Goal: Information Seeking & Learning: Find contact information

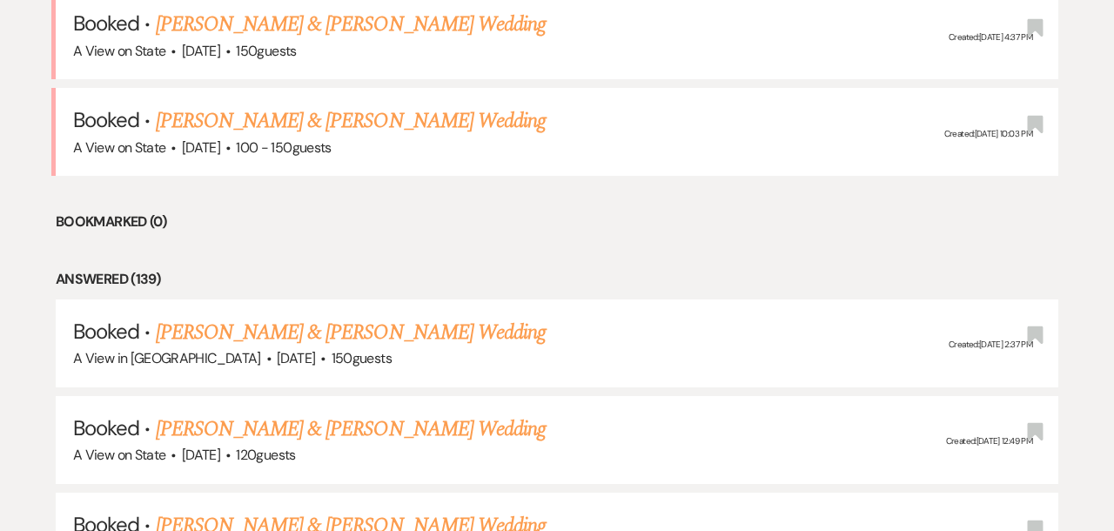
scroll to position [982, 0]
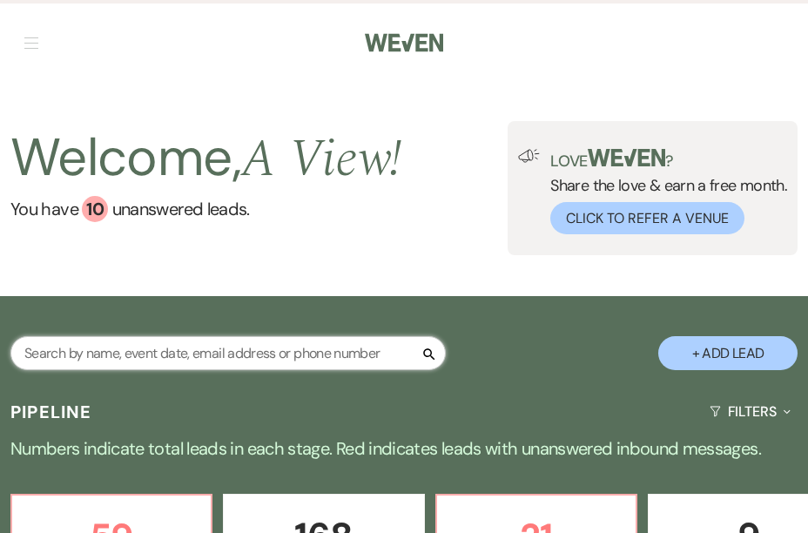
click at [87, 358] on input "text" at bounding box center [227, 353] width 435 height 34
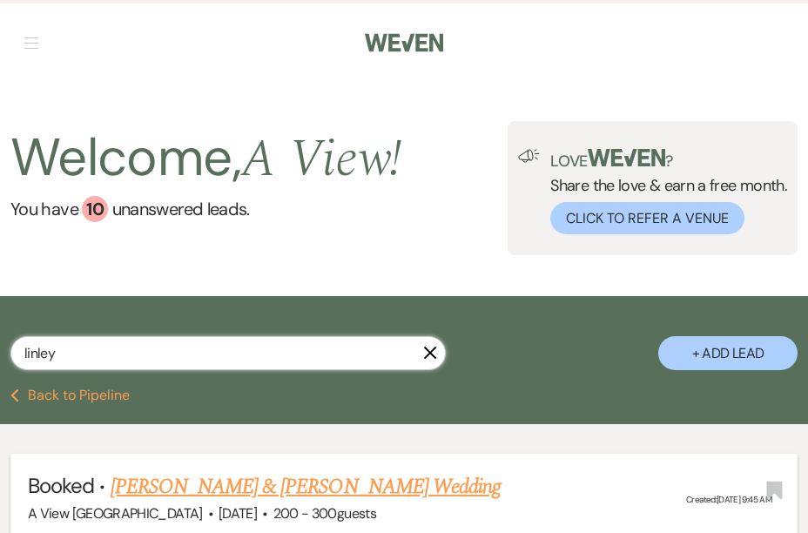
type input "linley"
click at [174, 487] on link "[PERSON_NAME] & [PERSON_NAME] Wedding" at bounding box center [306, 486] width 390 height 31
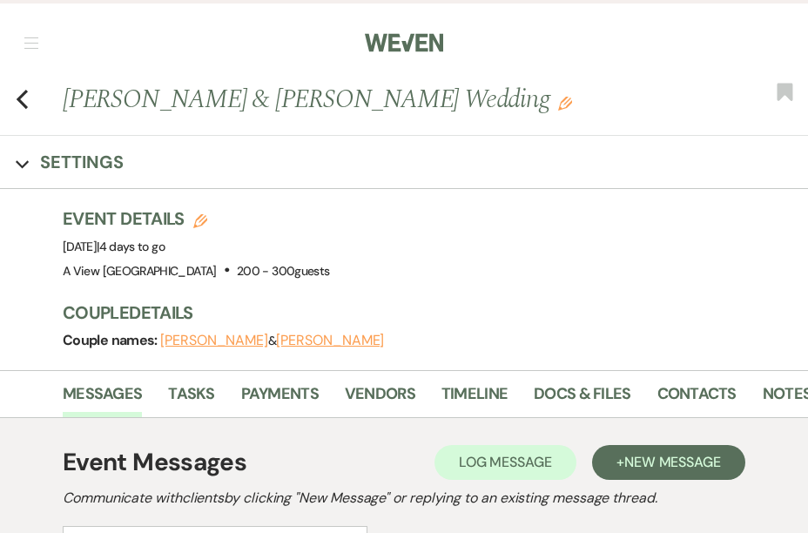
click at [165, 101] on h1 "Linley Bubbert & Calvin Muhlbach's Wedding Edit" at bounding box center [357, 99] width 589 height 37
copy h1 "Bubbert"
click at [263, 99] on h1 "Linley Bubbert & Calvin Muhlbach's Wedding Edit" at bounding box center [357, 99] width 589 height 37
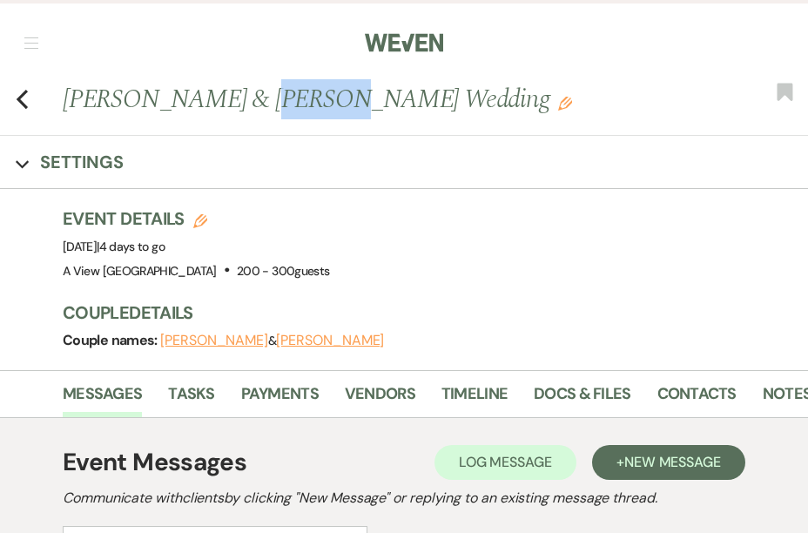
copy h1 "Calvin"
click at [335, 104] on h1 "Linley Bubbert & Calvin Muhlbach's Wedding Edit" at bounding box center [357, 99] width 589 height 37
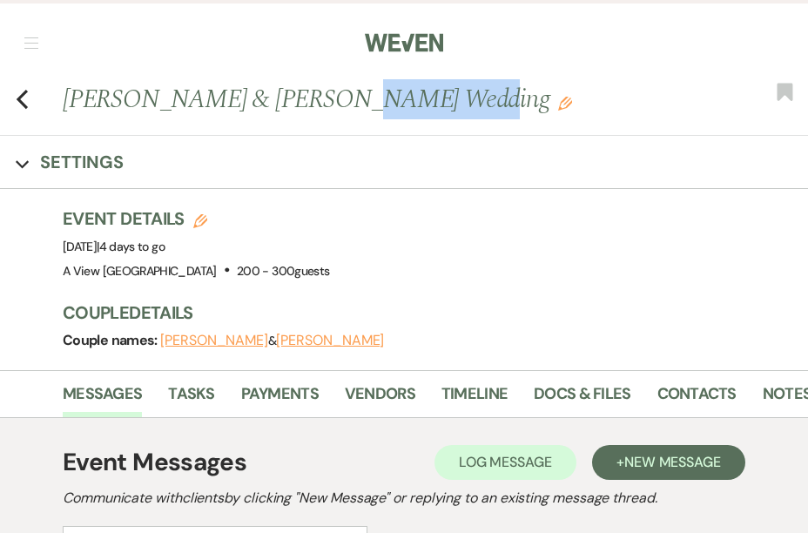
click at [335, 104] on h1 "Linley Bubbert & Calvin Muhlbach's Wedding Edit" at bounding box center [357, 99] width 589 height 37
copy h1 "Muhlbach's"
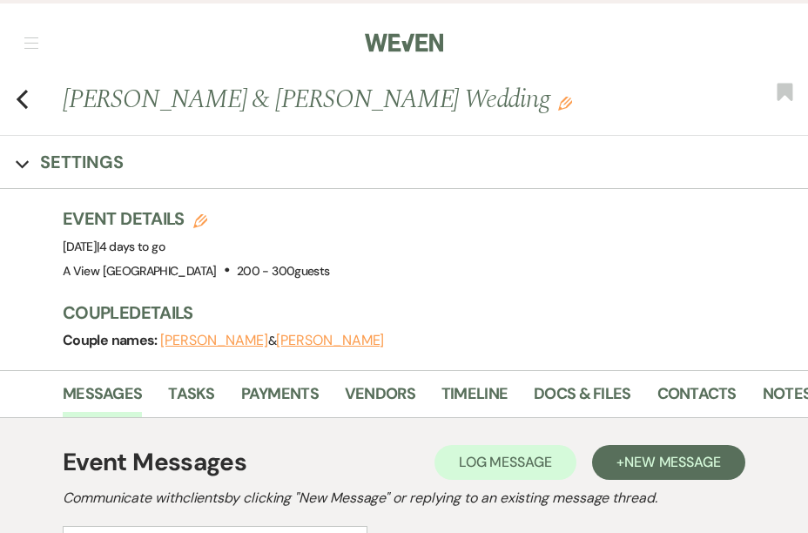
click at [362, 81] on h1 "Linley Bubbert & Calvin Muhlbach's Wedding Edit" at bounding box center [357, 99] width 589 height 37
click at [30, 90] on div "Previous Linley Bubbert & Calvin Muhlbach's Wedding Edit Bookmark" at bounding box center [399, 108] width 816 height 55
click at [29, 92] on div "Previous Linley Bubbert & Calvin Muhlbach's Wedding Edit Bookmark" at bounding box center [399, 108] width 816 height 55
click at [23, 92] on use "button" at bounding box center [22, 99] width 11 height 19
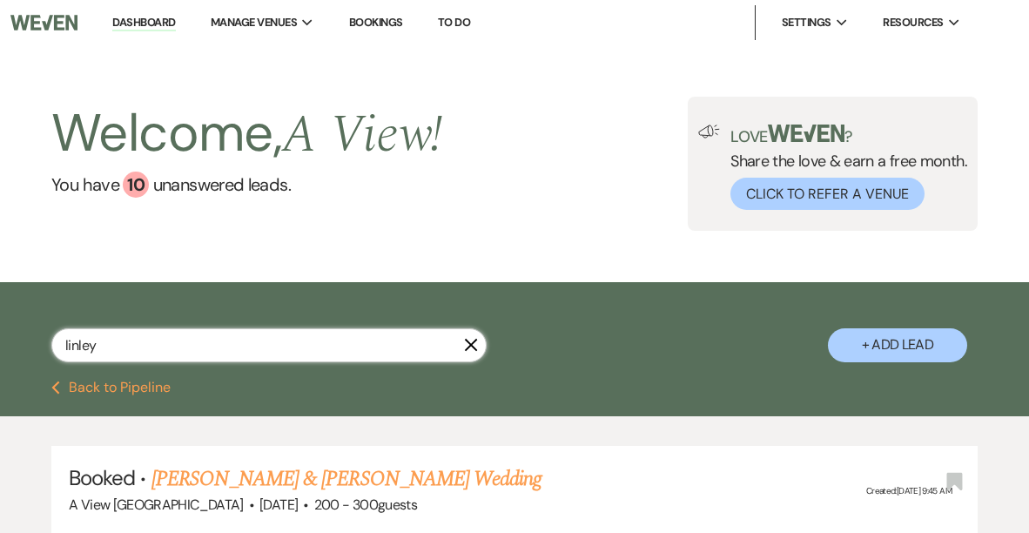
click at [94, 335] on input "linley" at bounding box center [268, 345] width 435 height 34
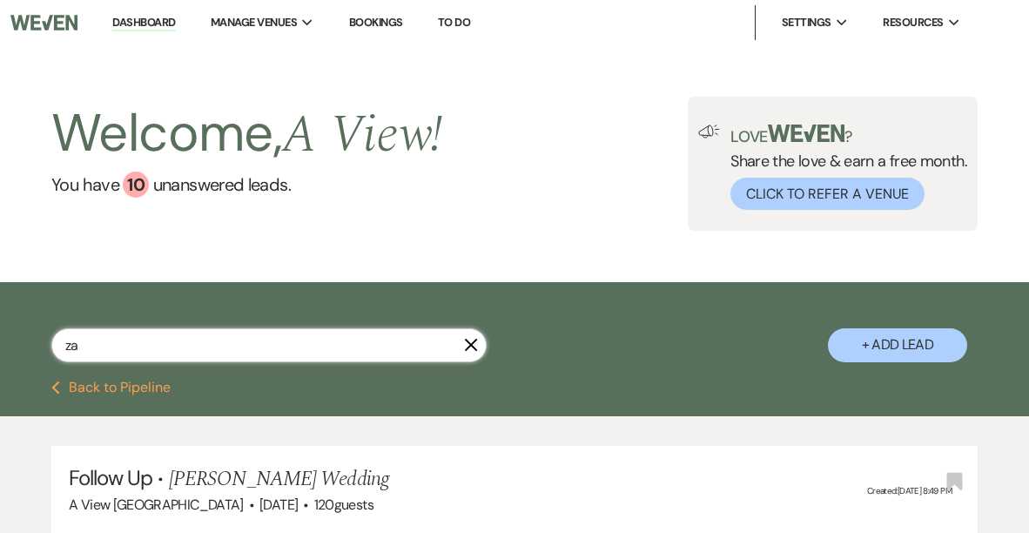
type input "z"
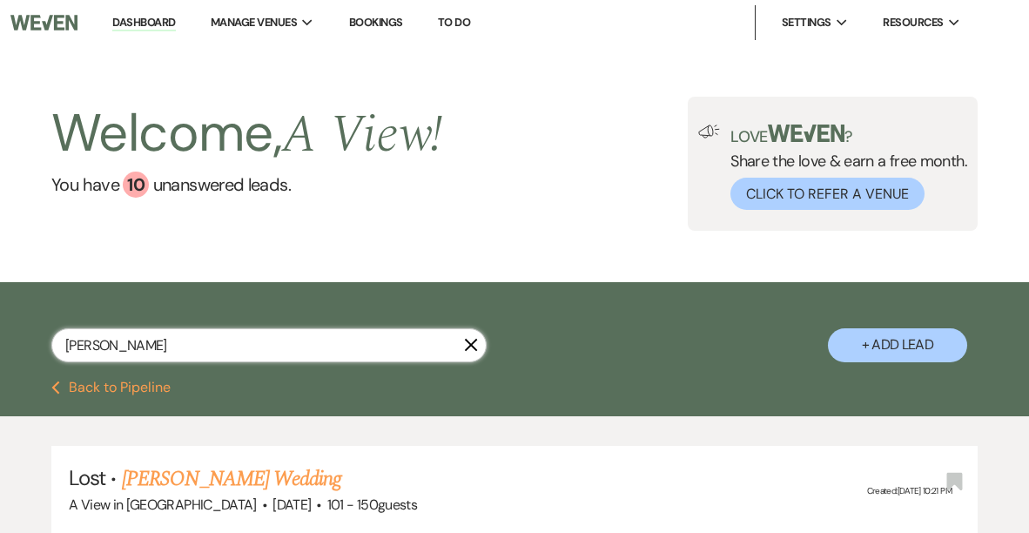
click at [182, 345] on input "kaitlin zach" at bounding box center [268, 345] width 435 height 34
paste input "Caitlyn Glazebrook"
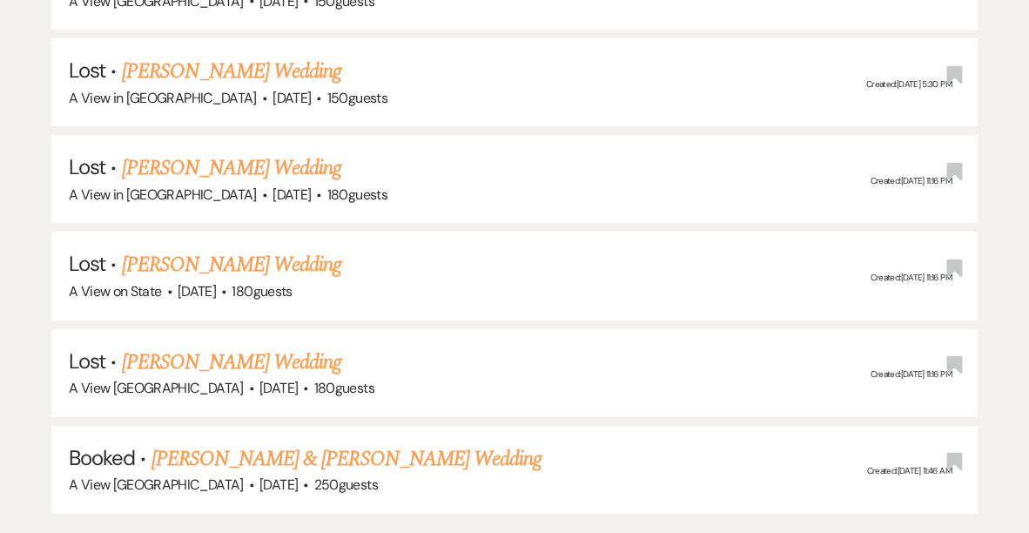
scroll to position [717, 0]
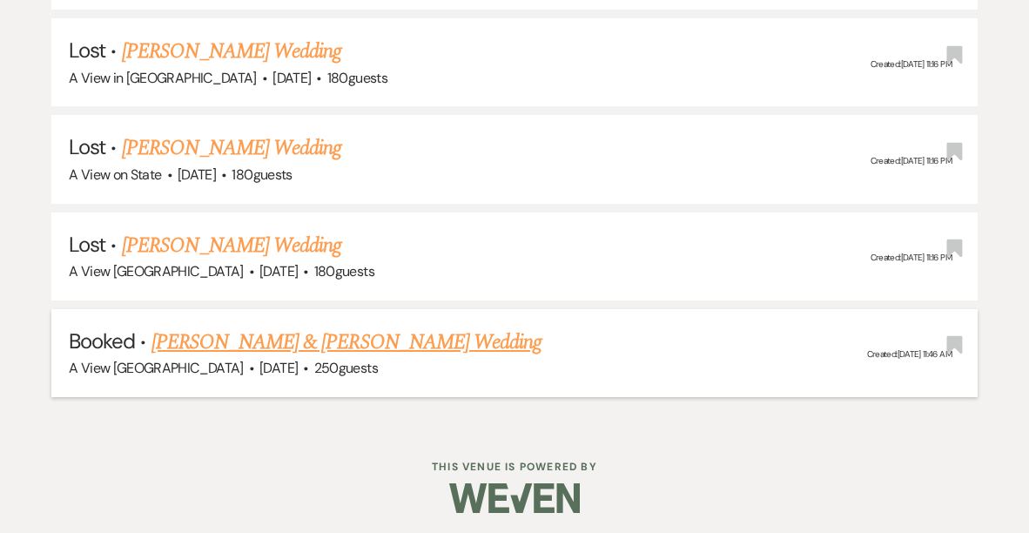
type input "Caitlyn Glazebrook"
click at [224, 335] on link "[PERSON_NAME] & [PERSON_NAME] Wedding" at bounding box center [346, 341] width 390 height 31
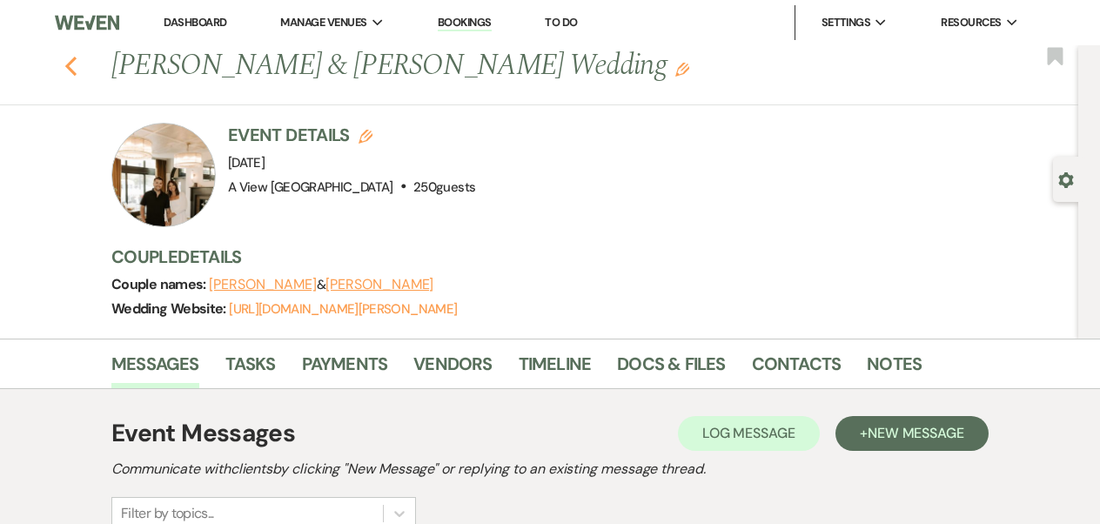
click at [70, 56] on icon "Previous" at bounding box center [70, 66] width 13 height 21
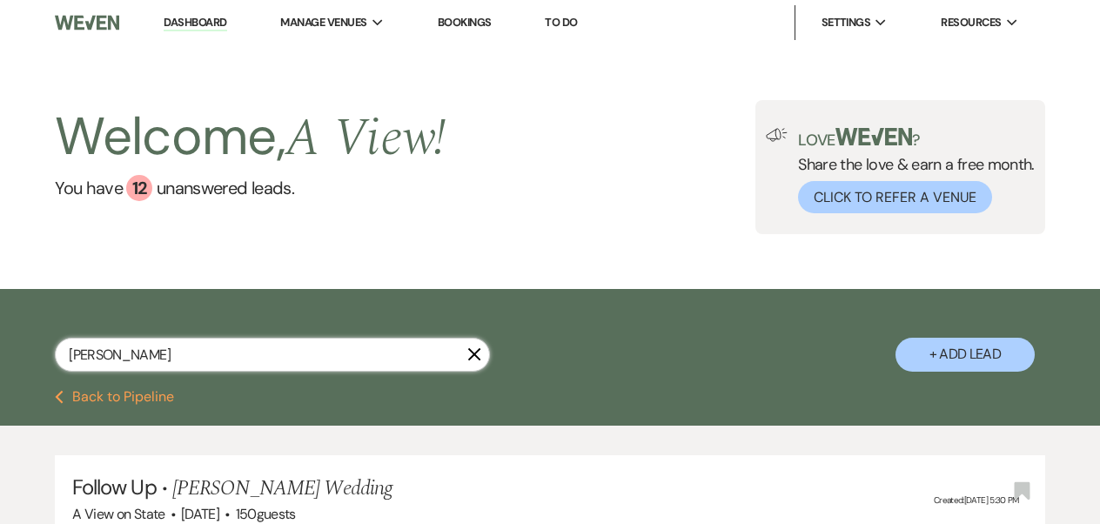
click at [174, 349] on input "Caitlyn Glazebrook" at bounding box center [272, 355] width 435 height 34
click at [177, 351] on input "emily" at bounding box center [272, 355] width 435 height 34
type input "Emily Ivaskevicius"
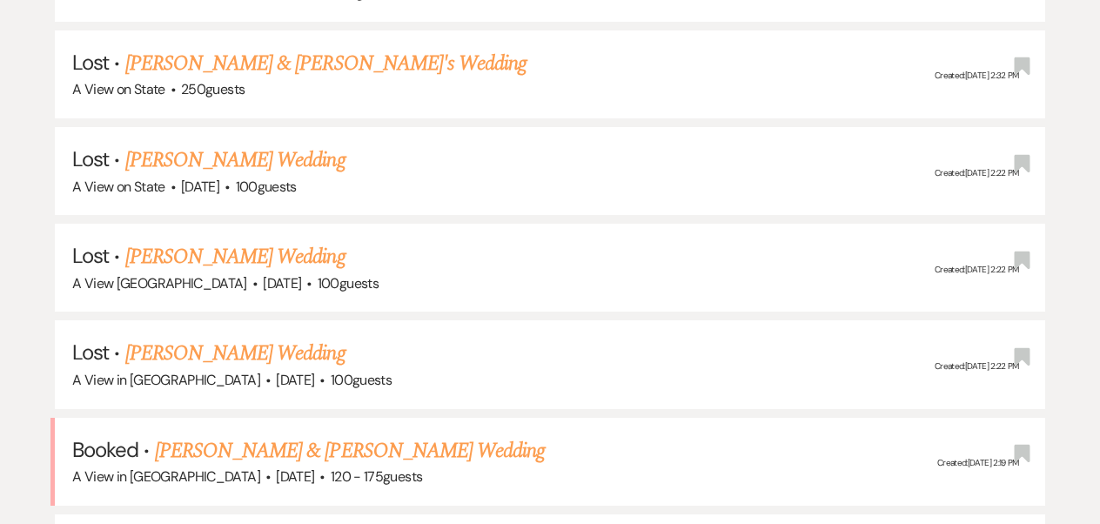
scroll to position [2041, 0]
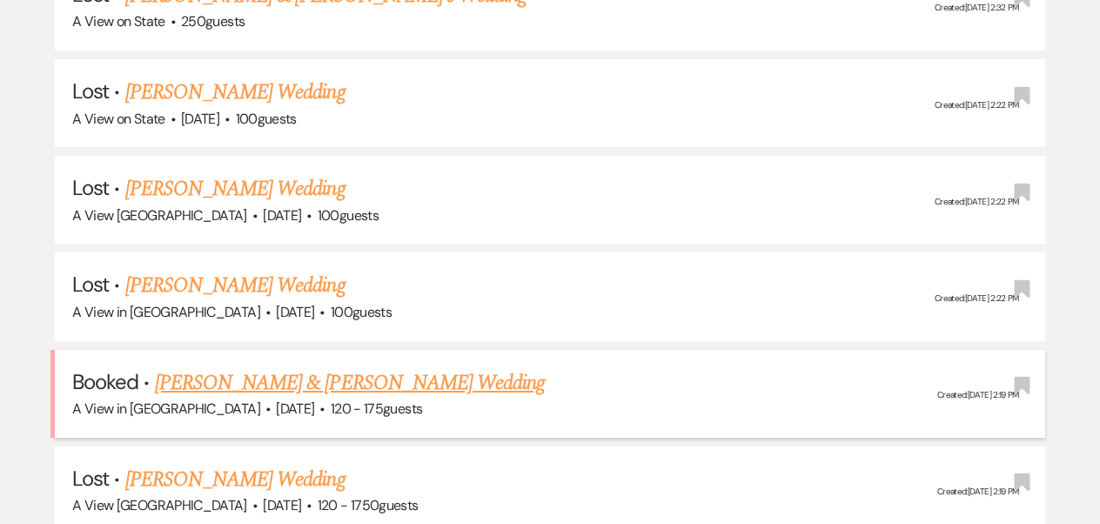
click at [205, 369] on link "[PERSON_NAME] & [PERSON_NAME] Wedding" at bounding box center [350, 382] width 390 height 31
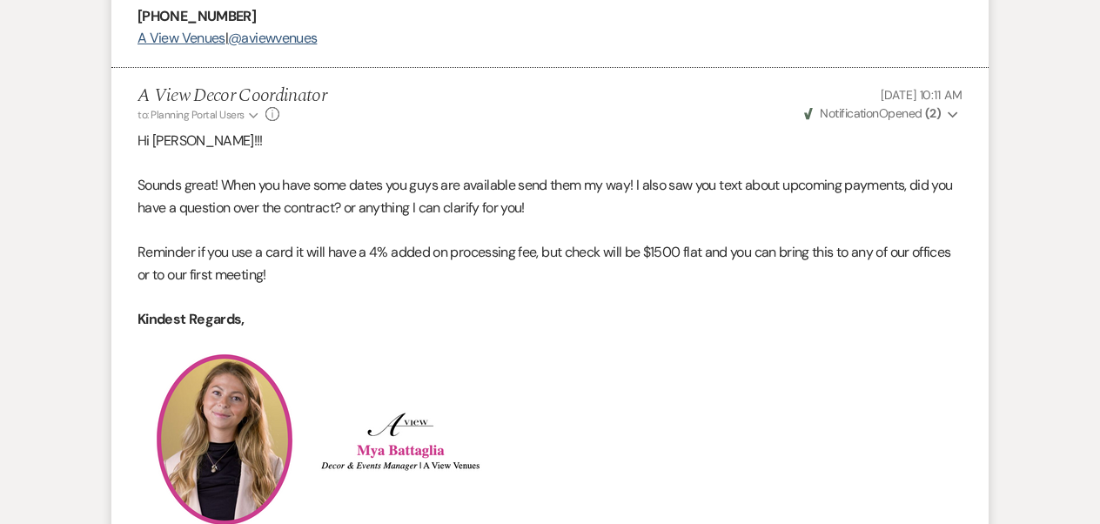
scroll to position [2517, 0]
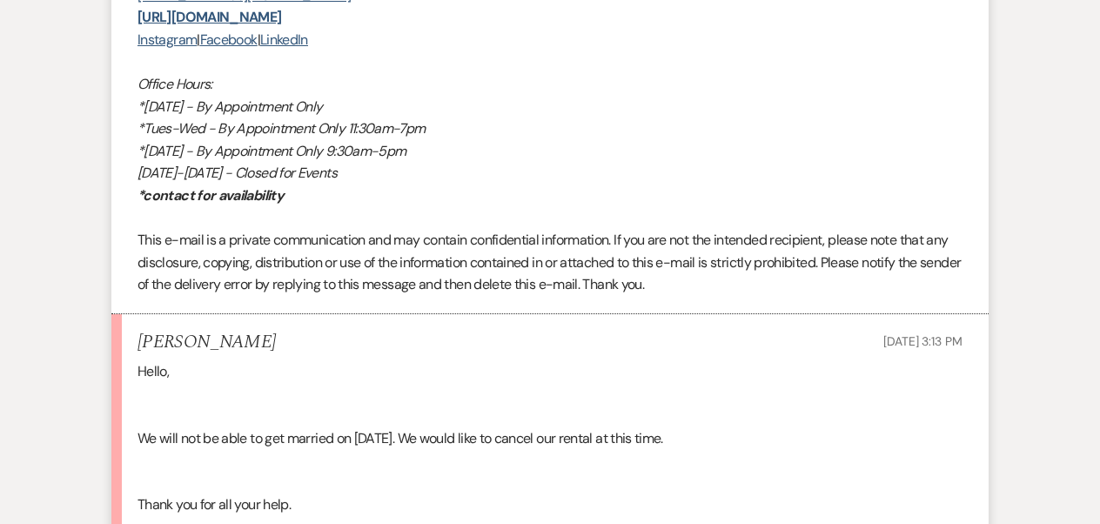
drag, startPoint x: 139, startPoint y: 339, endPoint x: 332, endPoint y: 347, distance: 192.5
click at [332, 347] on div "Emily Ivaskevicius Oct 13, 2025, 3:13 PM" at bounding box center [550, 343] width 825 height 22
copy h5 "Emily Ivaskevicius"
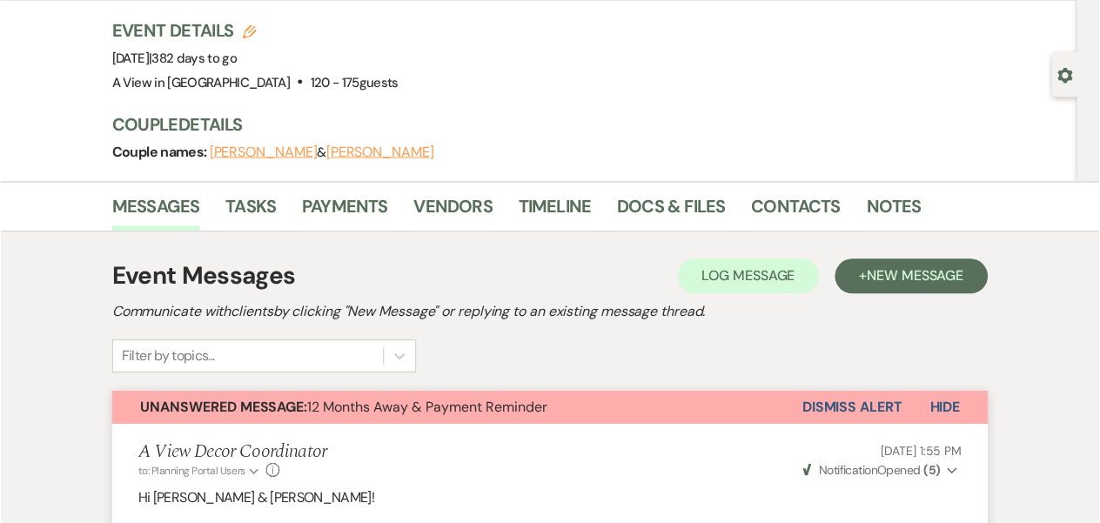
scroll to position [0, 0]
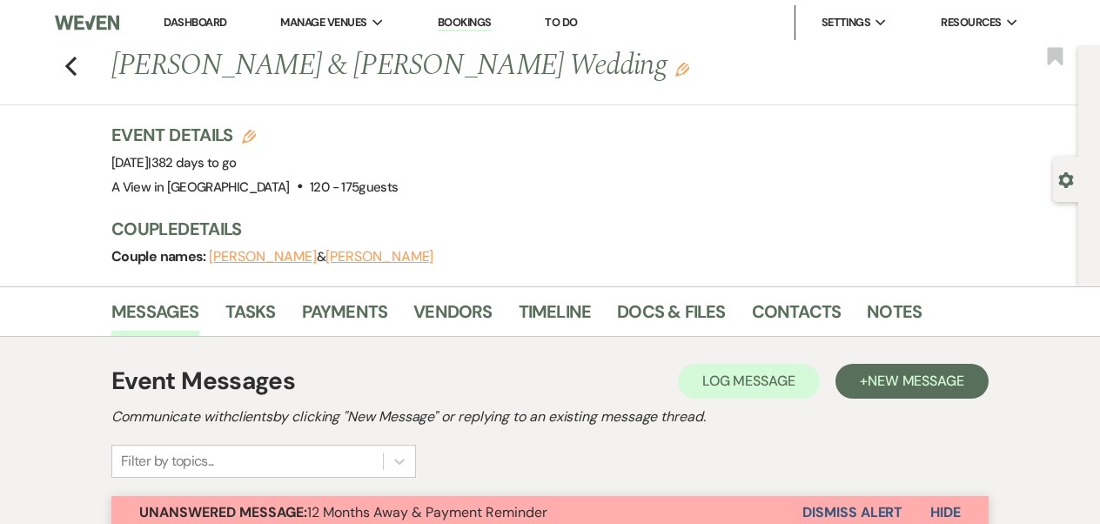
click at [332, 63] on h1 "Emily Ivaskevicius & Zach Petriw's Wedding Edit" at bounding box center [494, 66] width 767 height 42
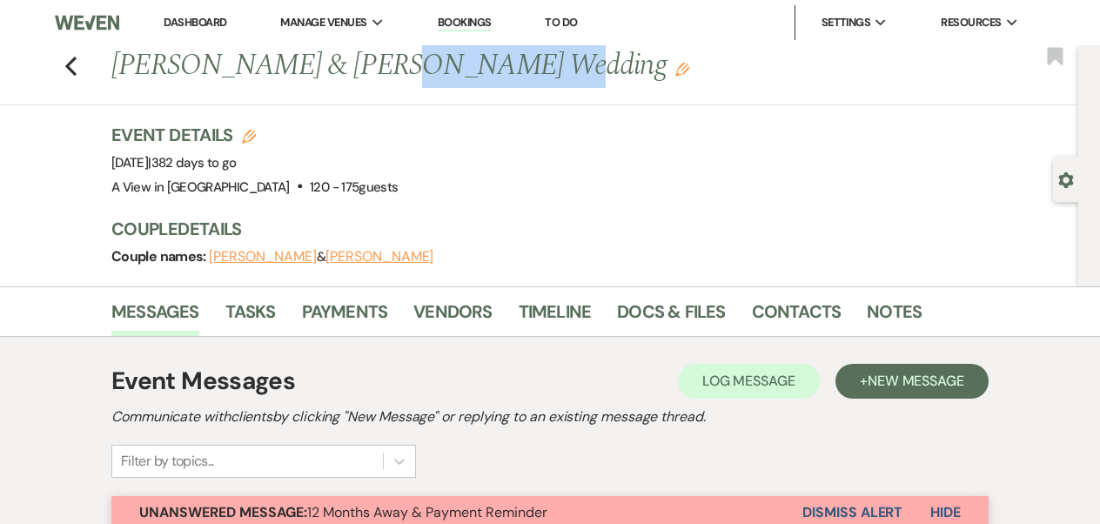
drag, startPoint x: 342, startPoint y: 67, endPoint x: 467, endPoint y: 64, distance: 124.5
click at [467, 66] on h1 "Emily Ivaskevicius & Zach Petriw's Wedding Edit" at bounding box center [494, 66] width 767 height 42
copy h1 "Zach Petriw"
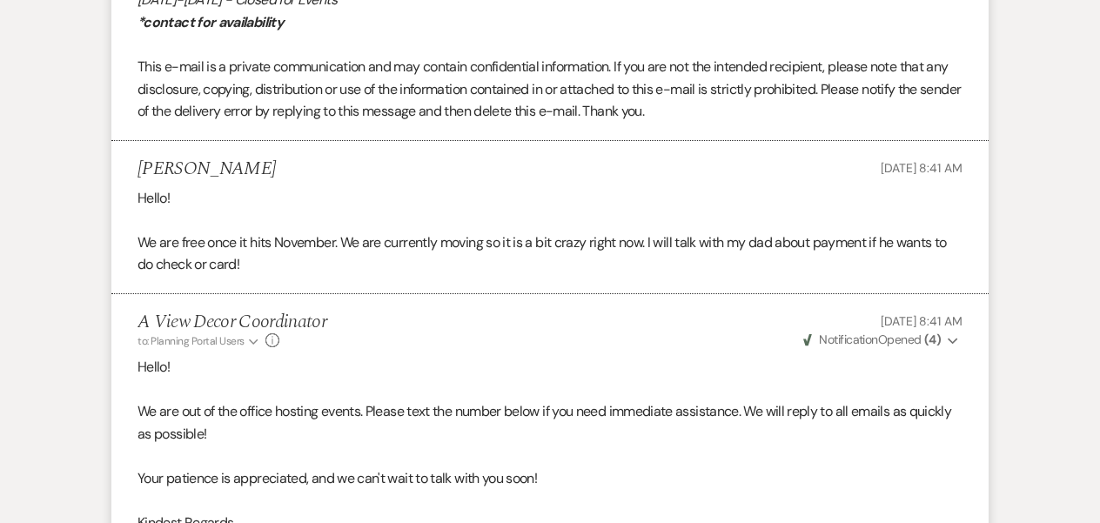
scroll to position [1135, 0]
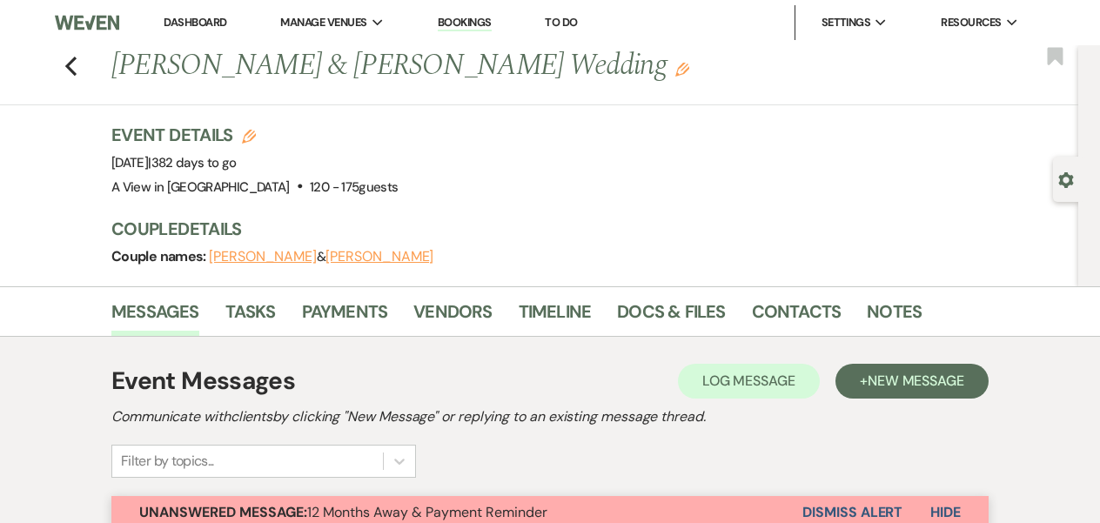
click at [82, 50] on div "Previous Emily Ivaskevicius & Zach Petriw's Wedding Edit Bookmark" at bounding box center [534, 75] width 1087 height 60
click at [67, 58] on icon "Previous" at bounding box center [70, 66] width 13 height 21
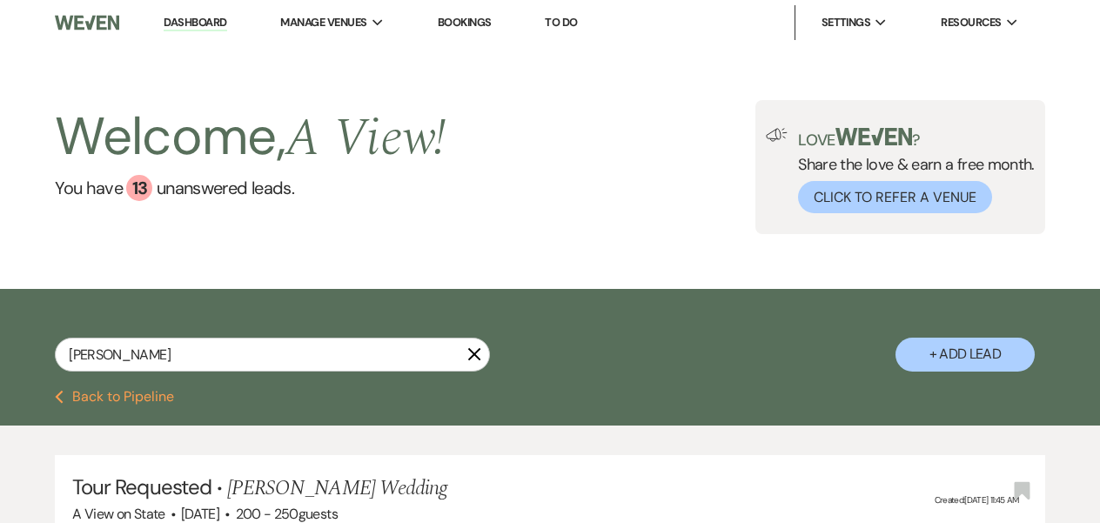
click at [468, 354] on icon "X" at bounding box center [474, 354] width 14 height 14
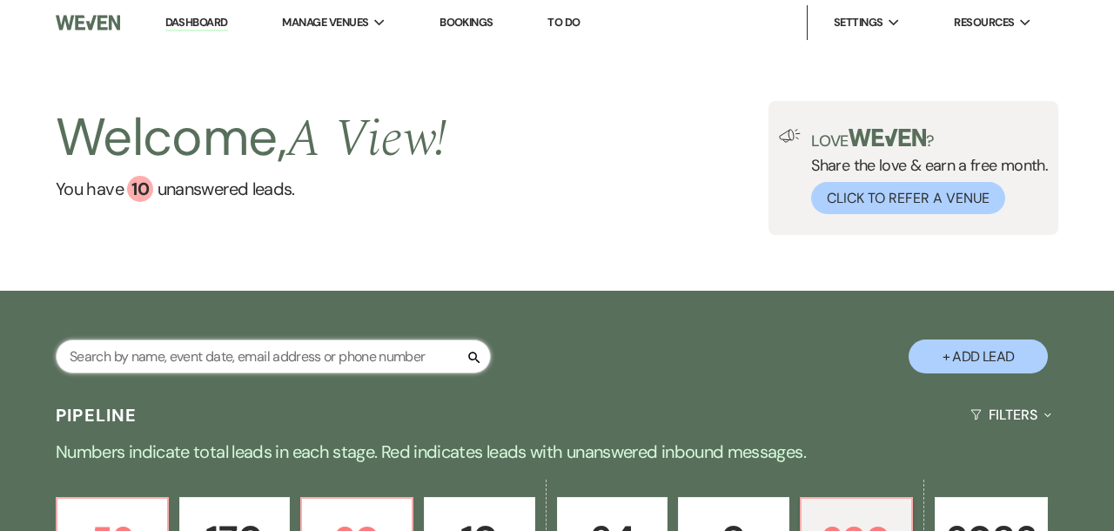
click at [274, 363] on input "text" at bounding box center [273, 356] width 435 height 34
paste input "It would be a joy for our team to be part of your special day — and we’d be hon…"
type input "It would be a joy for our team to be part of your special day — and we’d be hon…"
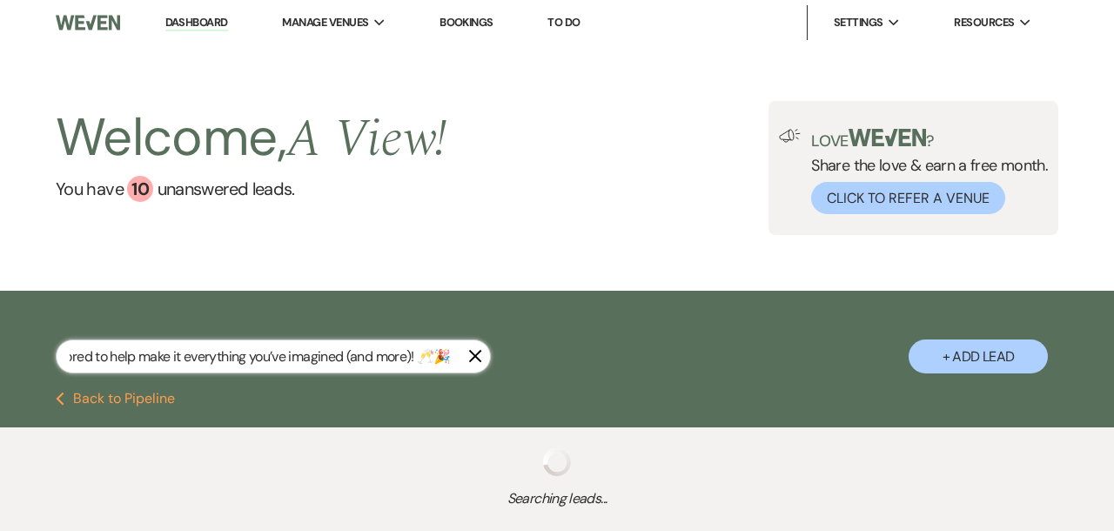
click at [275, 364] on input "It would be a joy for our team to be part of your special day — and we’d be hon…" at bounding box center [273, 356] width 435 height 34
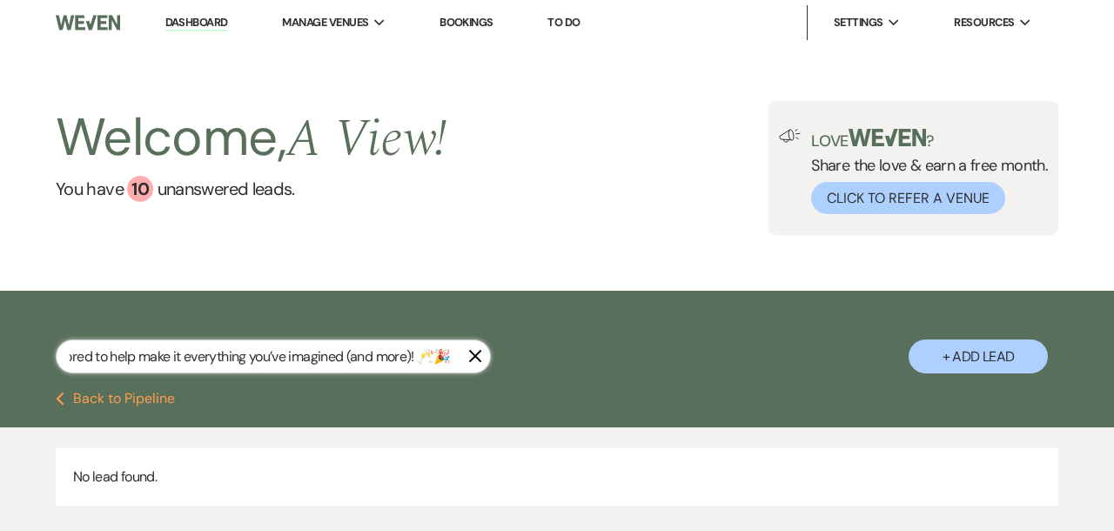
click at [275, 364] on input "It would be a joy for our team to be part of your special day — and we’d be hon…" at bounding box center [273, 356] width 435 height 34
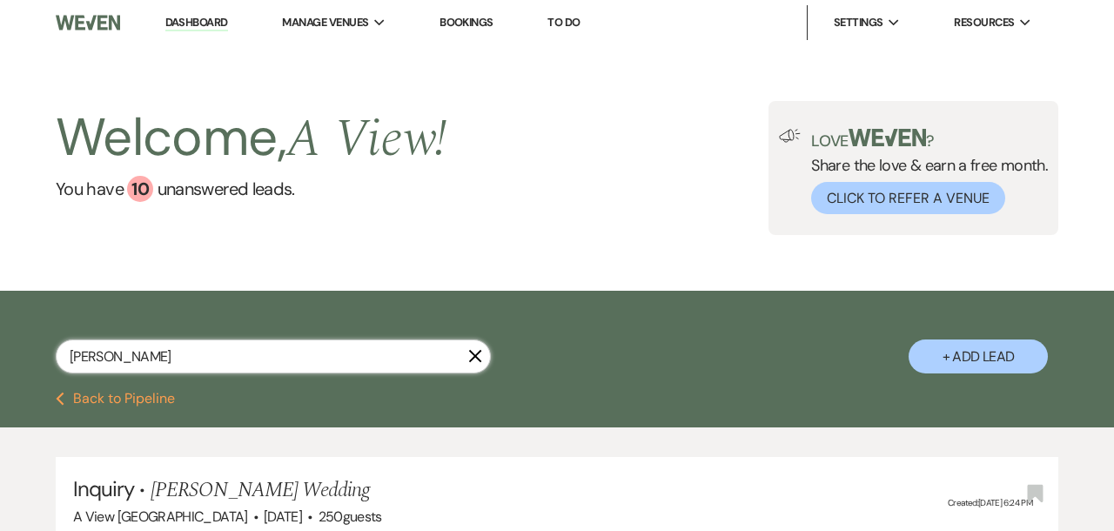
click at [263, 363] on input "hannah ham" at bounding box center [273, 356] width 435 height 34
type input "Hannah Hamilton & Nick Marasco"
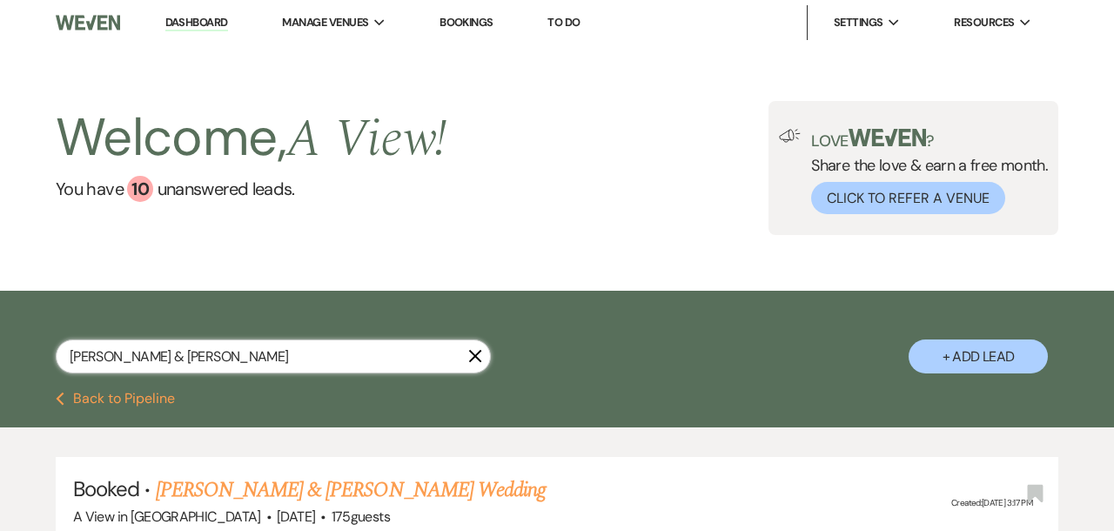
scroll to position [155, 0]
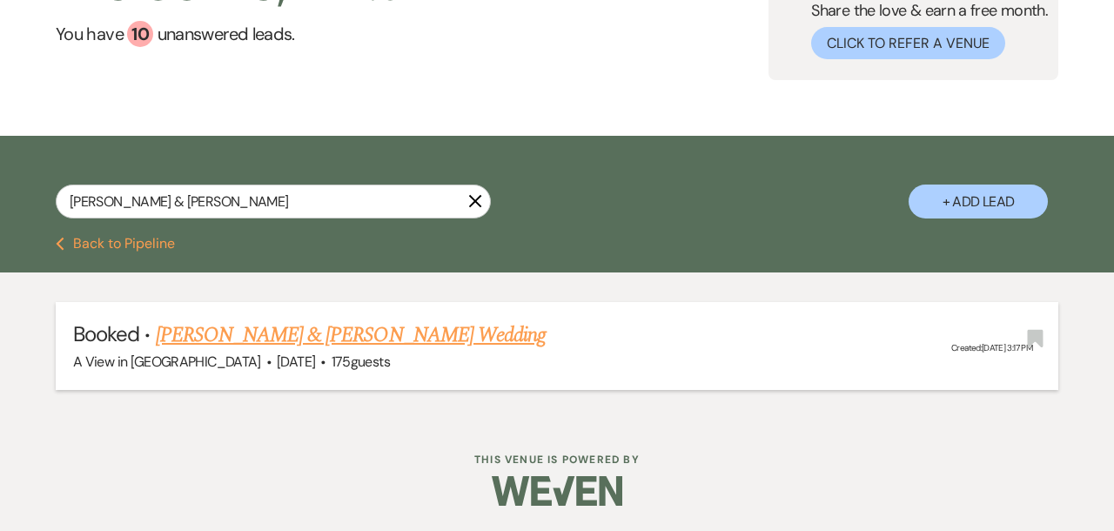
click at [274, 330] on link "[PERSON_NAME] & [PERSON_NAME] Wedding" at bounding box center [351, 334] width 390 height 31
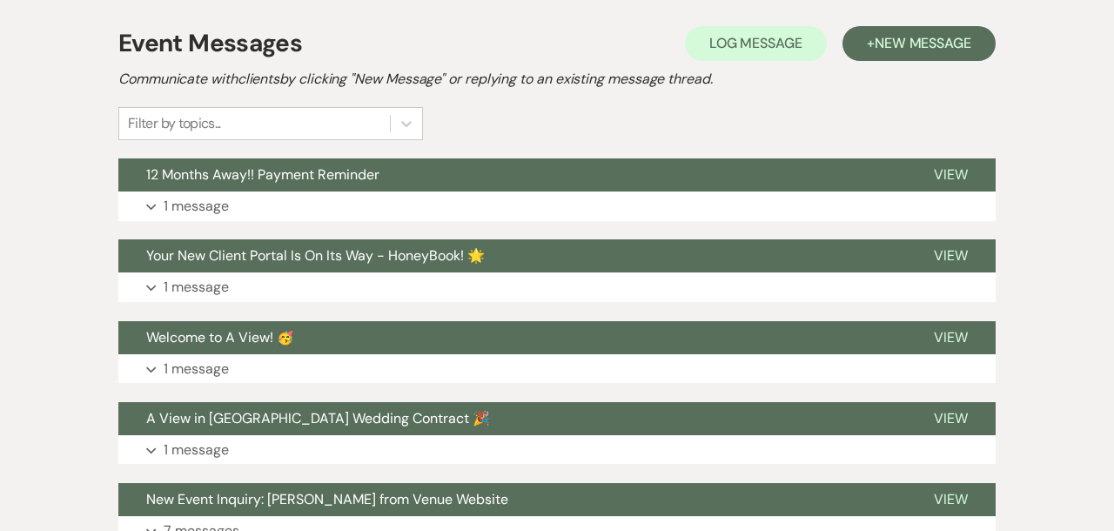
scroll to position [332, 0]
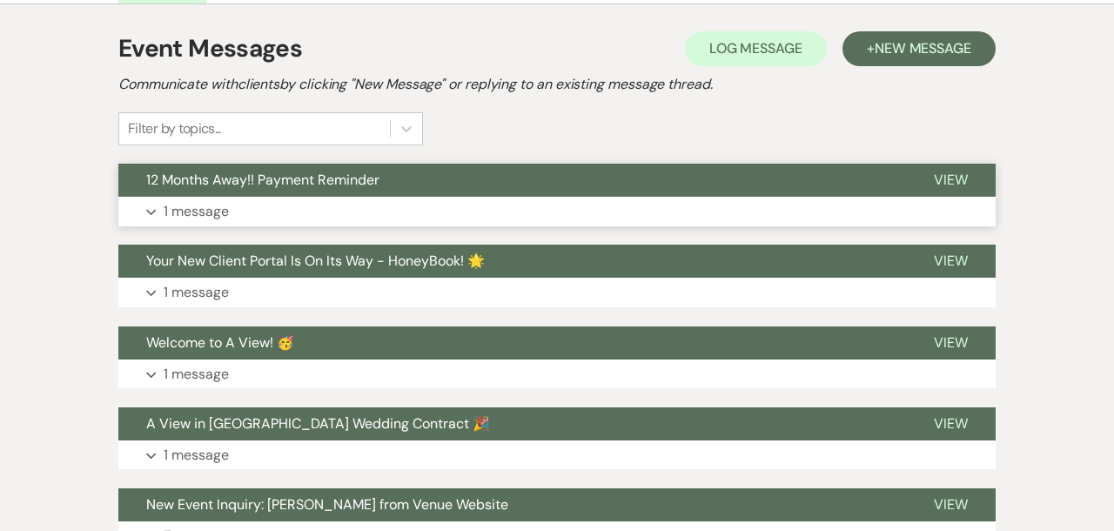
click at [305, 205] on button "Expand 1 message" at bounding box center [556, 212] width 877 height 30
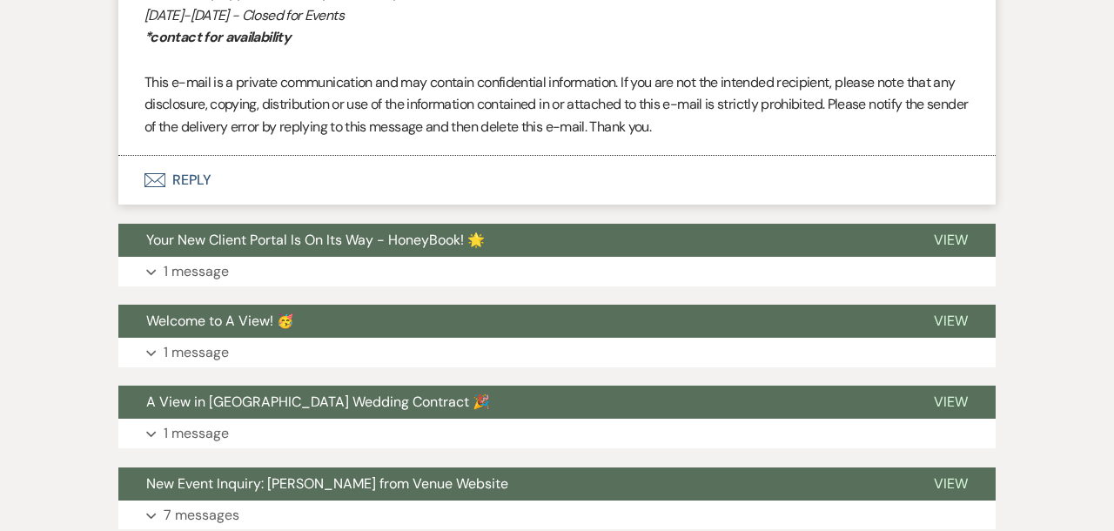
scroll to position [1409, 0]
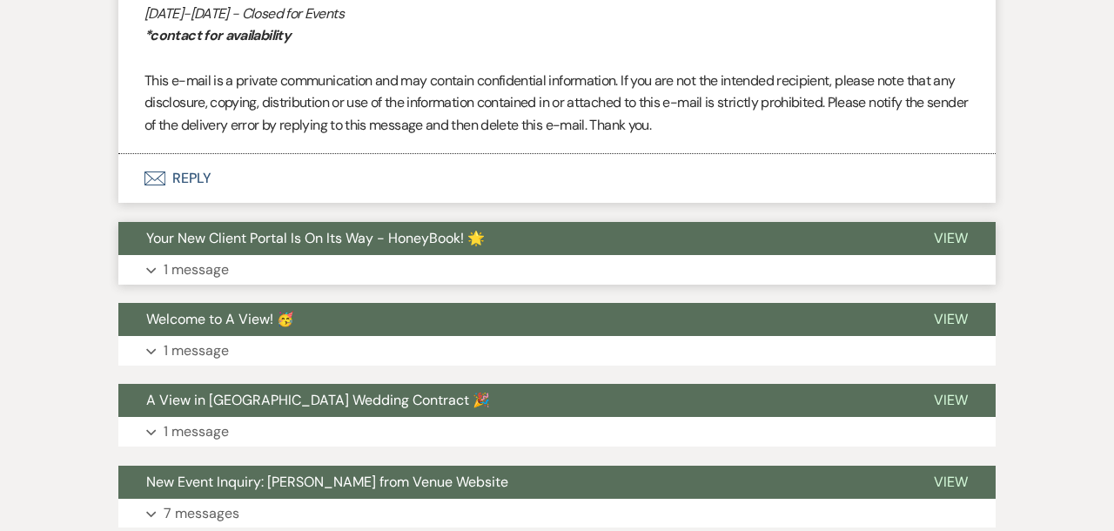
click at [304, 278] on button "Expand 1 message" at bounding box center [556, 270] width 877 height 30
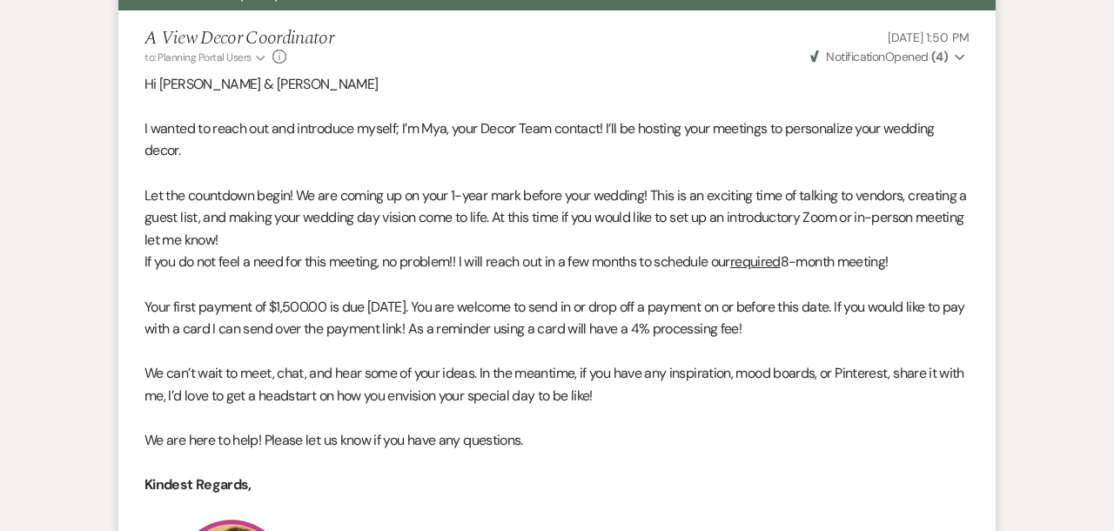
scroll to position [0, 0]
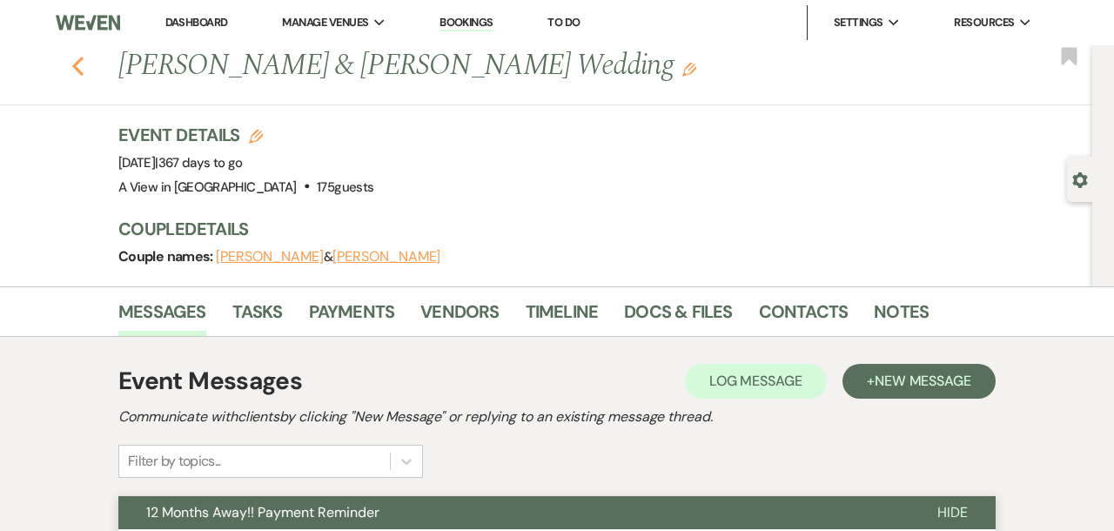
click at [84, 73] on icon "Previous" at bounding box center [77, 66] width 13 height 21
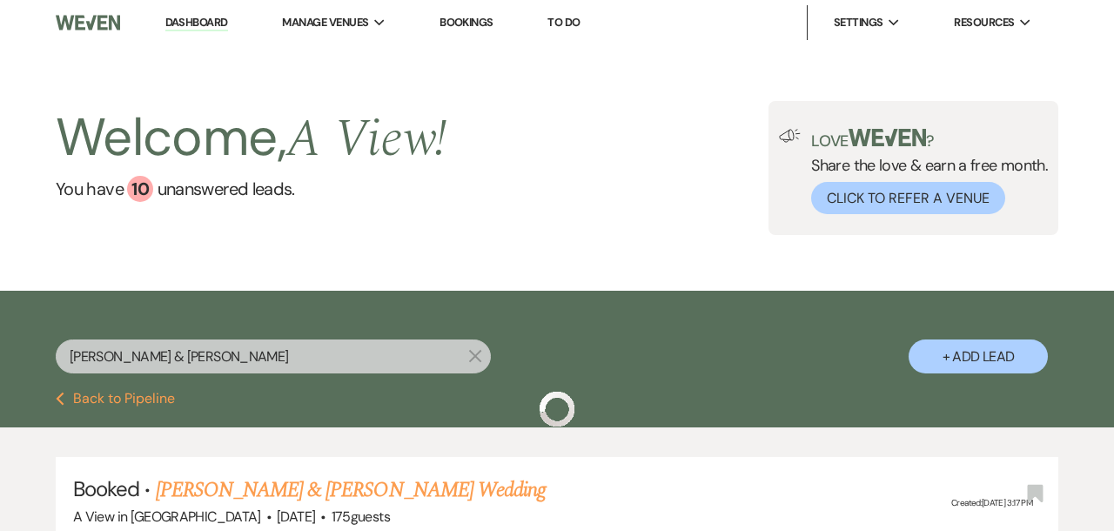
scroll to position [155, 0]
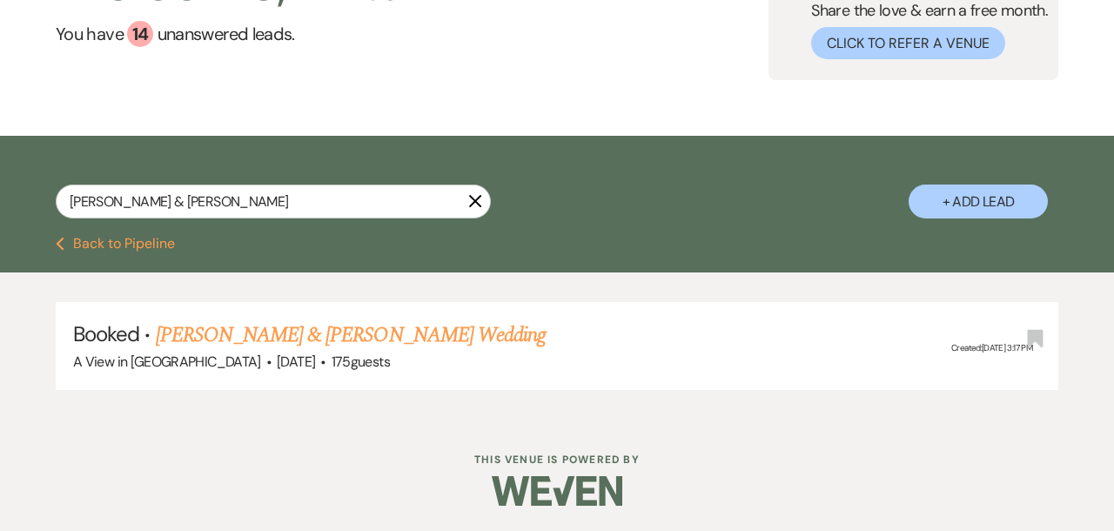
click at [481, 205] on icon "X" at bounding box center [475, 201] width 14 height 14
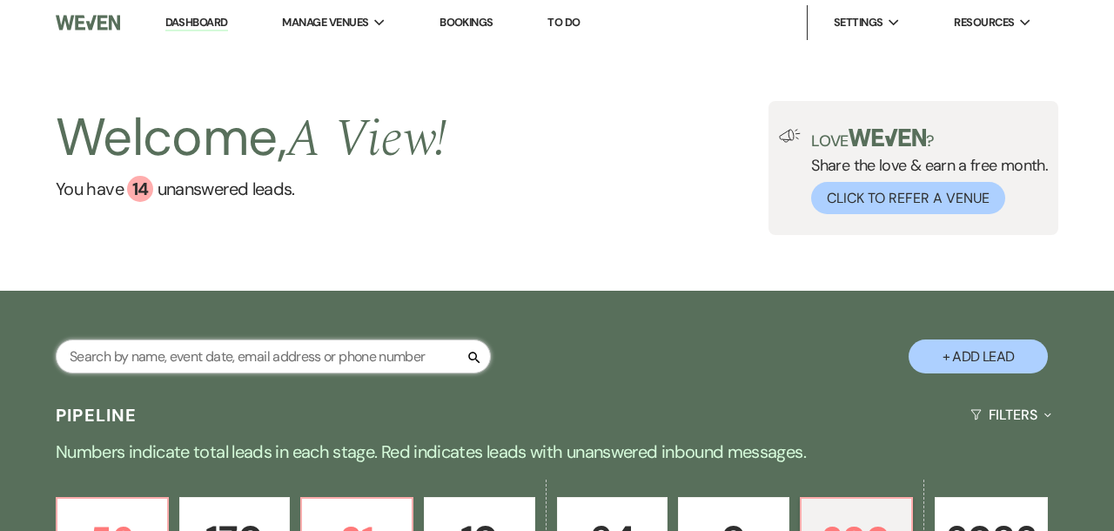
click at [141, 355] on input "text" at bounding box center [273, 356] width 435 height 34
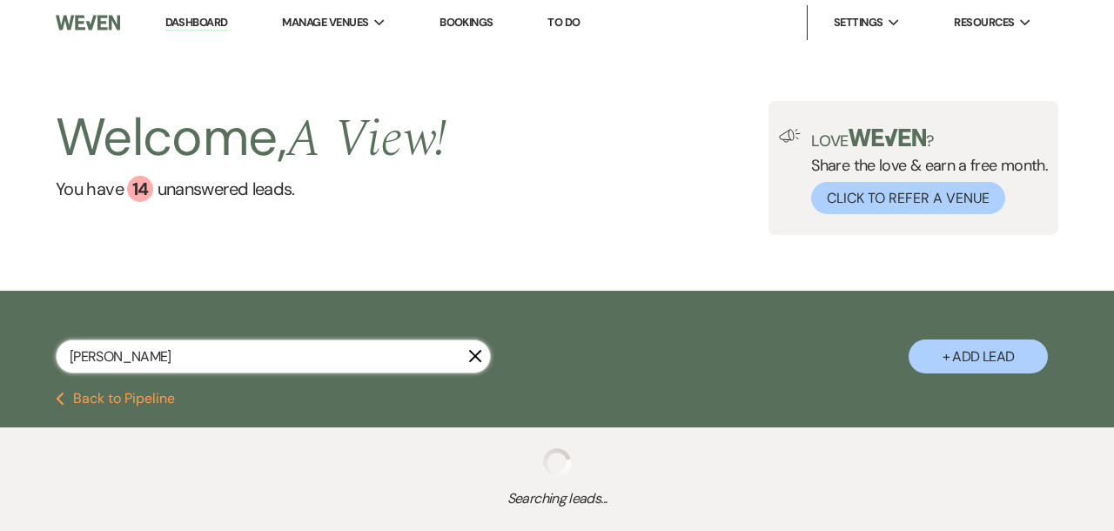
type input "chelsea jones"
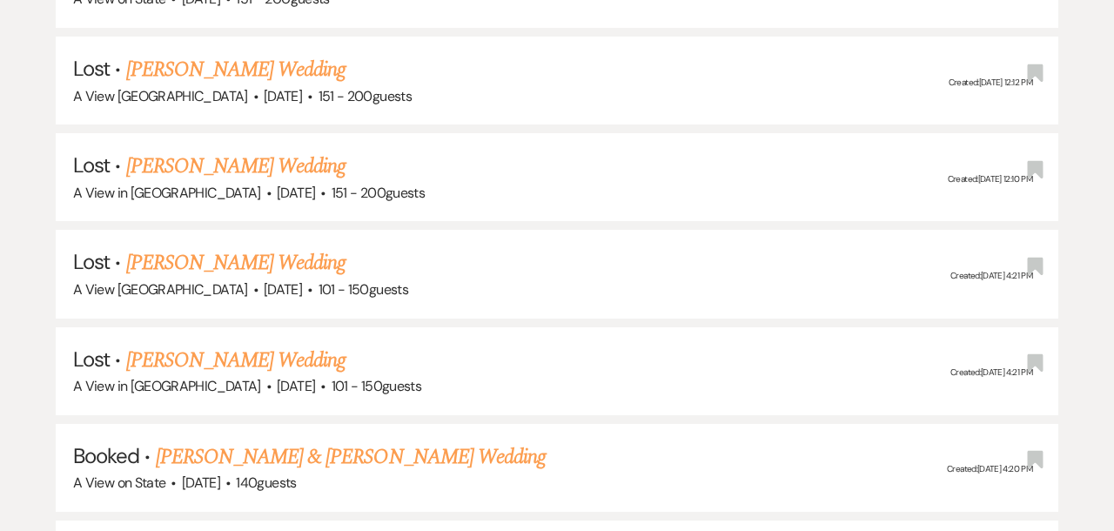
scroll to position [2465, 0]
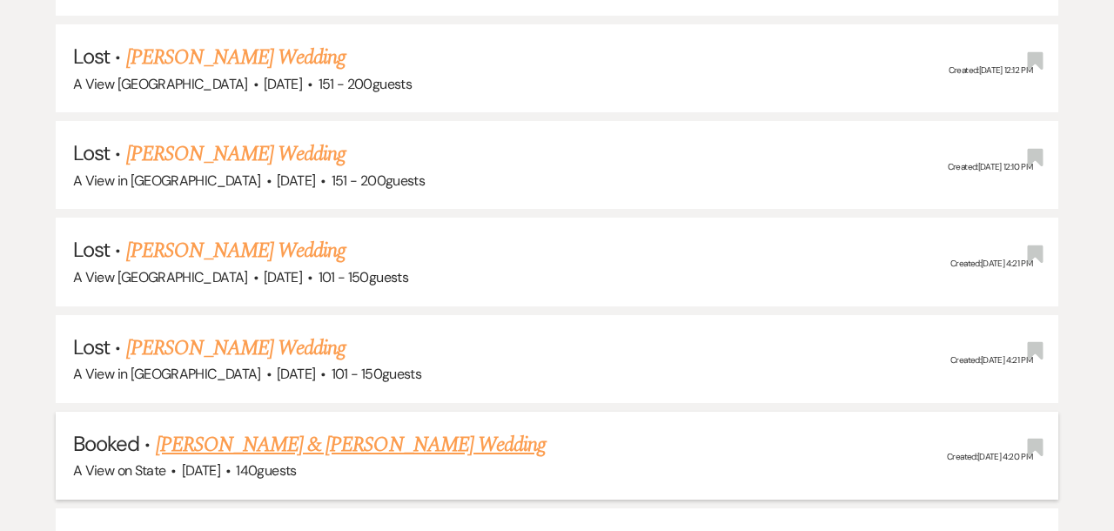
click at [206, 429] on link "[PERSON_NAME] & [PERSON_NAME] Wedding" at bounding box center [351, 444] width 390 height 31
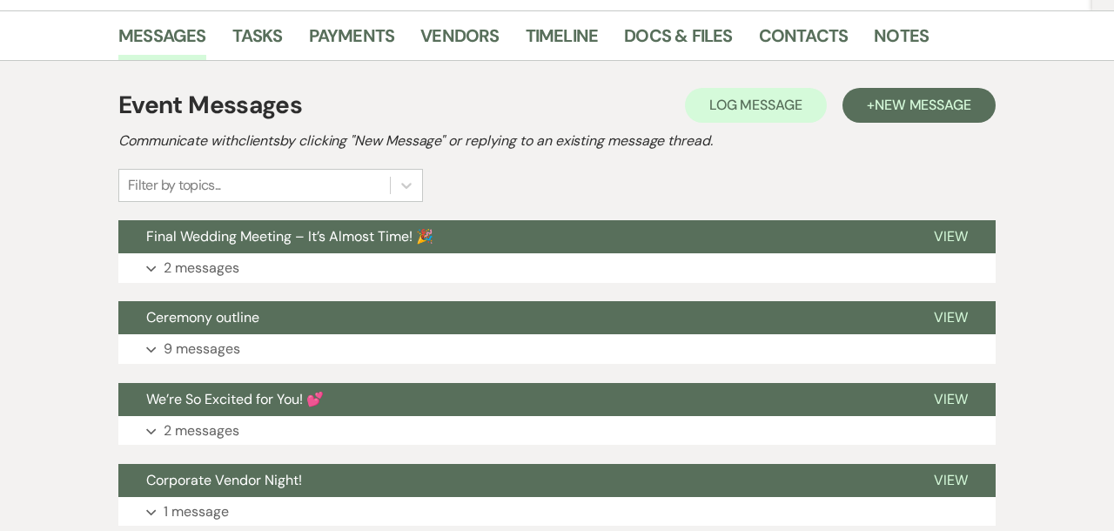
scroll to position [302, 0]
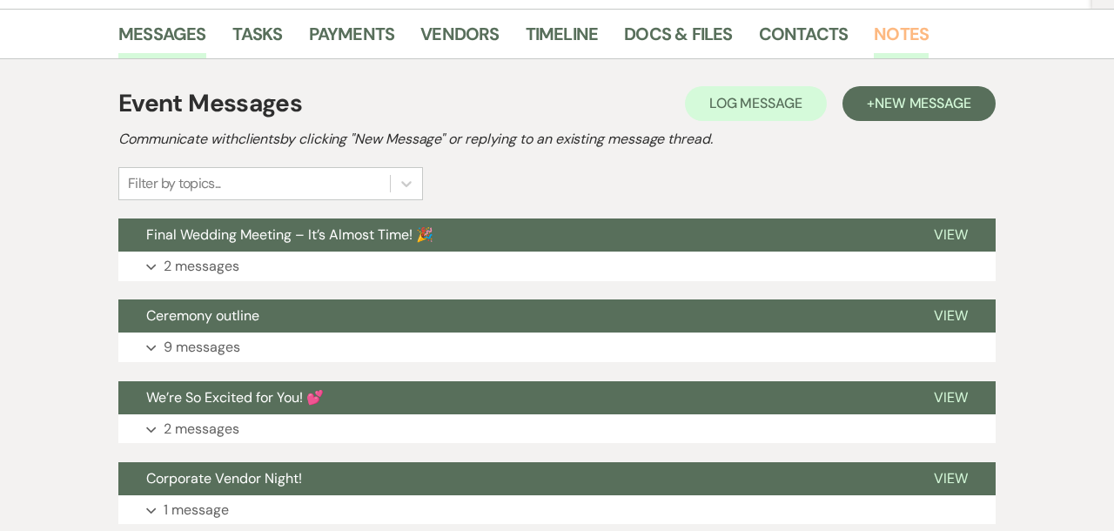
click at [898, 38] on link "Notes" at bounding box center [901, 39] width 55 height 38
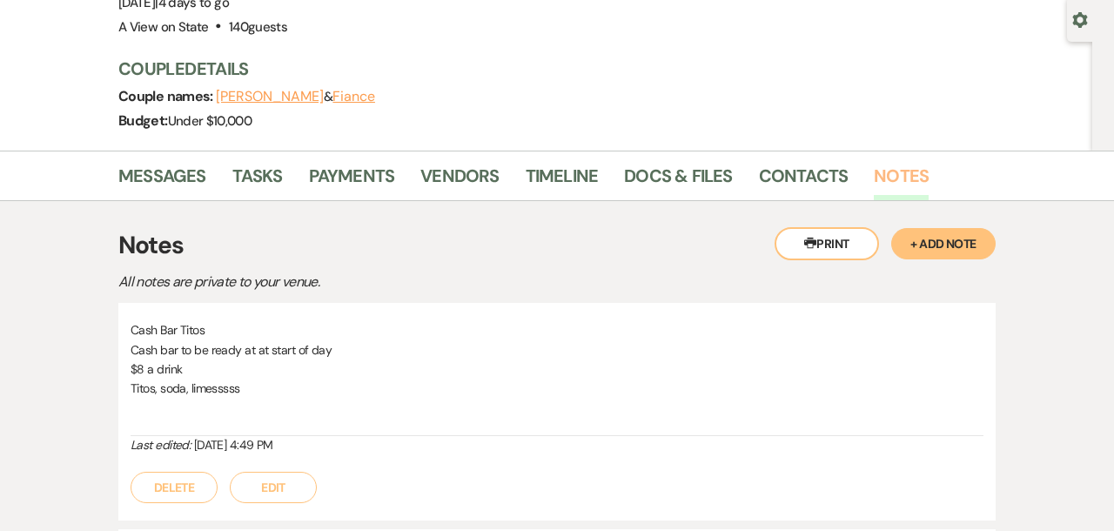
scroll to position [165, 0]
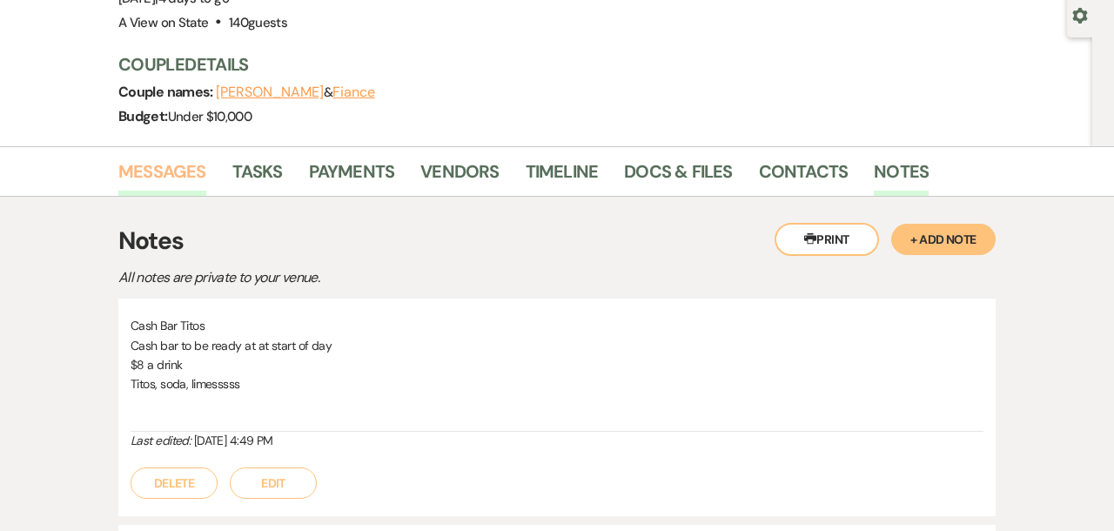
click at [140, 163] on link "Messages" at bounding box center [162, 177] width 88 height 38
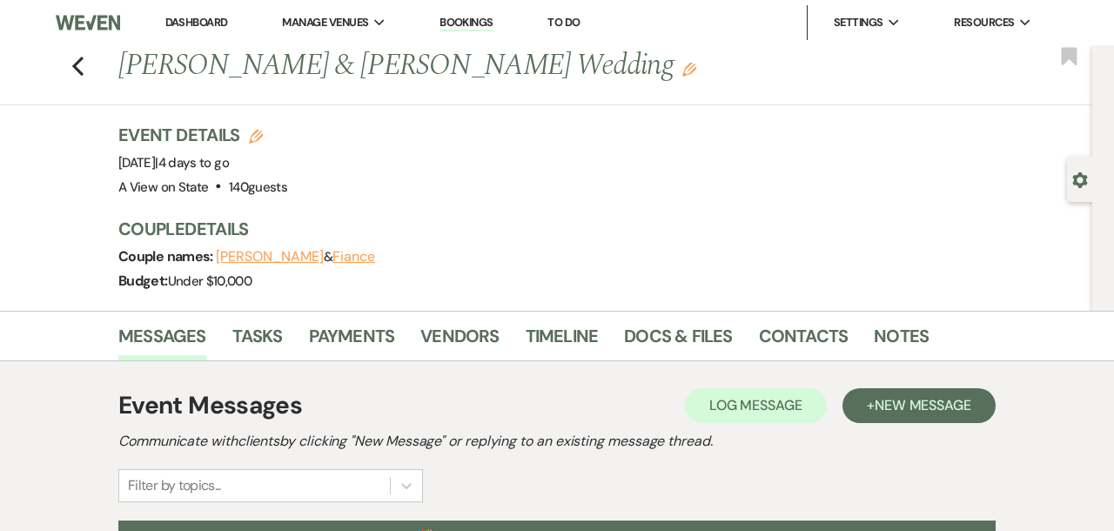
click at [251, 254] on button "Chelsea Jones" at bounding box center [270, 257] width 108 height 14
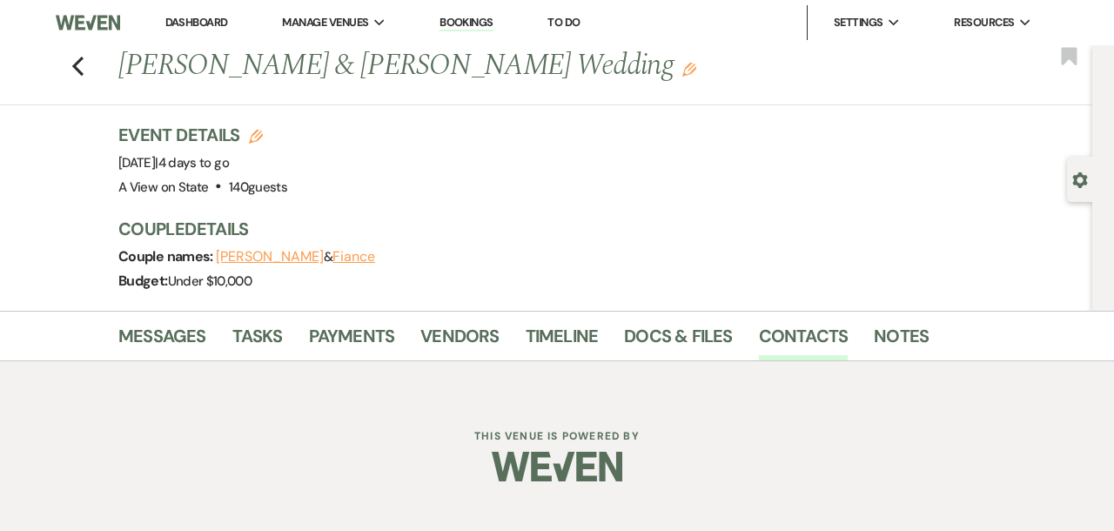
select select "1"
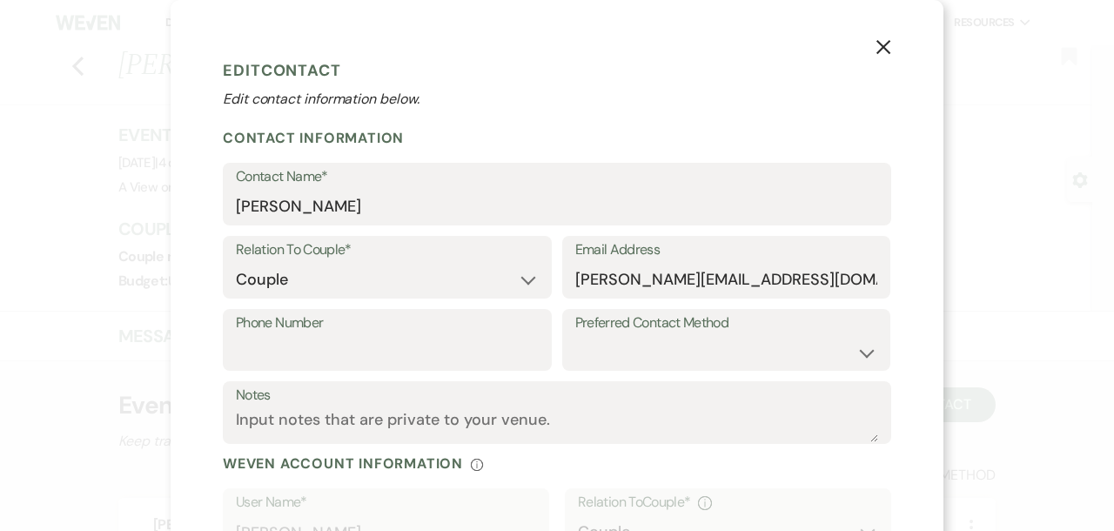
click at [890, 49] on icon "X" at bounding box center [884, 47] width 16 height 16
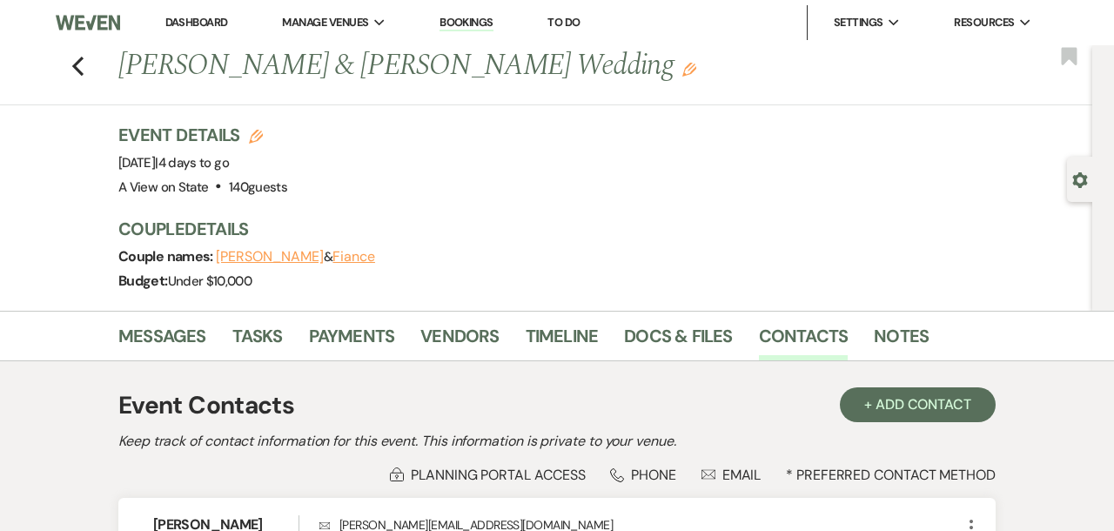
scroll to position [194, 0]
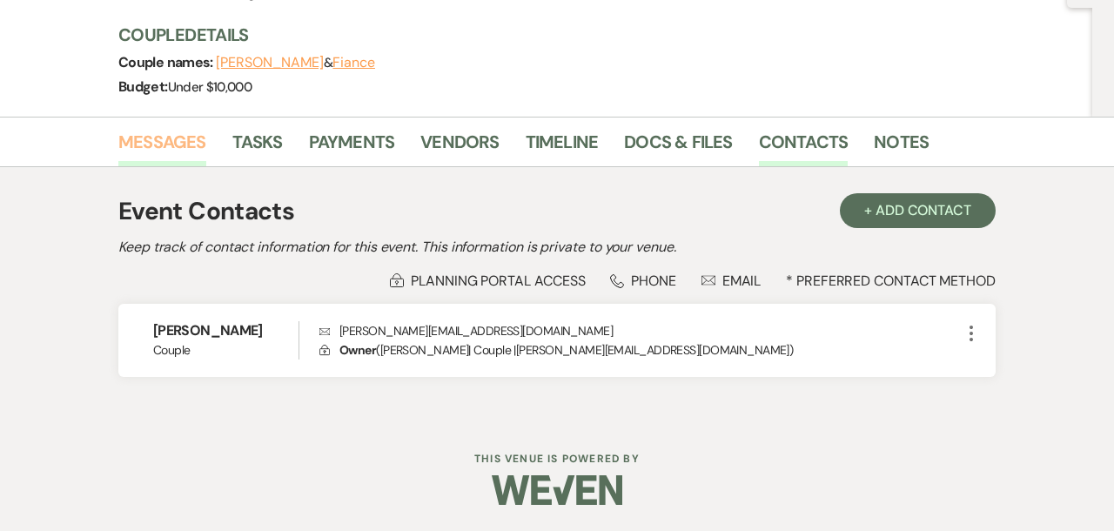
click at [146, 161] on link "Messages" at bounding box center [162, 147] width 88 height 38
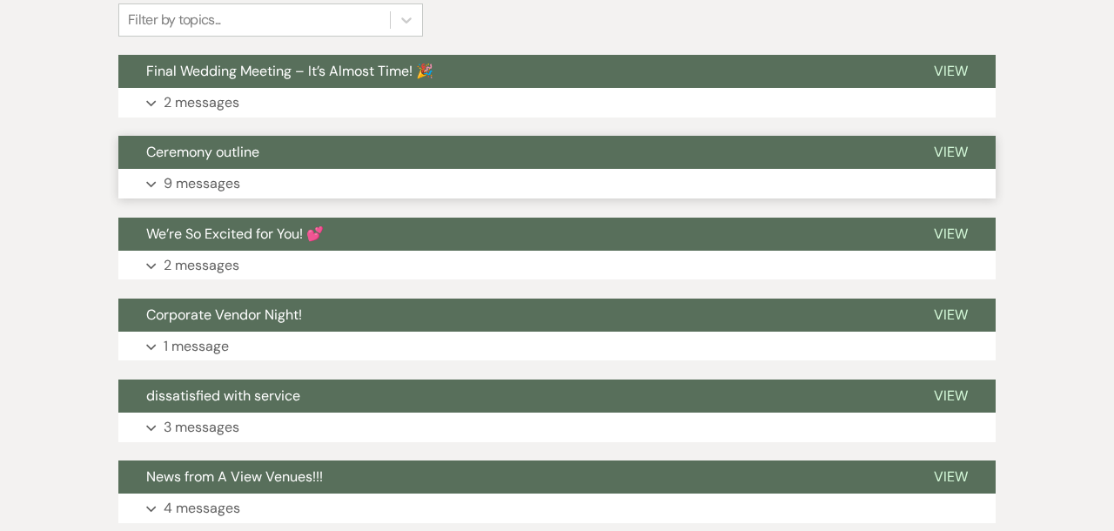
scroll to position [470, 0]
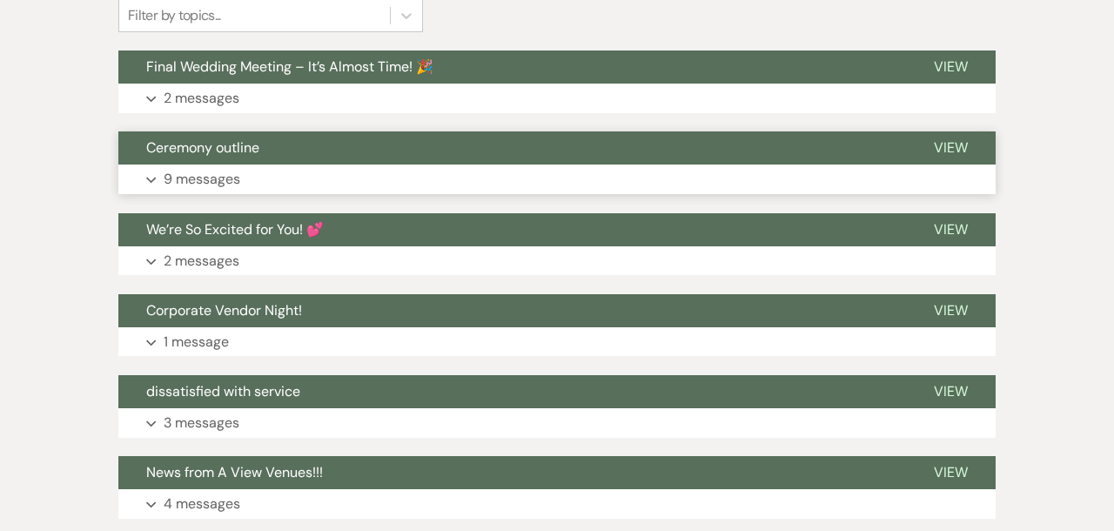
click at [297, 189] on button "Expand 9 messages" at bounding box center [556, 180] width 877 height 30
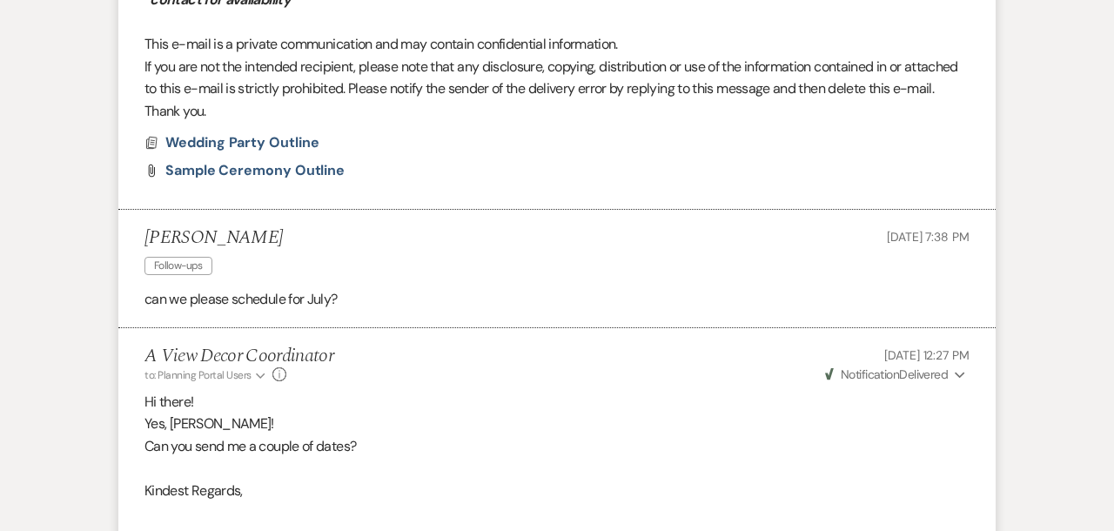
scroll to position [1373, 0]
click at [303, 234] on div "Chelsea Jones Follow-ups Jun 09, 2025, 7:38 PM" at bounding box center [556, 252] width 825 height 53
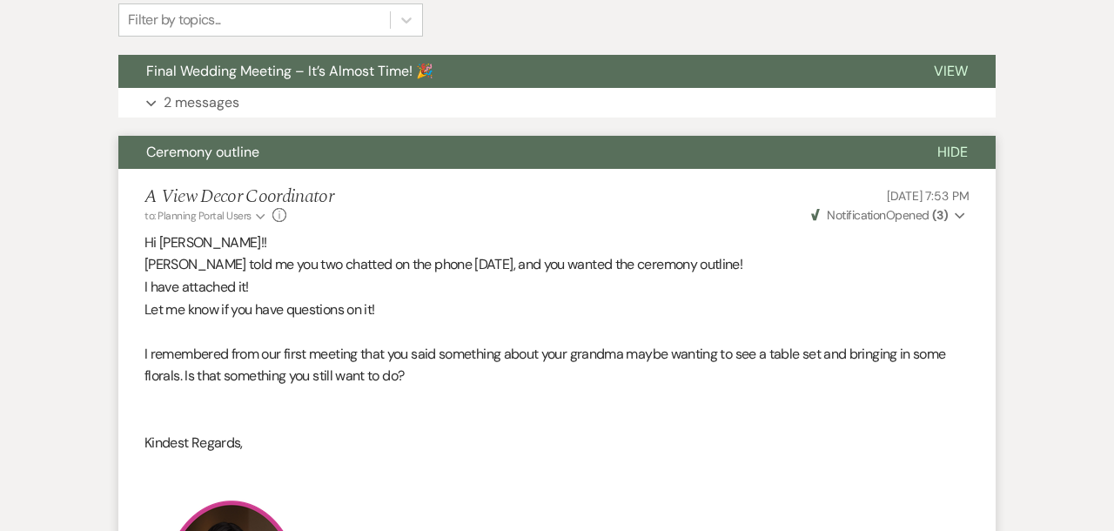
scroll to position [339, 0]
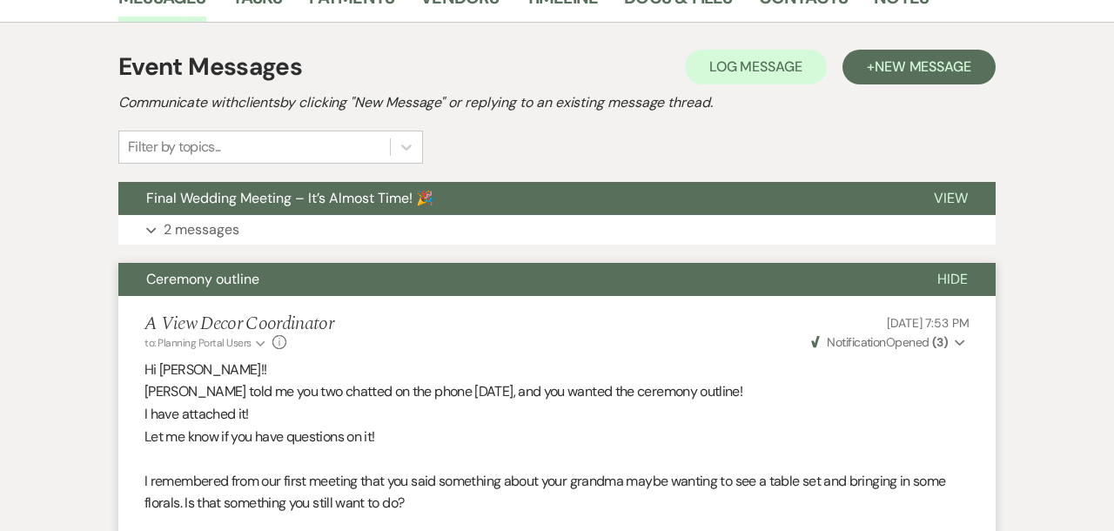
click at [301, 234] on button "Expand 2 messages" at bounding box center [556, 230] width 877 height 30
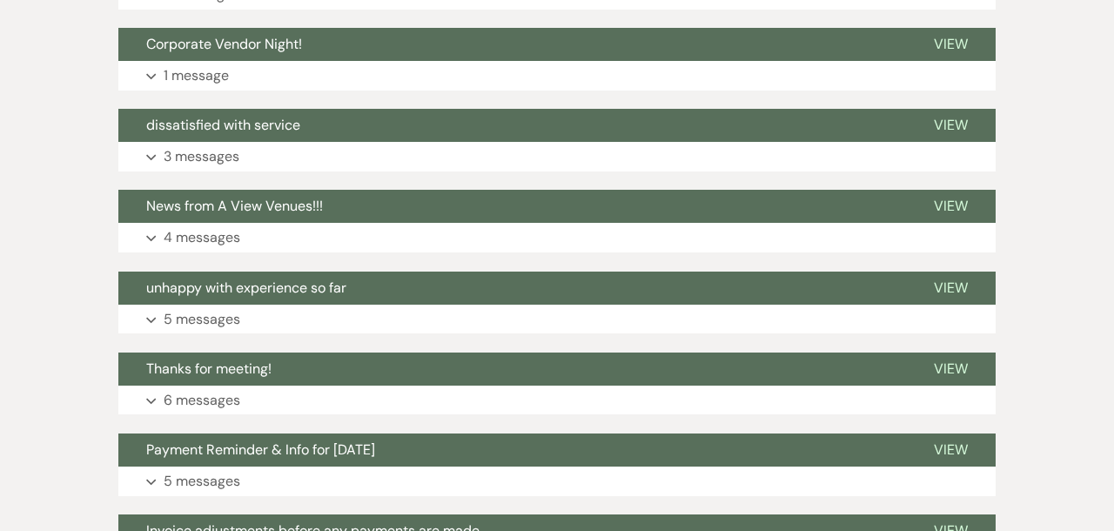
scroll to position [7991, 0]
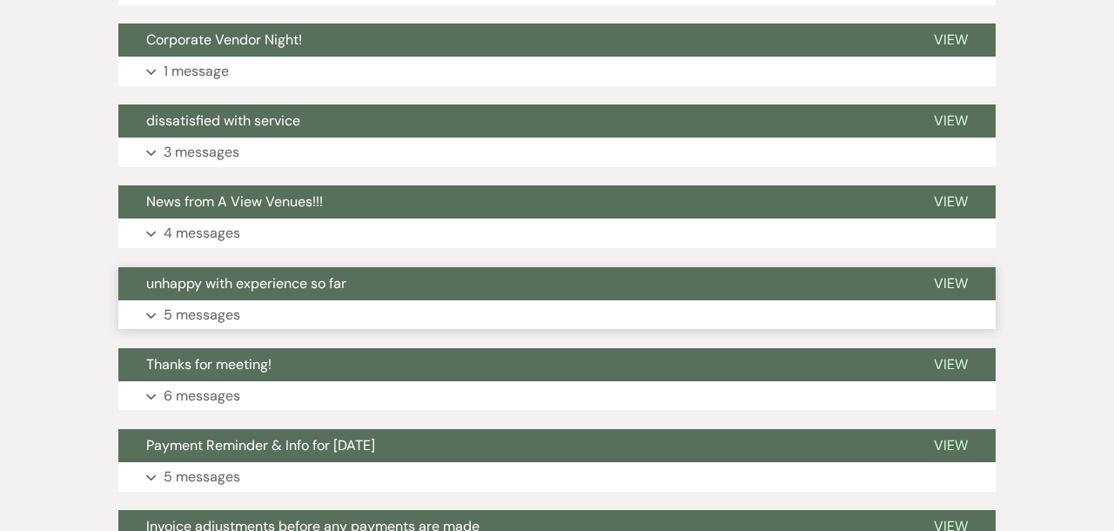
click at [411, 330] on button "Expand 5 messages" at bounding box center [556, 315] width 877 height 30
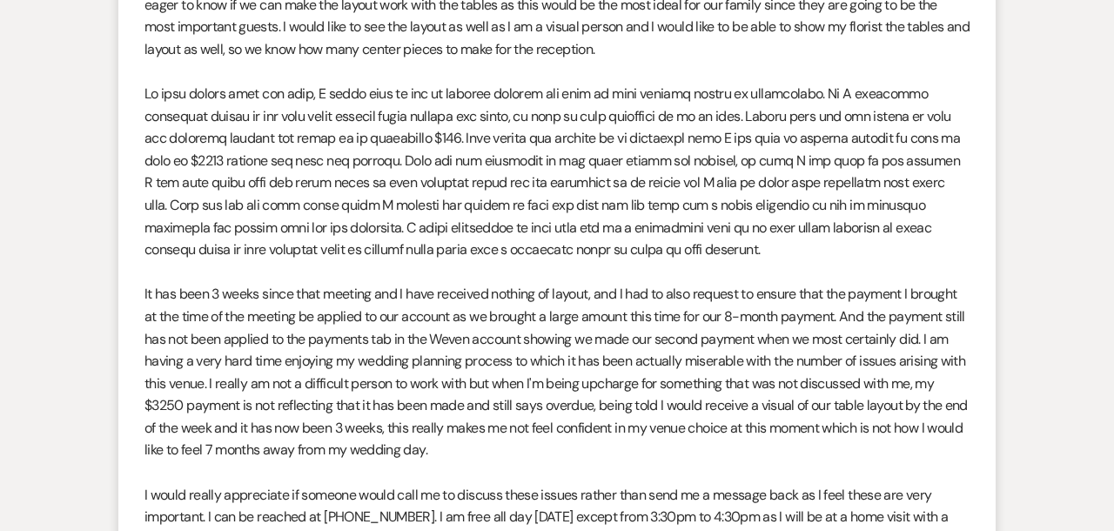
scroll to position [8446, 0]
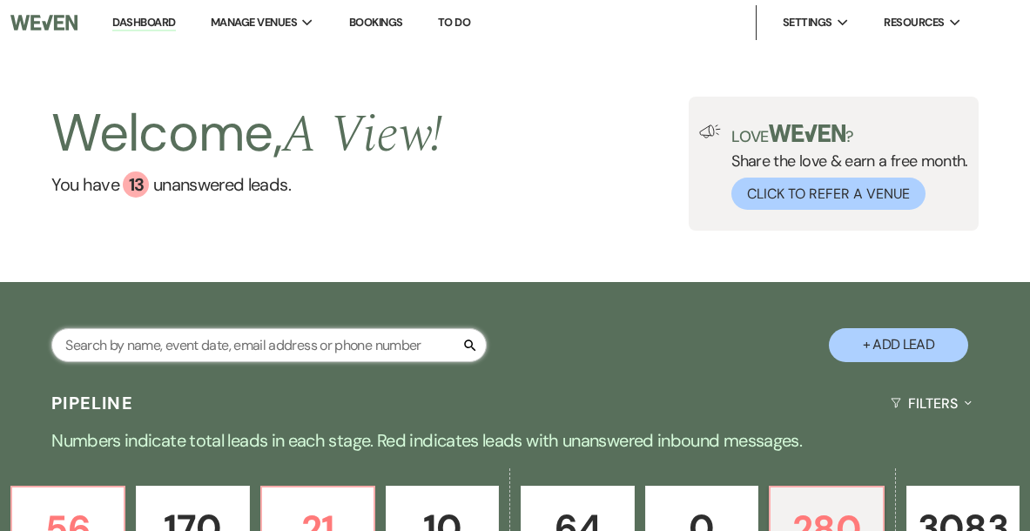
click at [413, 349] on input "text" at bounding box center [268, 345] width 435 height 34
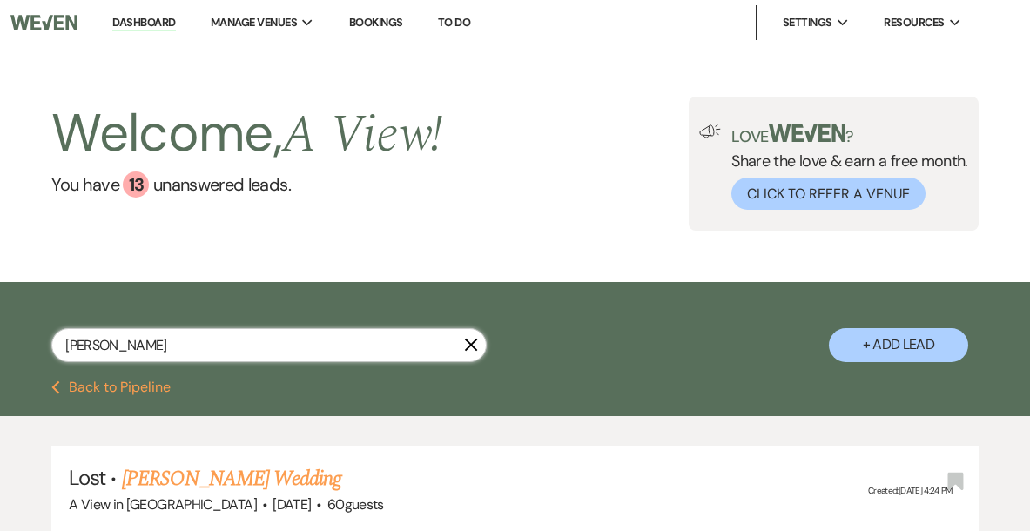
type input "[PERSON_NAME]"
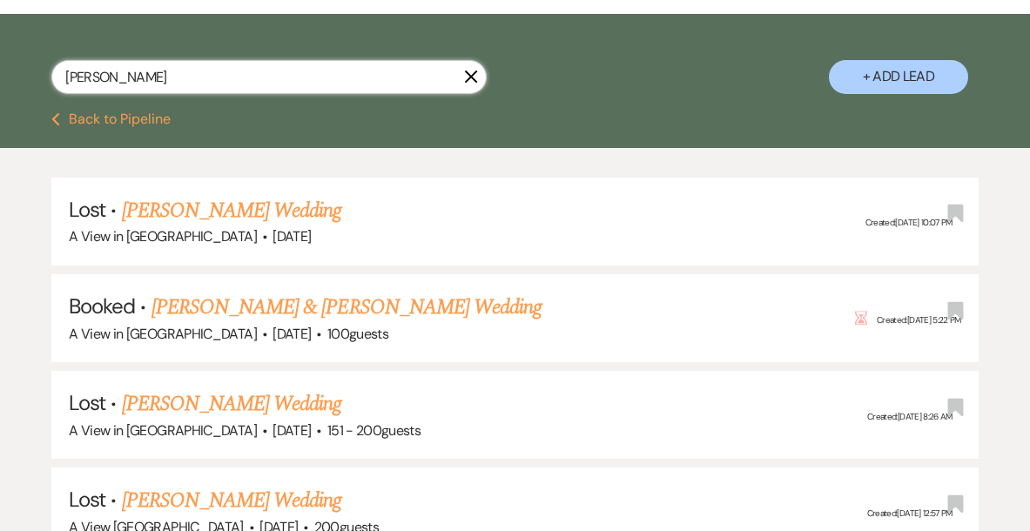
scroll to position [270, 0]
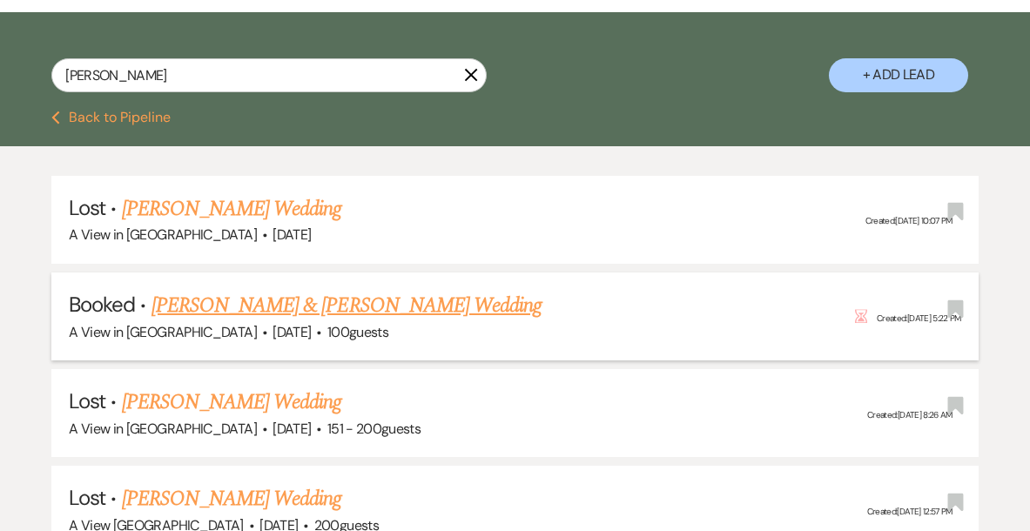
click at [384, 306] on link "[PERSON_NAME] & [PERSON_NAME] Wedding" at bounding box center [346, 305] width 390 height 31
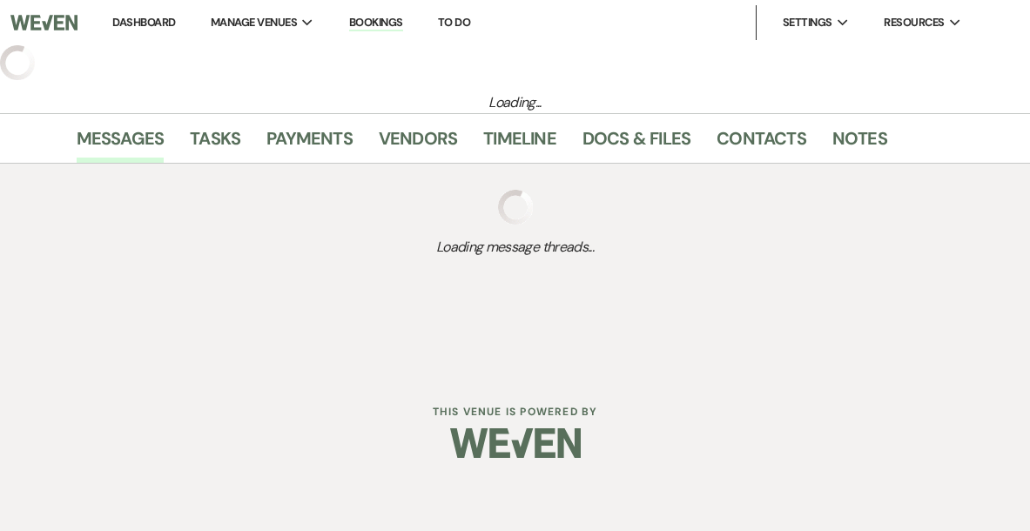
select select "22"
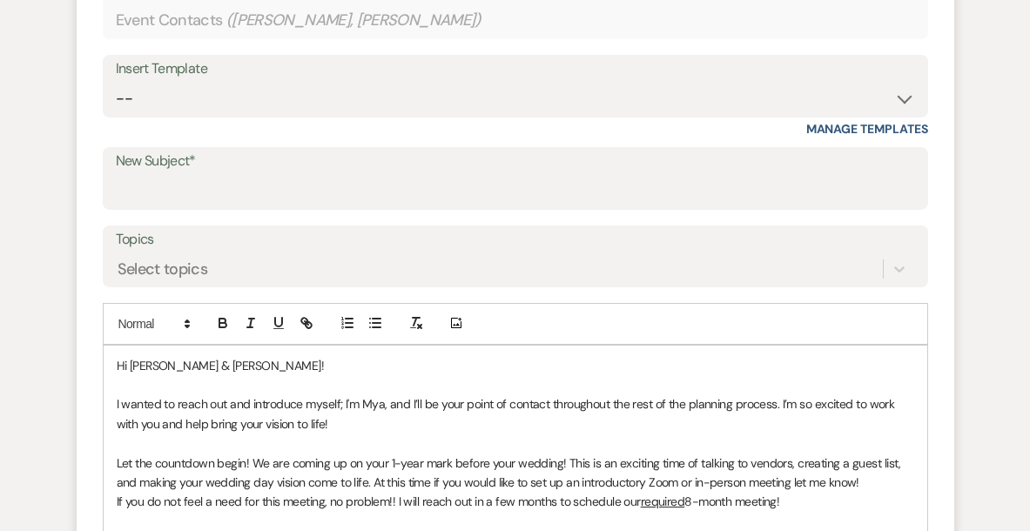
scroll to position [825, 0]
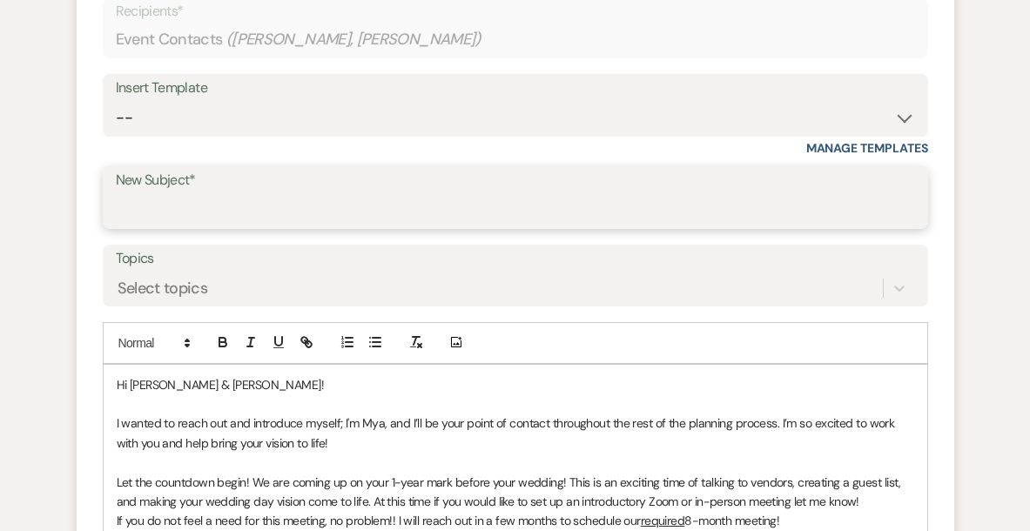
click at [303, 204] on input "New Subject*" at bounding box center [515, 210] width 799 height 34
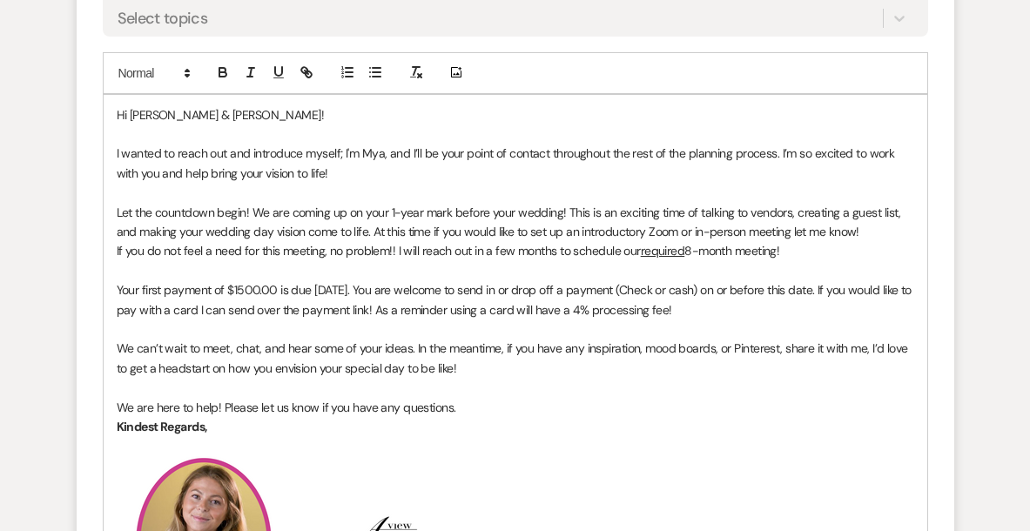
scroll to position [1118, 0]
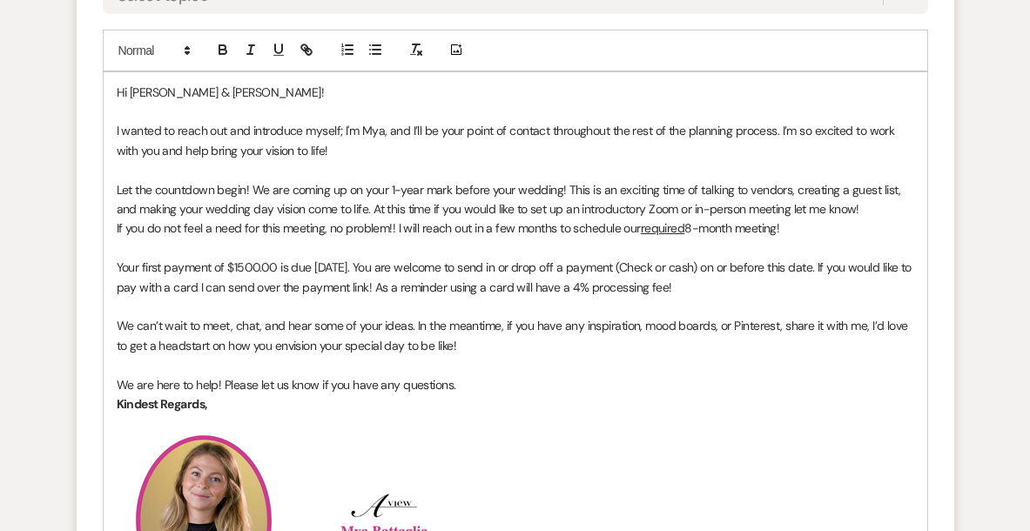
type input "12 Months away & Payment reminder!!"
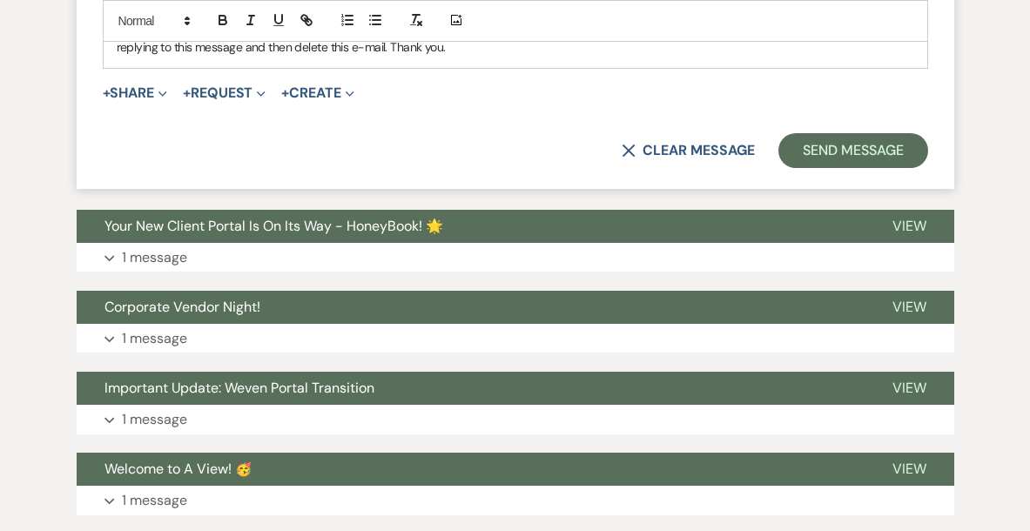
scroll to position [1944, 0]
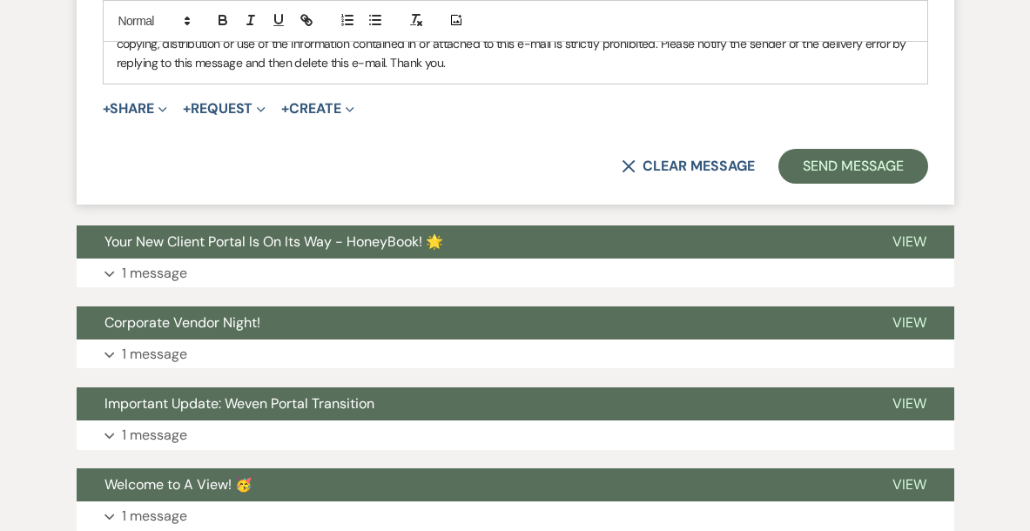
click at [500, 253] on button "Your New Client Portal Is On Its Way - HoneyBook! 🌟" at bounding box center [471, 241] width 788 height 33
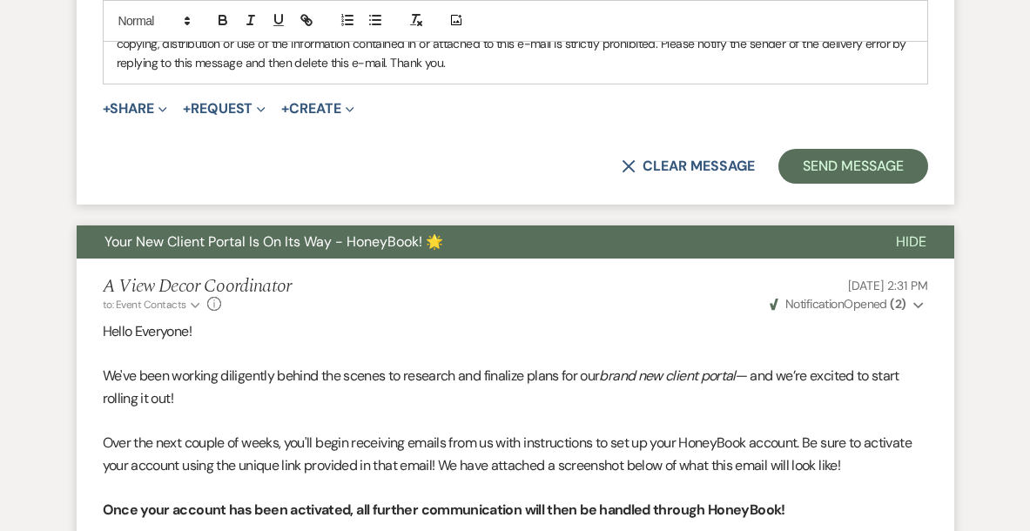
click at [500, 253] on button "Your New Client Portal Is On Its Way - HoneyBook! 🌟" at bounding box center [472, 241] width 791 height 33
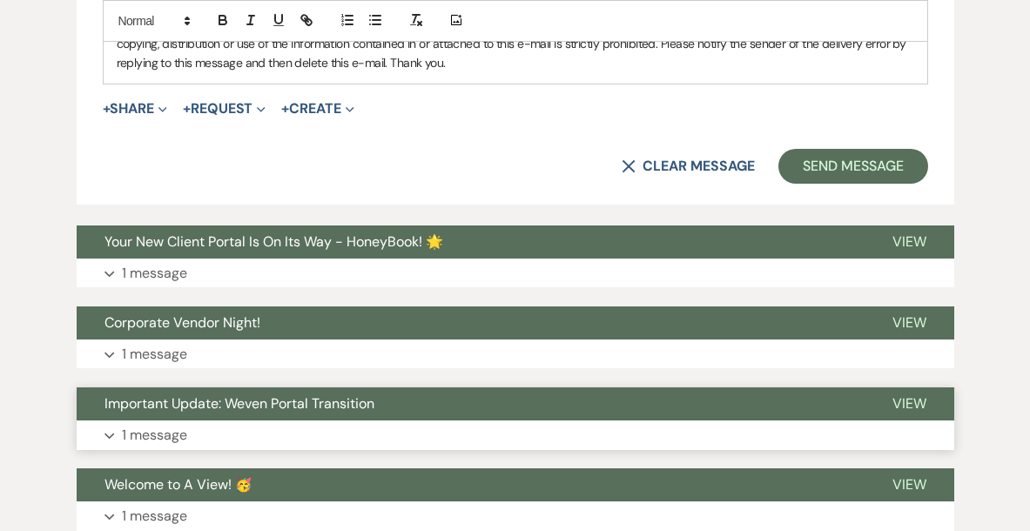
click at [463, 411] on button "Important Update: Weven Portal Transition" at bounding box center [471, 403] width 788 height 33
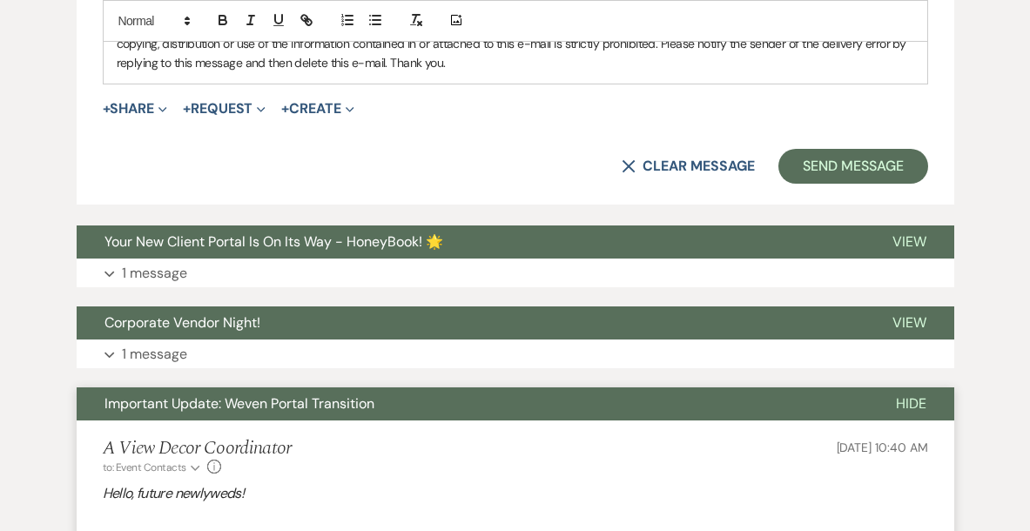
click at [463, 408] on button "Important Update: Weven Portal Transition" at bounding box center [472, 403] width 791 height 33
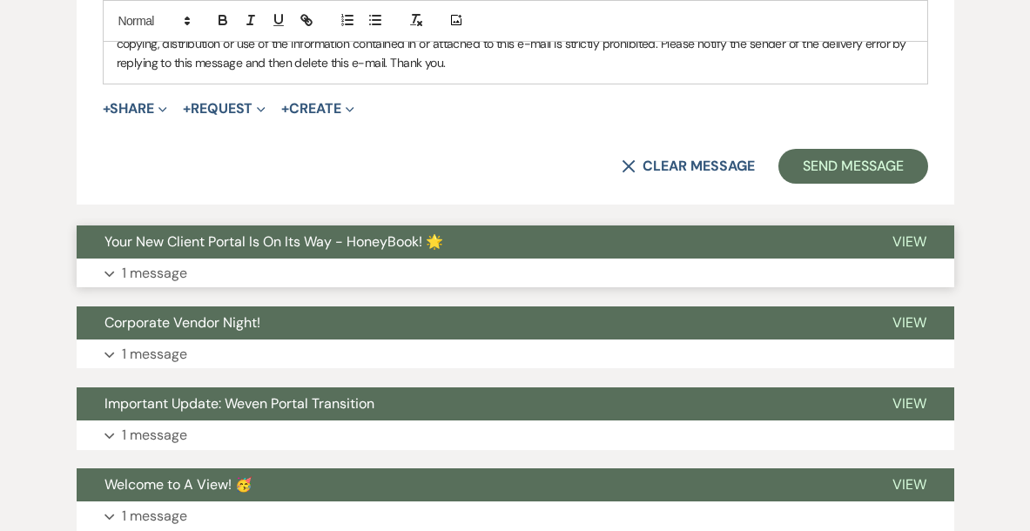
click at [486, 273] on button "Expand 1 message" at bounding box center [515, 274] width 877 height 30
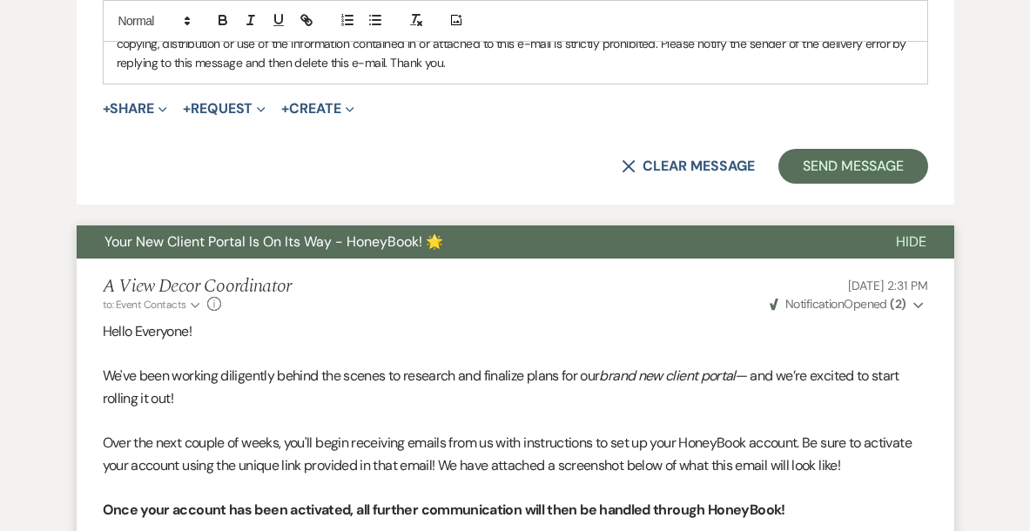
click at [482, 239] on button "Your New Client Portal Is On Its Way - HoneyBook! 🌟" at bounding box center [472, 241] width 791 height 33
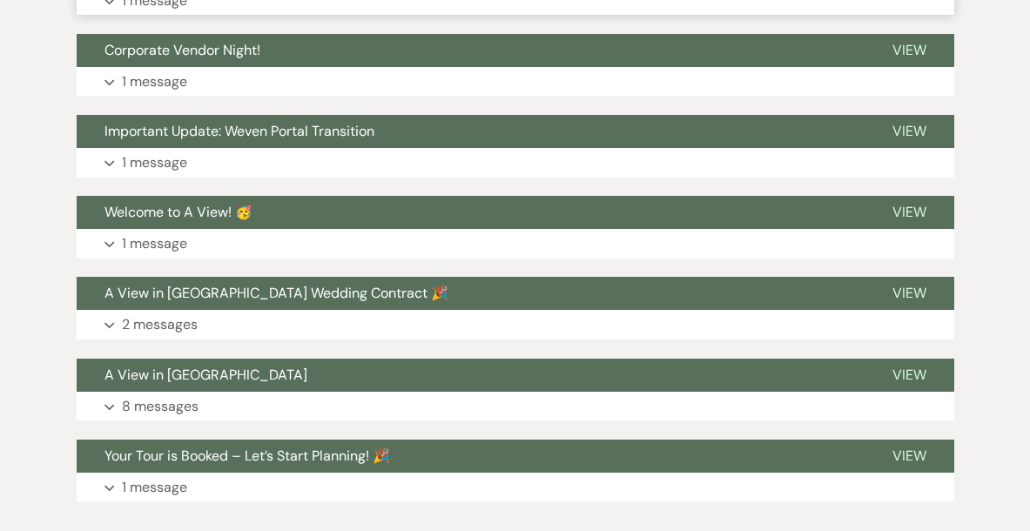
scroll to position [2220, 0]
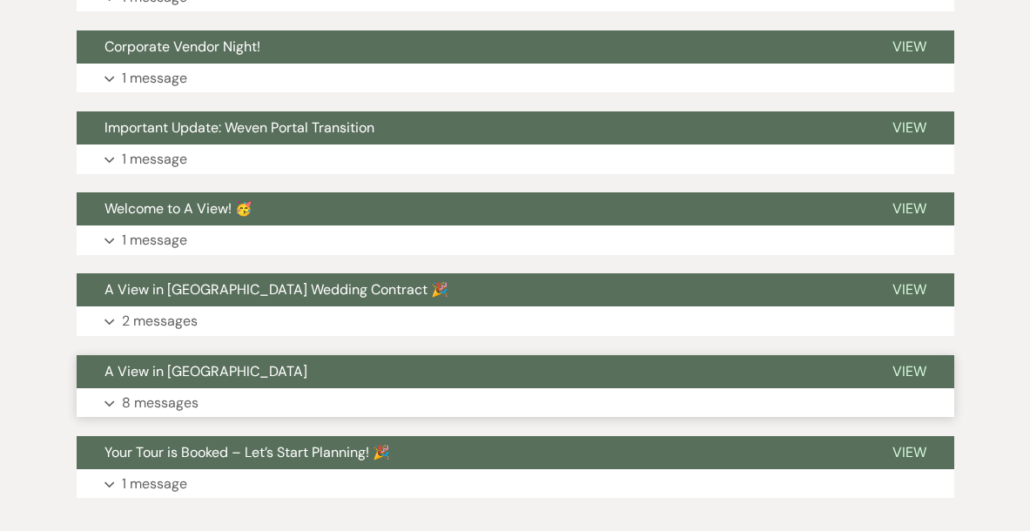
click at [440, 390] on button "Expand 8 messages" at bounding box center [515, 403] width 877 height 30
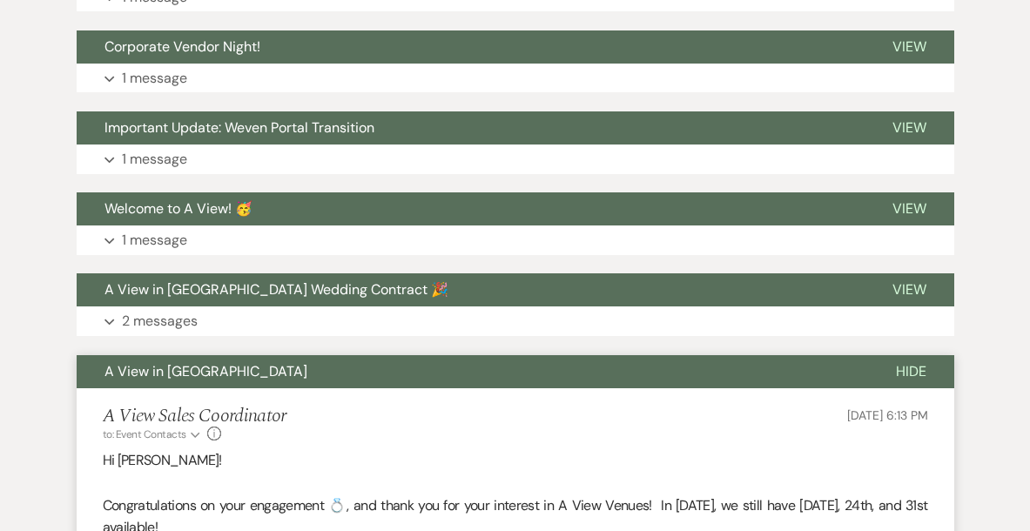
click at [444, 375] on button "A View in [GEOGRAPHIC_DATA]" at bounding box center [472, 371] width 791 height 33
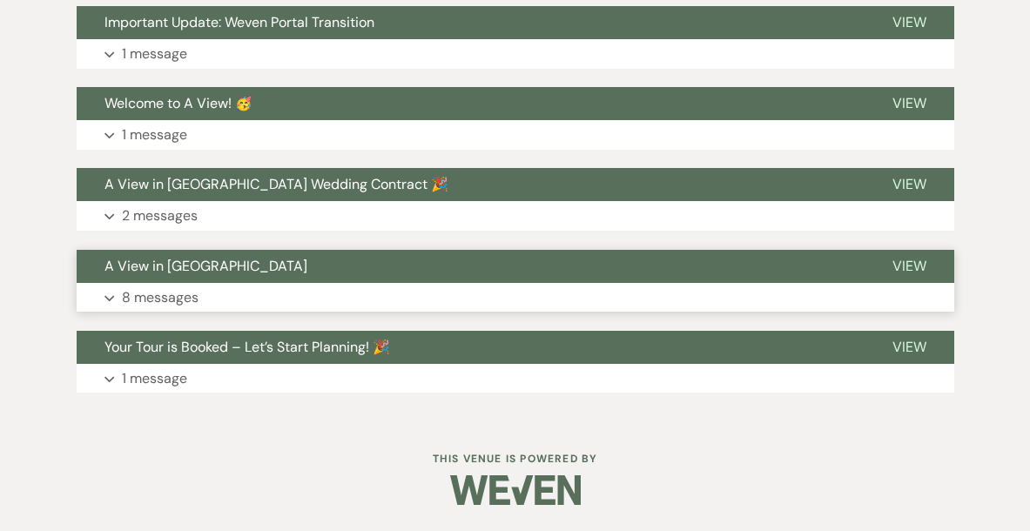
click at [444, 376] on button "Expand 1 message" at bounding box center [515, 379] width 877 height 30
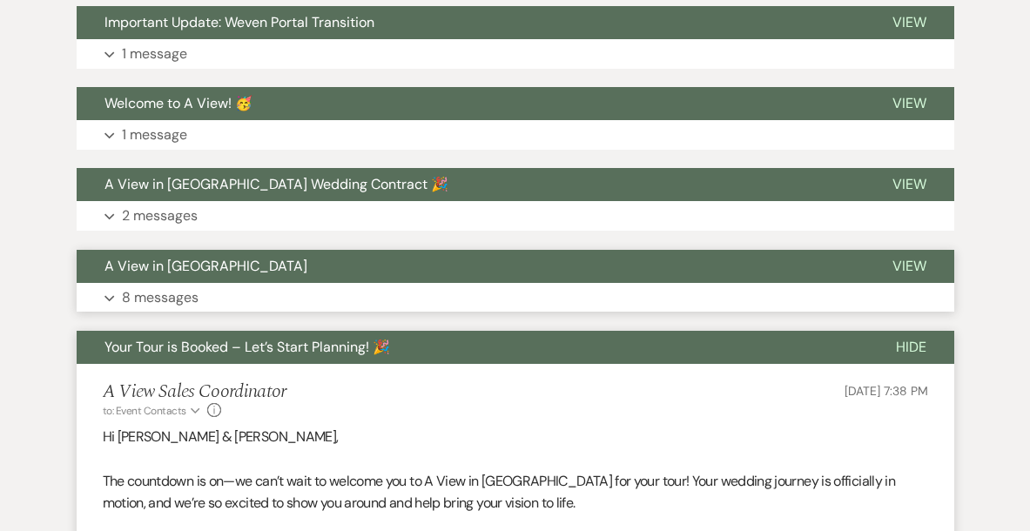
scroll to position [2326, 0]
click at [448, 386] on div "A View Sales Coordinator to: Event Contacts Expand Info [DATE] 7:38 PM Weven Ch…" at bounding box center [515, 399] width 825 height 37
click at [470, 346] on button "Your Tour is Booked – Let’s Start Planning! 🎉" at bounding box center [472, 347] width 791 height 33
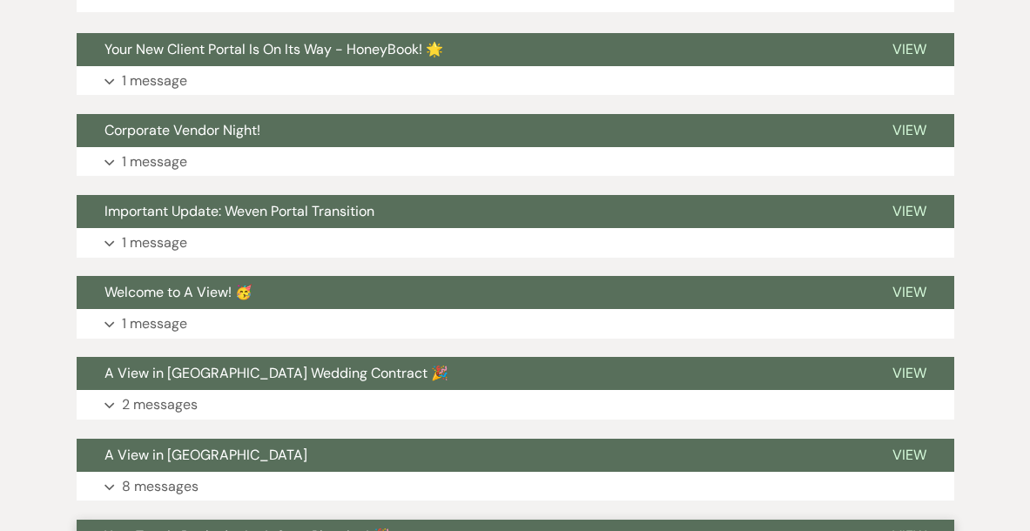
scroll to position [2121, 0]
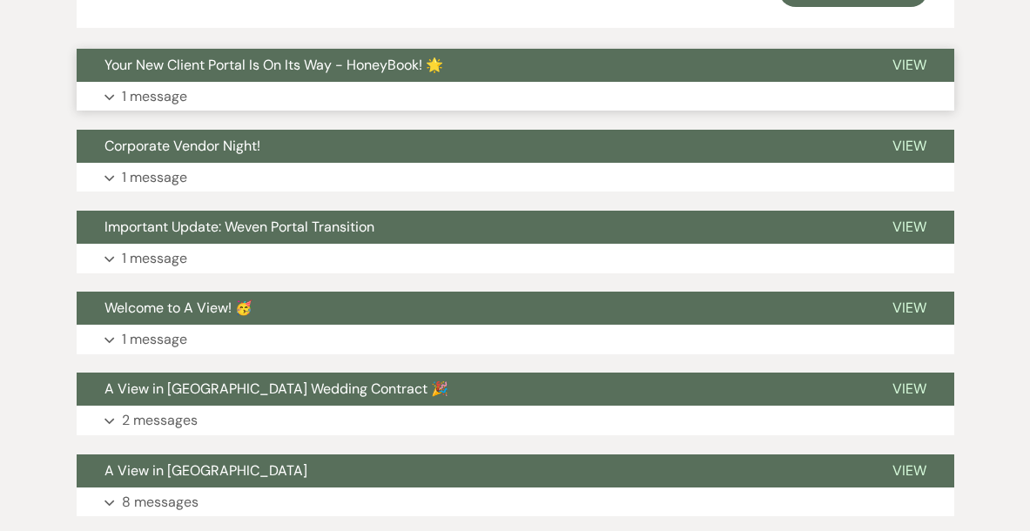
click at [509, 92] on button "Expand 1 message" at bounding box center [515, 97] width 877 height 30
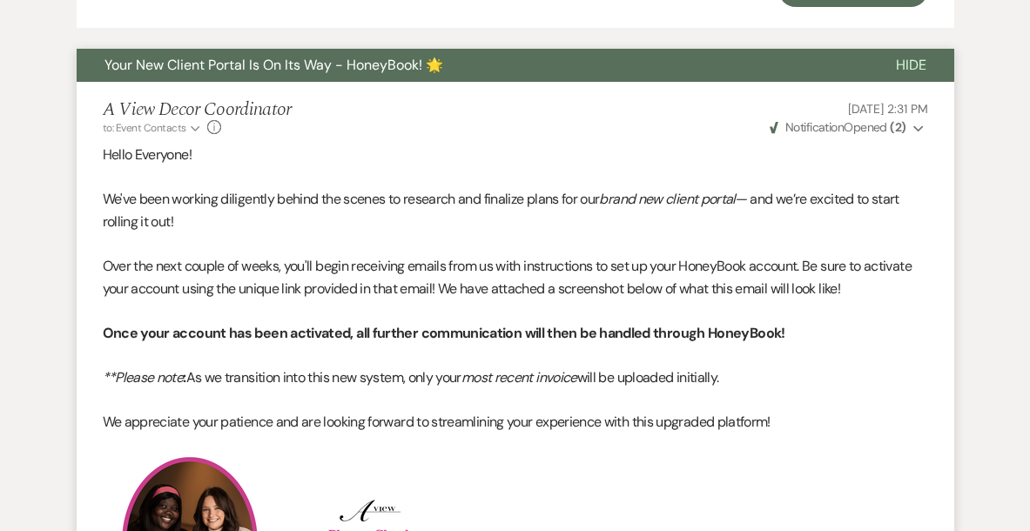
click at [517, 74] on button "Your New Client Portal Is On Its Way - HoneyBook! 🌟" at bounding box center [472, 65] width 791 height 33
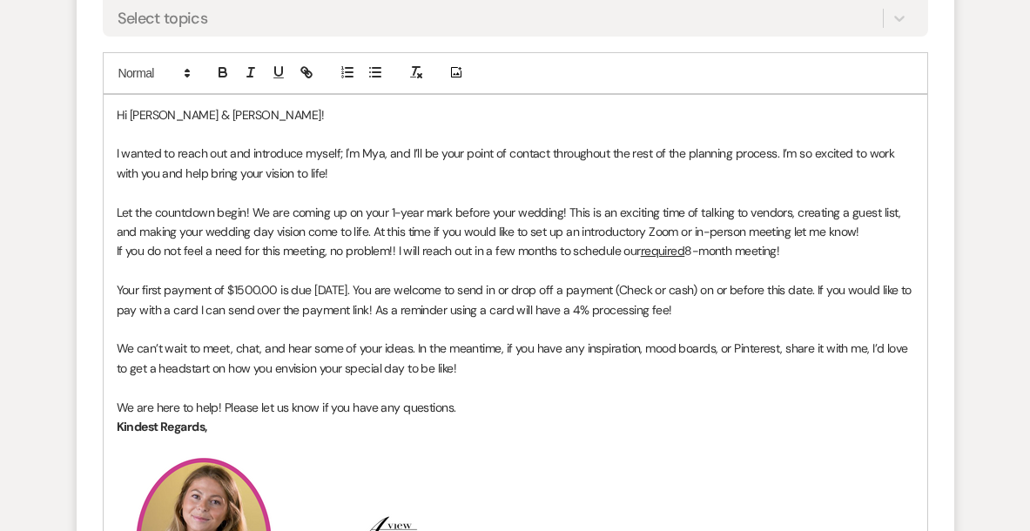
scroll to position [1096, 0]
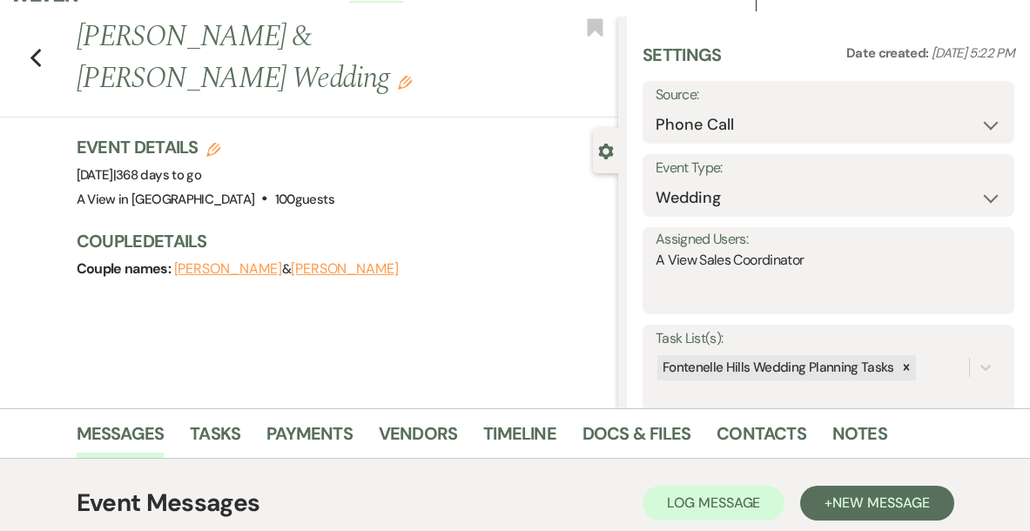
scroll to position [1, 0]
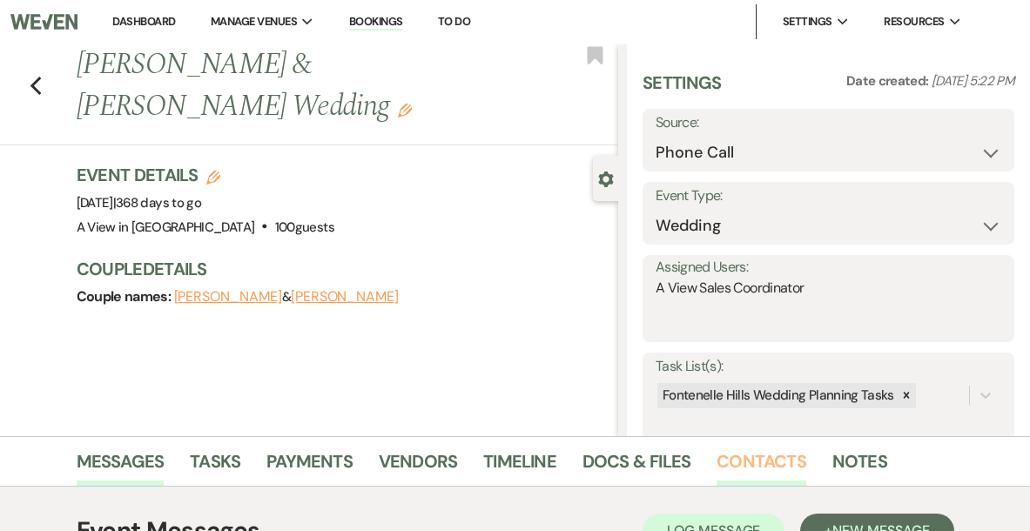
click at [769, 469] on link "Contacts" at bounding box center [761, 466] width 90 height 38
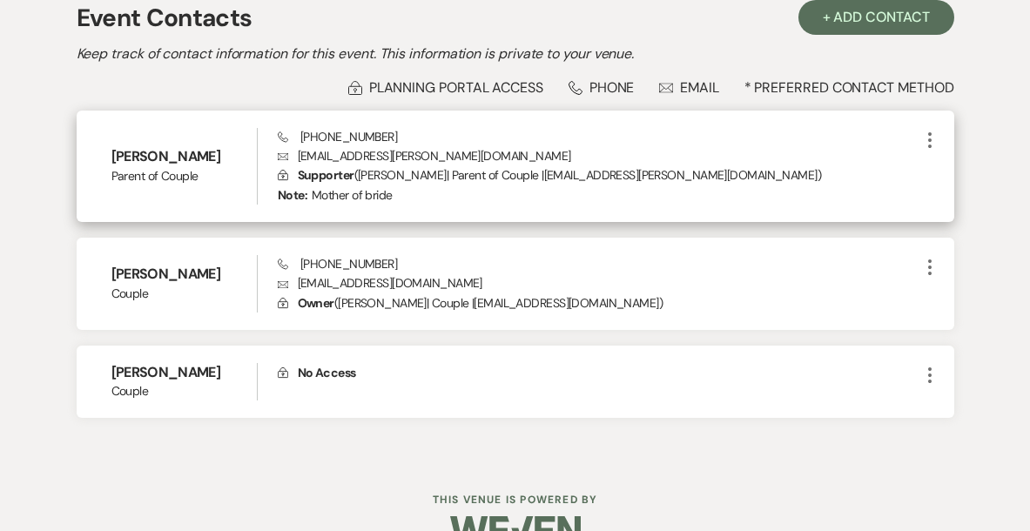
scroll to position [515, 0]
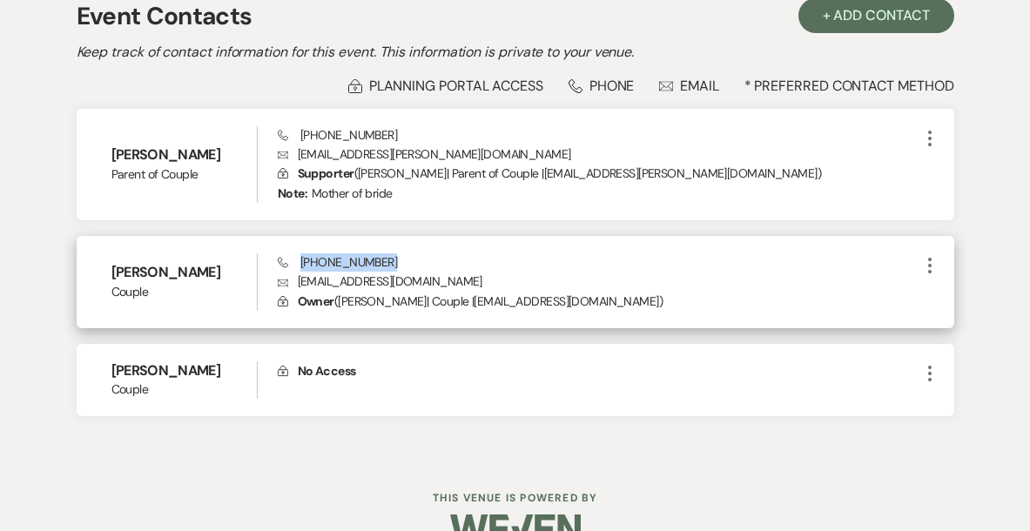
drag, startPoint x: 400, startPoint y: 265, endPoint x: 299, endPoint y: 265, distance: 101.0
click at [299, 265] on div "Phone [PHONE_NUMBER] Envelope [EMAIL_ADDRESS][DOMAIN_NAME] Lock Owner ( [PERSON…" at bounding box center [598, 281] width 641 height 57
copy span "[PHONE_NUMBER]"
click at [183, 270] on h6 "[PERSON_NAME]" at bounding box center [183, 272] width 145 height 19
drag, startPoint x: 182, startPoint y: 272, endPoint x: 97, endPoint y: 267, distance: 84.6
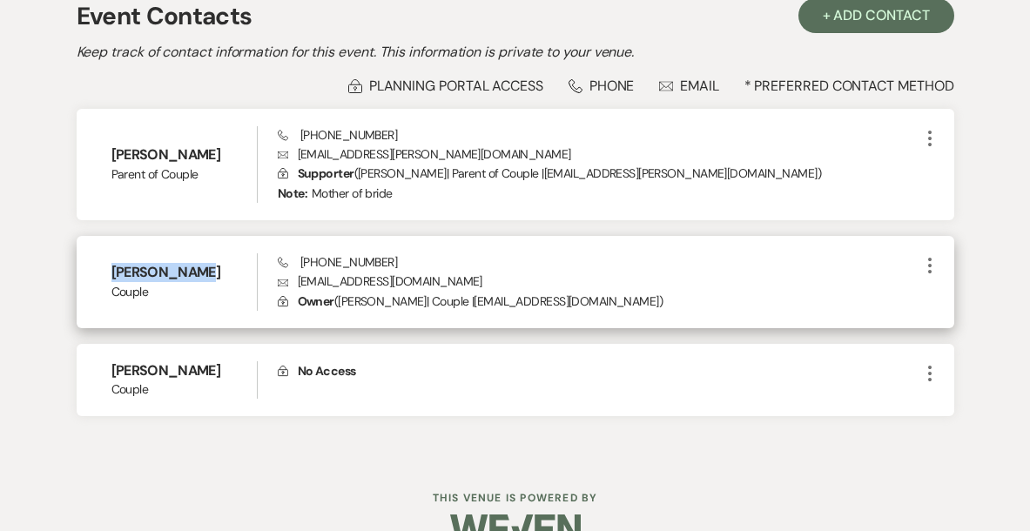
click at [98, 269] on div "[PERSON_NAME] Couple Phone [PHONE_NUMBER] Envelope [EMAIL_ADDRESS][DOMAIN_NAME]…" at bounding box center [515, 282] width 877 height 92
copy h6 "[PERSON_NAME]"
click at [377, 253] on div "Phone [PHONE_NUMBER] Envelope [EMAIL_ADDRESS][DOMAIN_NAME] Lock Owner ( [PERSON…" at bounding box center [598, 281] width 641 height 57
drag, startPoint x: 376, startPoint y: 263, endPoint x: 299, endPoint y: 255, distance: 77.0
click at [299, 255] on span "Phone [PHONE_NUMBER]" at bounding box center [337, 262] width 119 height 16
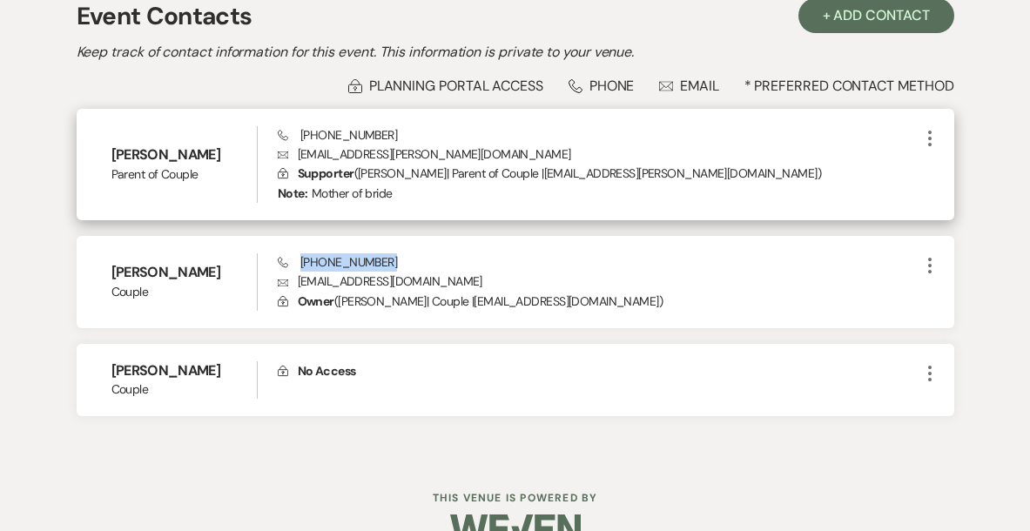
copy span "[PHONE_NUMBER]"
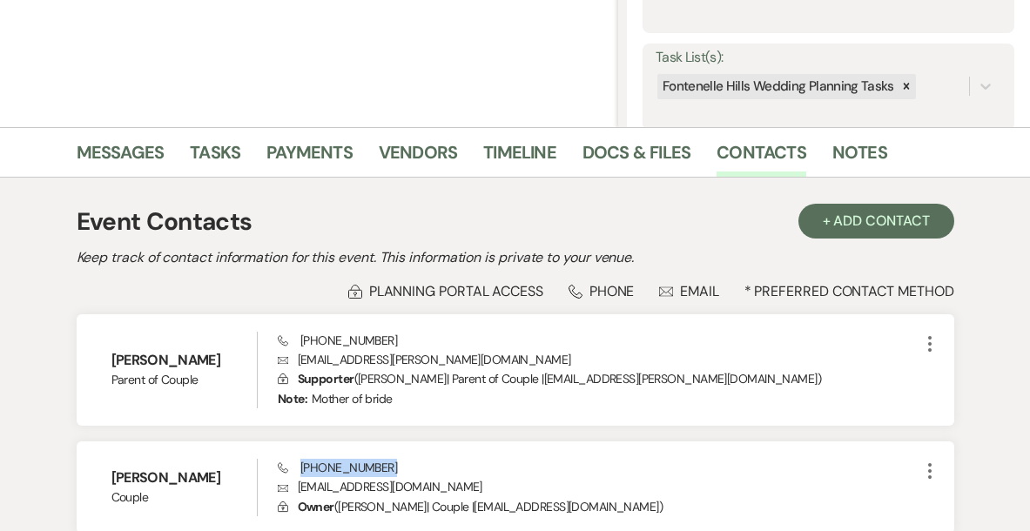
scroll to position [0, 0]
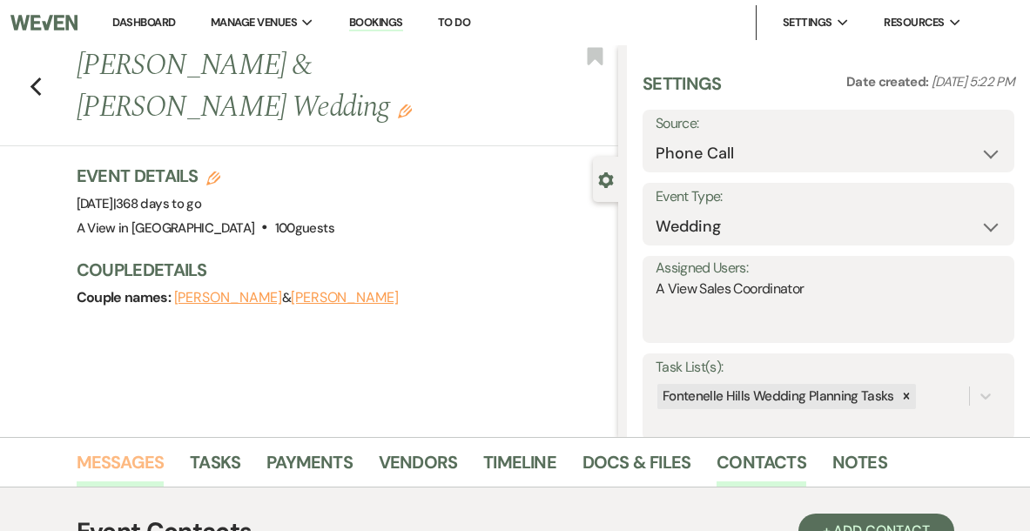
click at [104, 465] on link "Messages" at bounding box center [121, 467] width 88 height 38
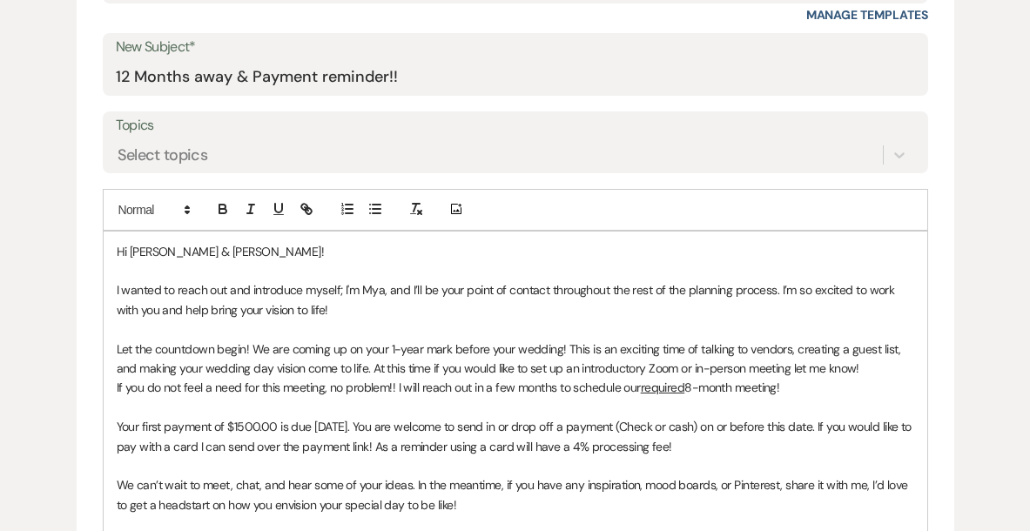
scroll to position [960, 0]
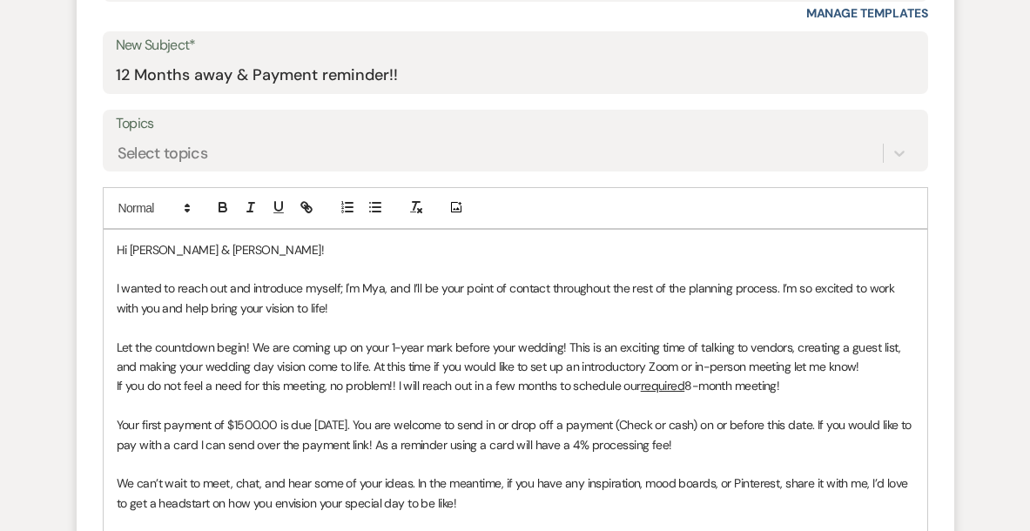
click at [327, 303] on p "I wanted to reach out and introduce myself; I'm Mya, and I’ll be your point of …" at bounding box center [515, 298] width 797 height 39
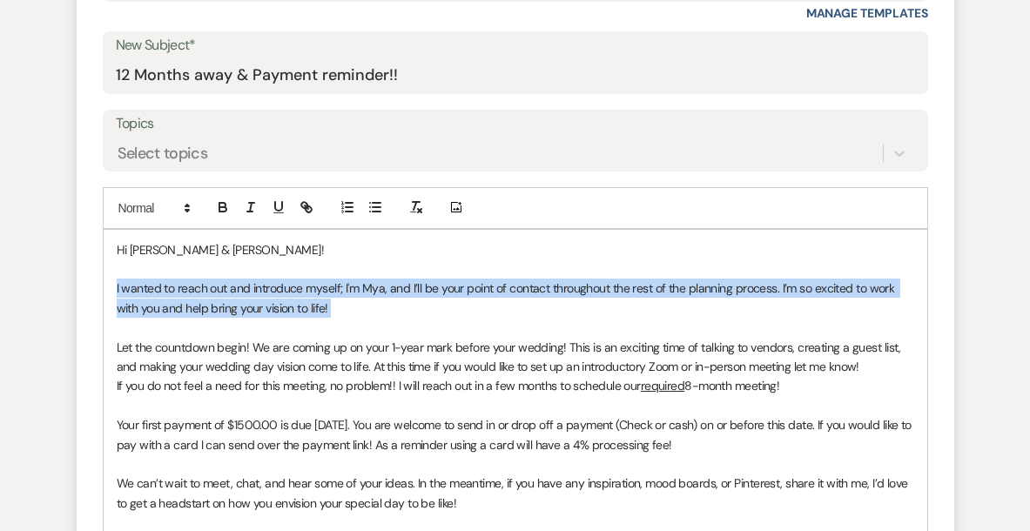
click at [327, 303] on p "I wanted to reach out and introduce myself; I'm Mya, and I’ll be your point of …" at bounding box center [515, 298] width 797 height 39
drag, startPoint x: 833, startPoint y: 386, endPoint x: 77, endPoint y: 292, distance: 761.3
click at [78, 292] on form "New Message X Draft Recipients* Event Contacts ( [PERSON_NAME], [PERSON_NAME] )…" at bounding box center [515, 492] width 877 height 1391
copy div "I wanted to reach out and introduce myself; I'm Mya, and I’ll be your point of …"
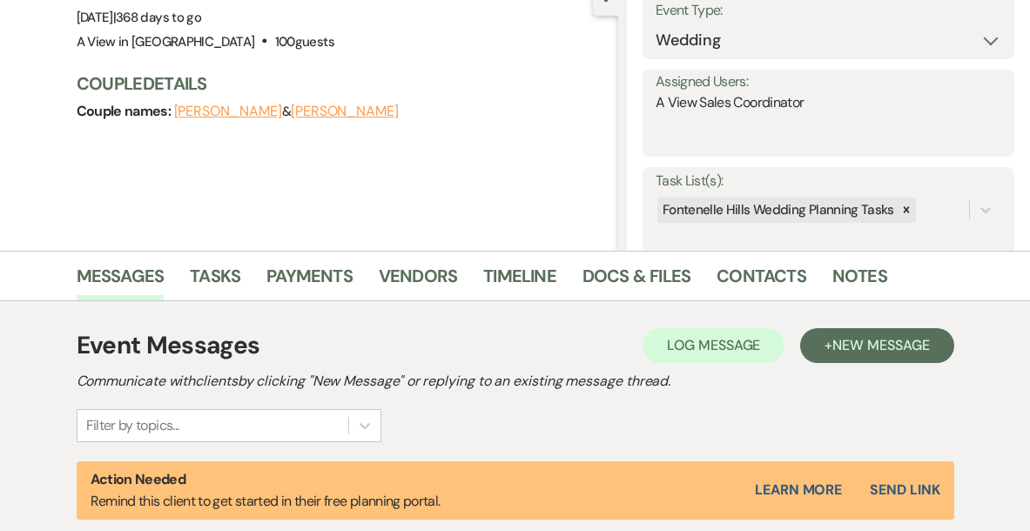
scroll to position [220, 0]
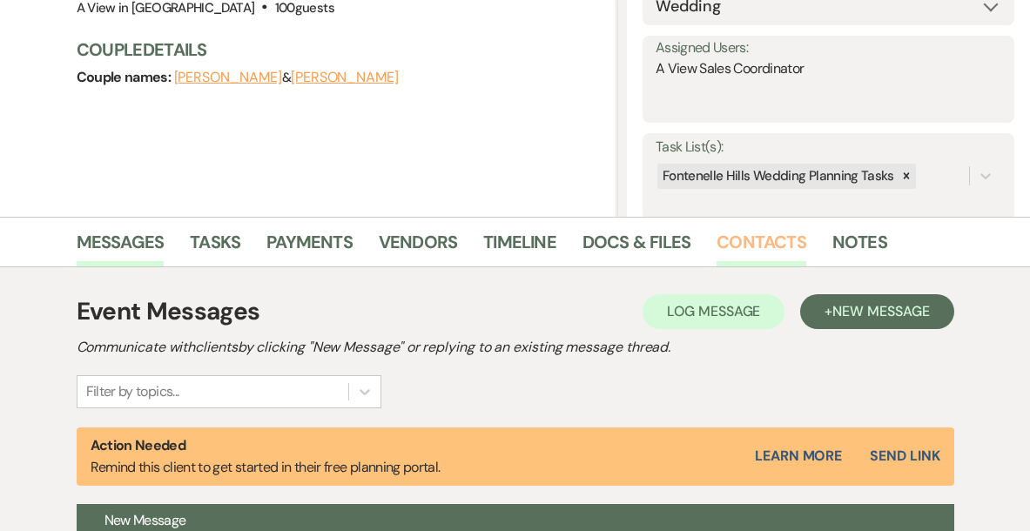
click at [793, 248] on link "Contacts" at bounding box center [761, 247] width 90 height 38
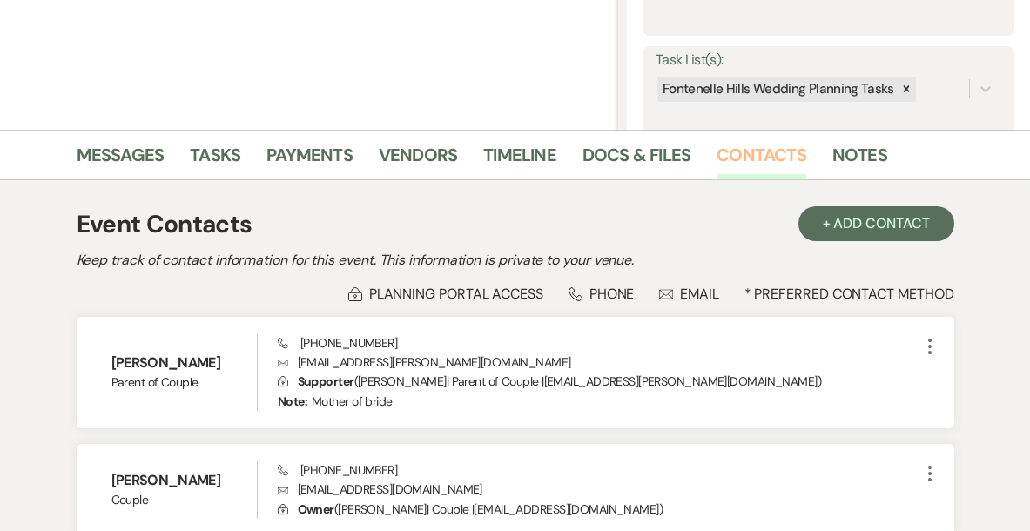
scroll to position [334, 0]
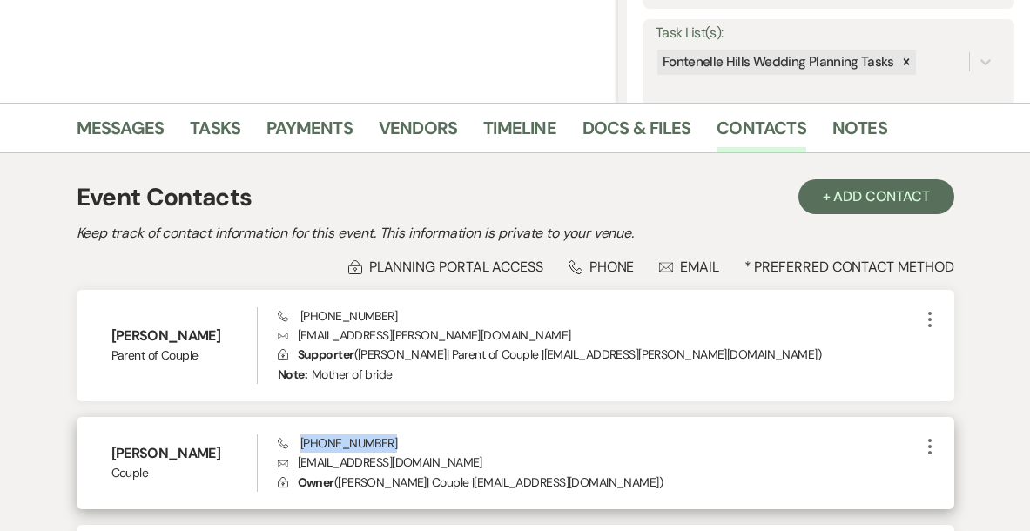
drag, startPoint x: 381, startPoint y: 444, endPoint x: 300, endPoint y: 444, distance: 80.9
click at [300, 444] on div "Phone [PHONE_NUMBER] Envelope [EMAIL_ADDRESS][DOMAIN_NAME] Lock Owner ( [PERSON…" at bounding box center [598, 462] width 641 height 57
copy span "[PHONE_NUMBER]"
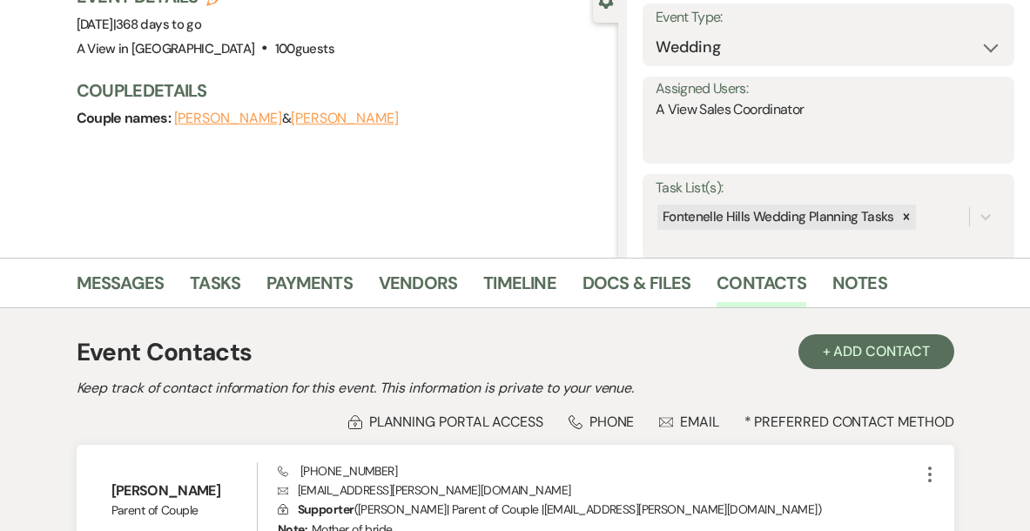
scroll to position [0, 0]
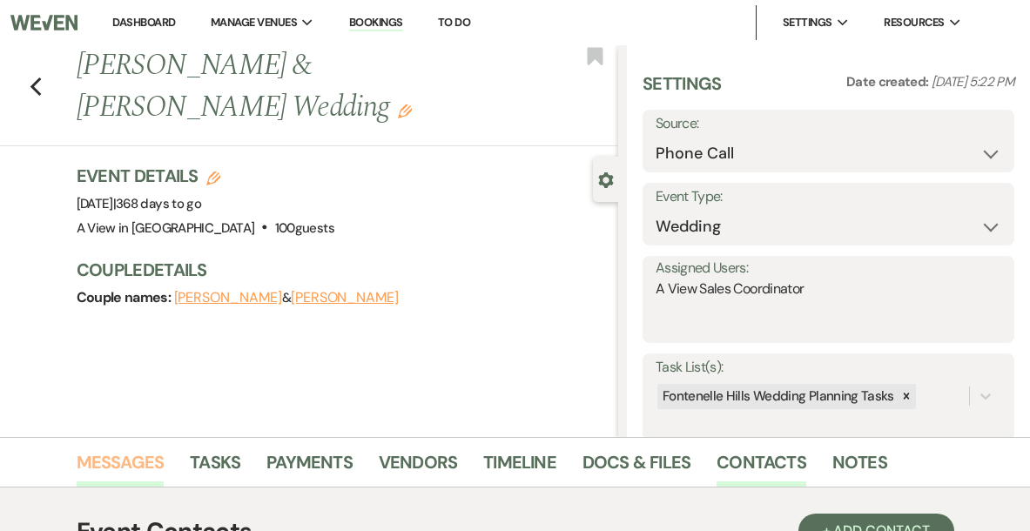
click at [131, 462] on link "Messages" at bounding box center [121, 467] width 88 height 38
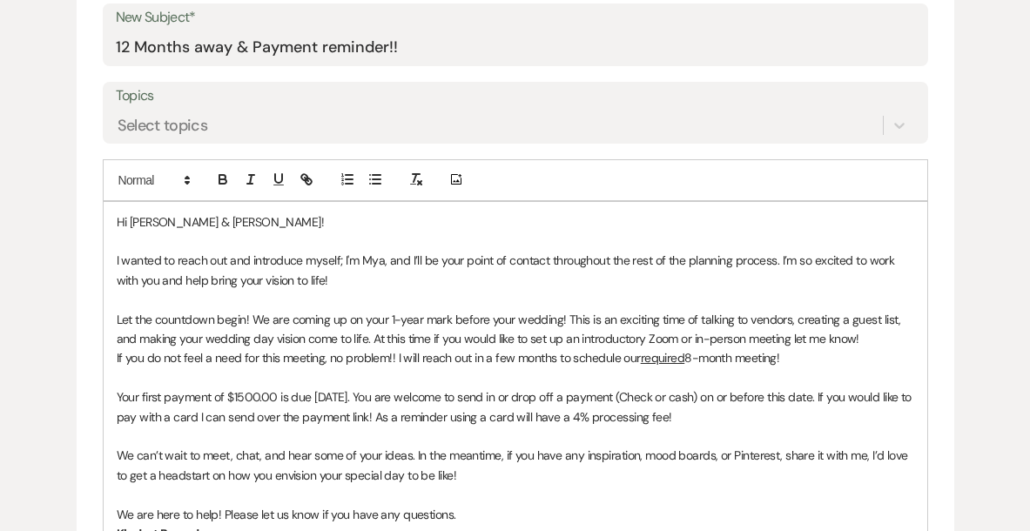
scroll to position [1056, 0]
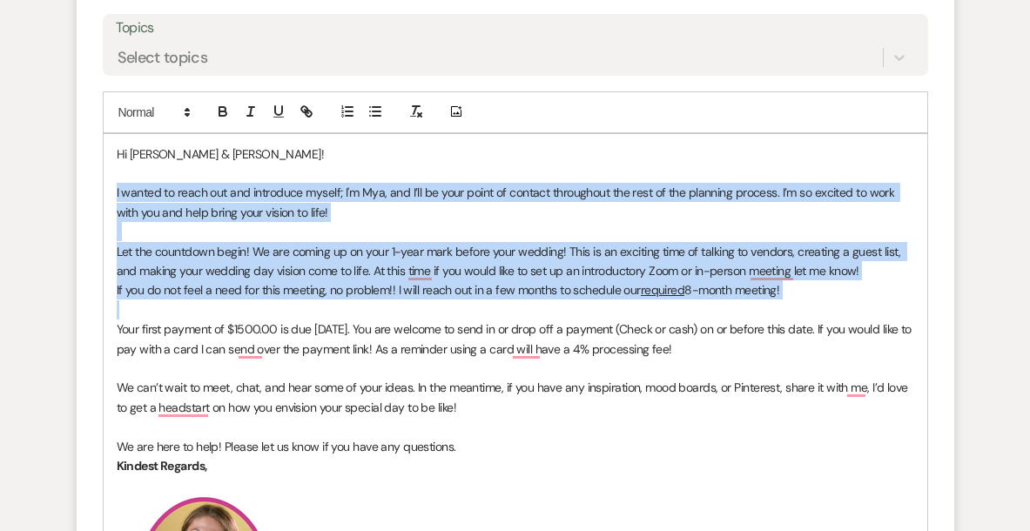
drag, startPoint x: 117, startPoint y: 195, endPoint x: 863, endPoint y: 306, distance: 754.2
copy div "I wanted to reach out and introduce myself; I'm Mya, and I’ll be your point of …"
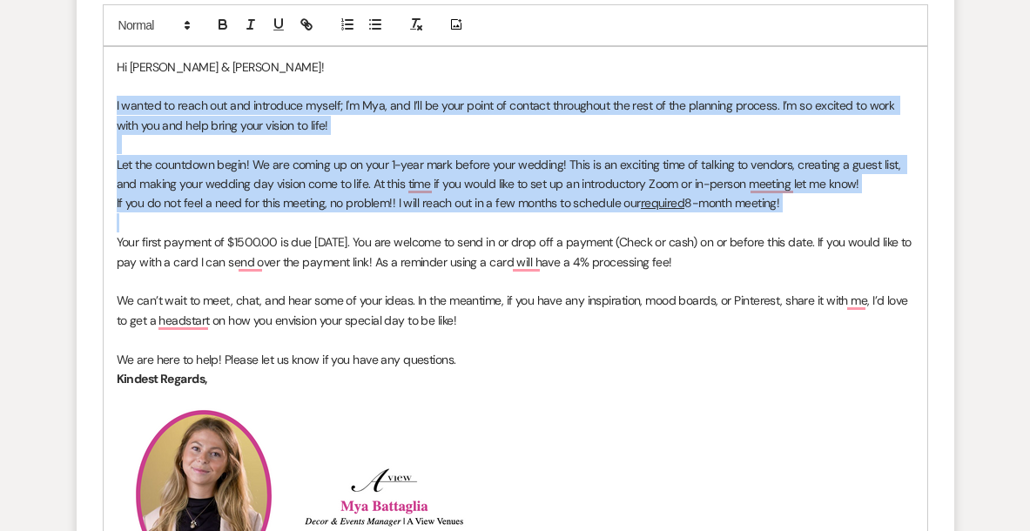
scroll to position [1214, 0]
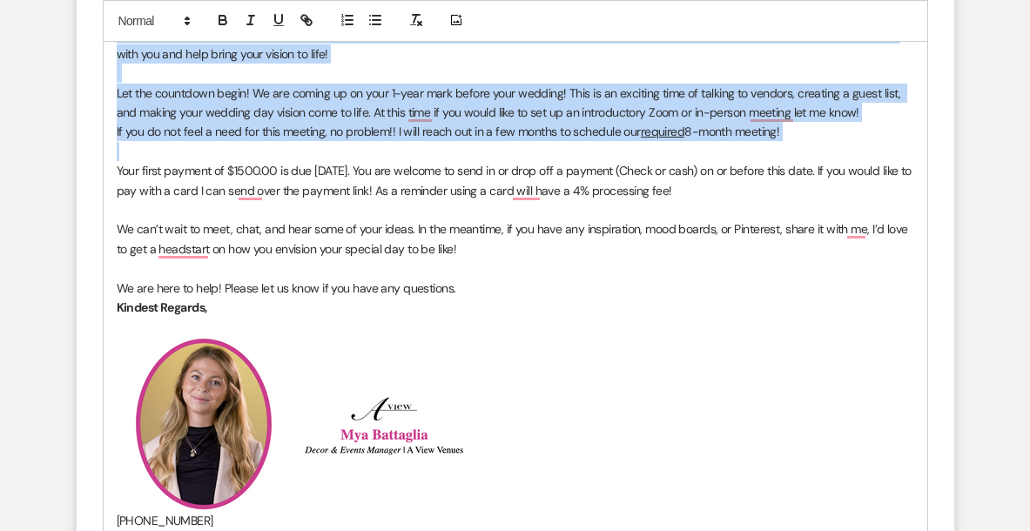
click at [649, 154] on p "To enrich screen reader interactions, please activate Accessibility in Grammarl…" at bounding box center [515, 151] width 797 height 19
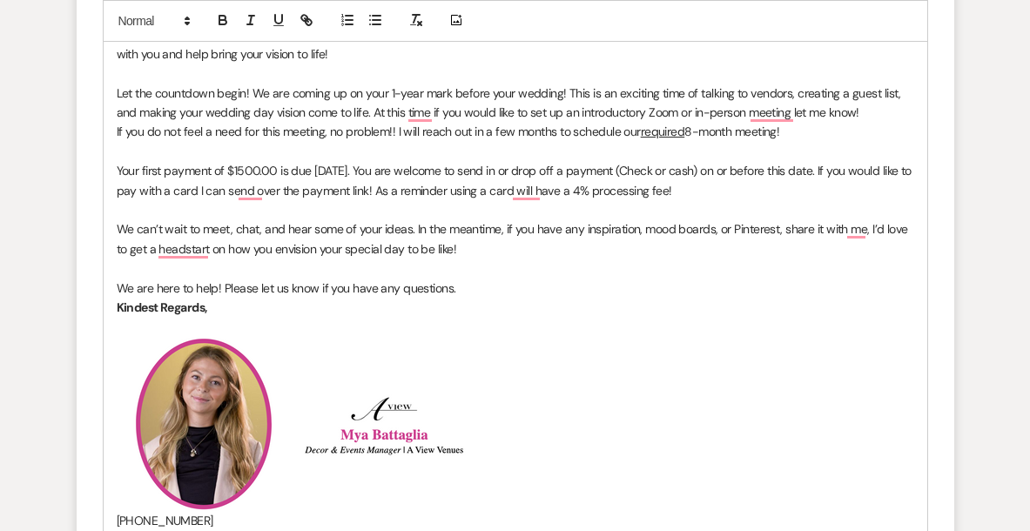
click at [414, 180] on p "Your first payment of $1500.00 is due [DATE]. You are welcome to send in or dro…" at bounding box center [515, 180] width 797 height 39
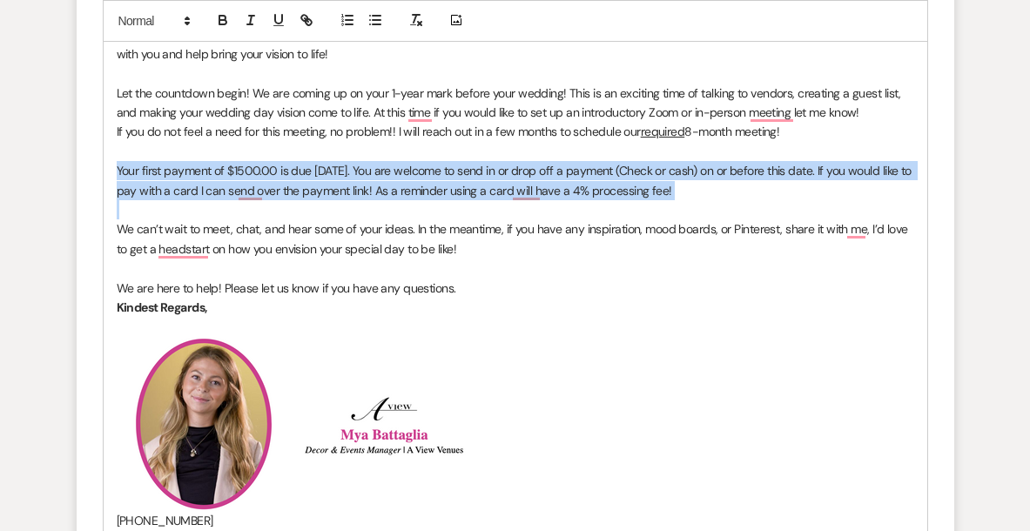
copy p "Your first payment of $1500.00 is due [DATE]. You are welcome to send in or dro…"
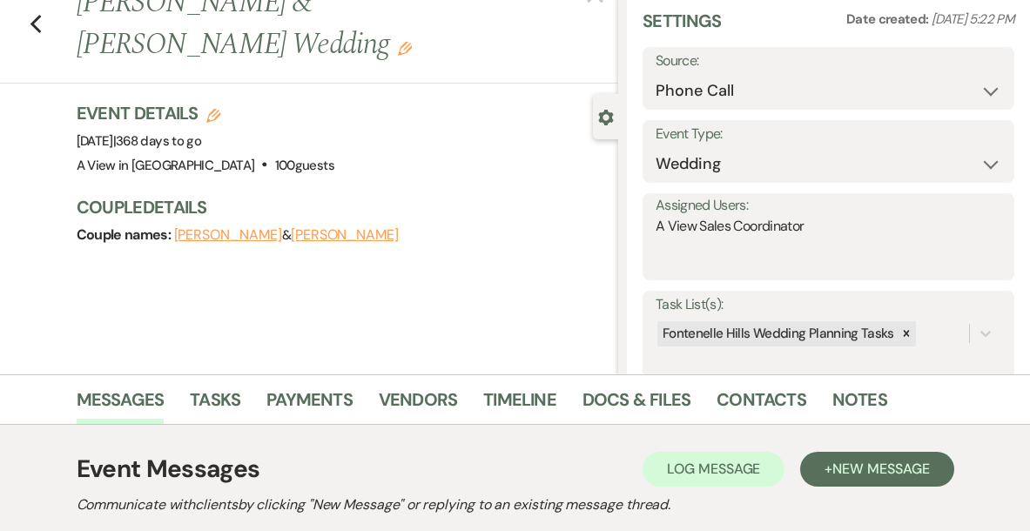
scroll to position [0, 0]
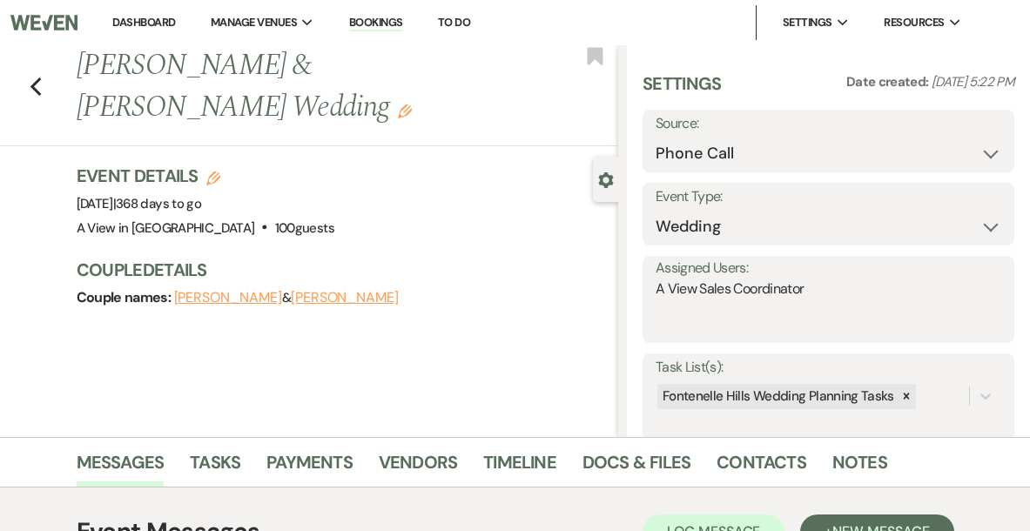
click at [105, 70] on h1 "[PERSON_NAME] & [PERSON_NAME] Wedding Edit" at bounding box center [290, 86] width 426 height 83
copy h1 "[PERSON_NAME]"
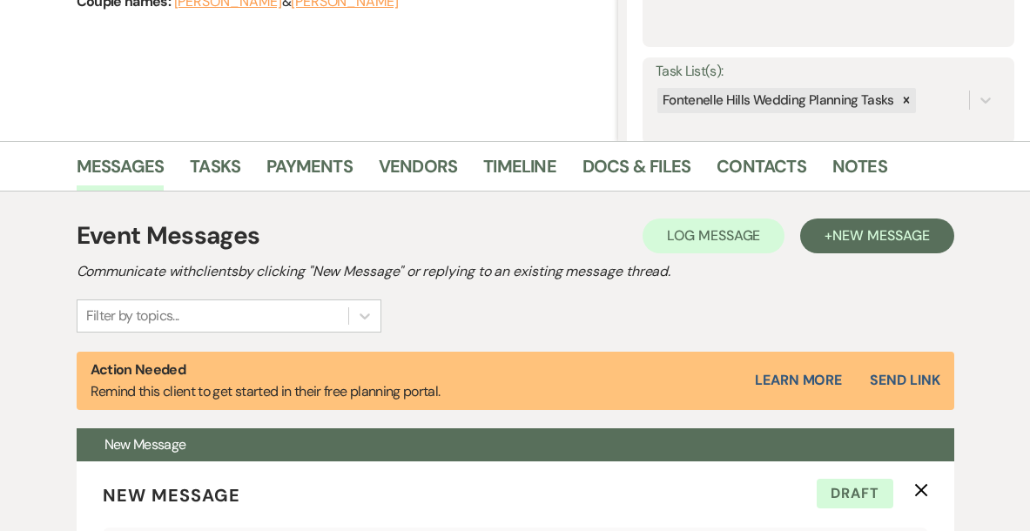
scroll to position [299, 0]
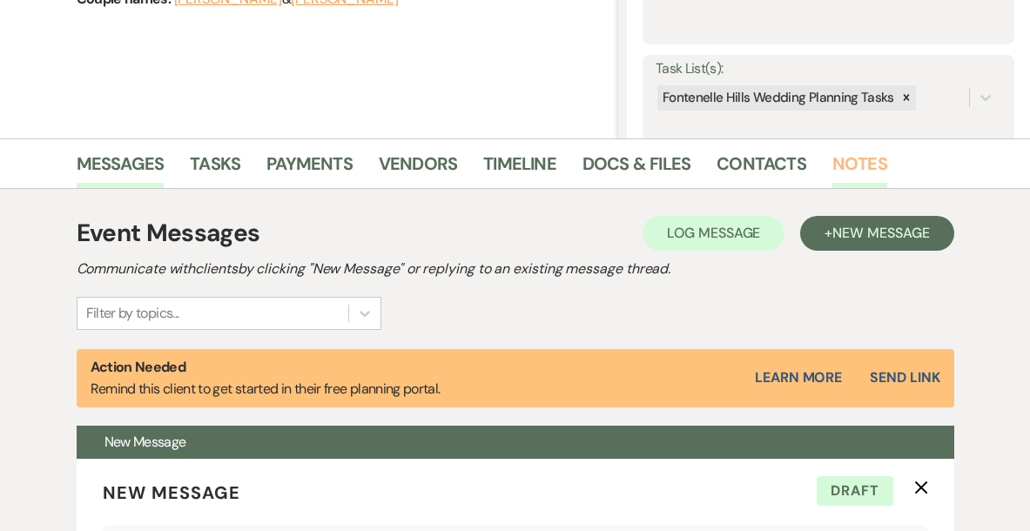
click at [852, 167] on link "Notes" at bounding box center [859, 169] width 55 height 38
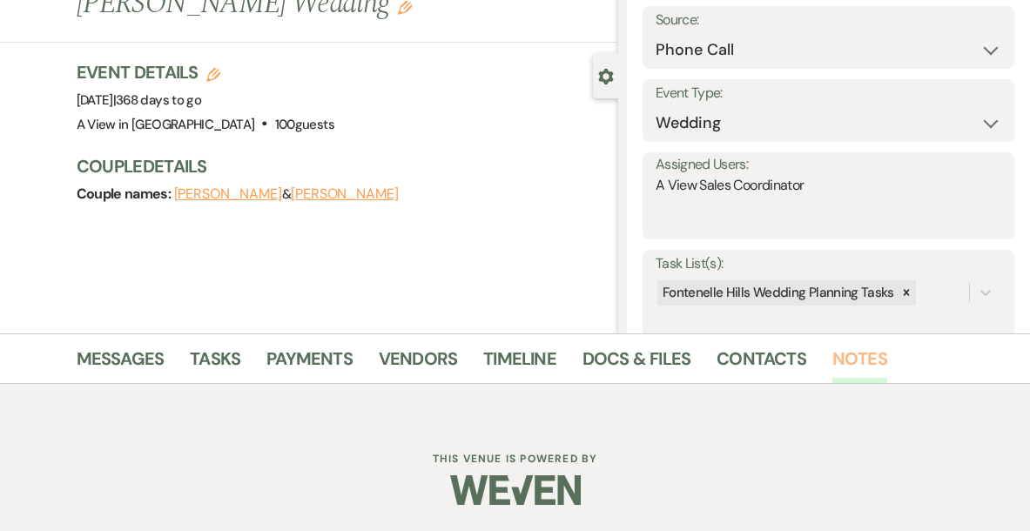
scroll to position [104, 0]
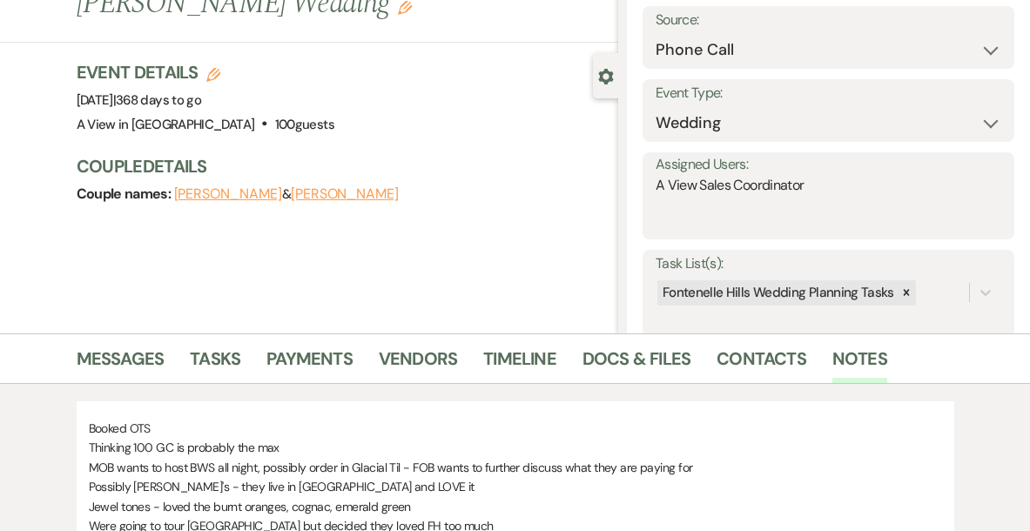
click at [781, 167] on div "Assigned Users:" at bounding box center [828, 164] width 346 height 21
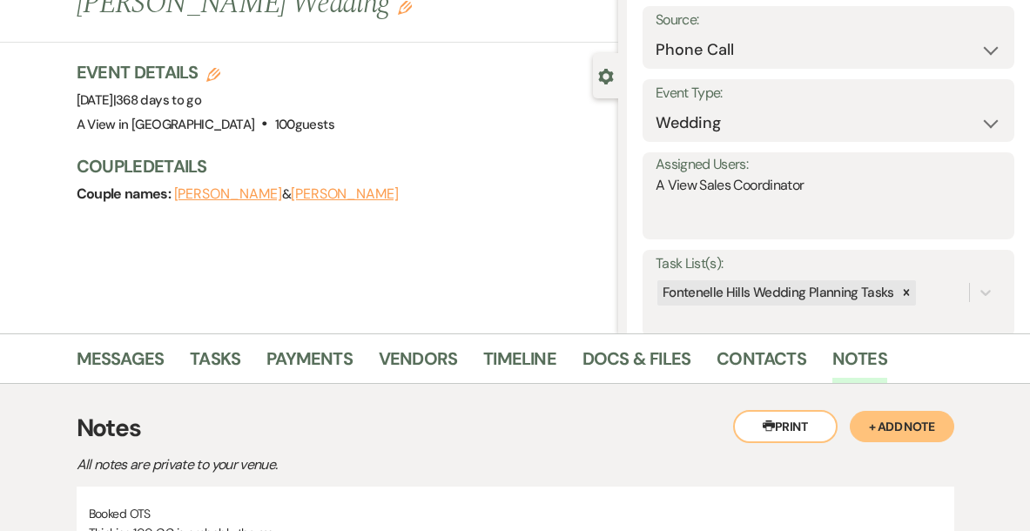
scroll to position [187, 0]
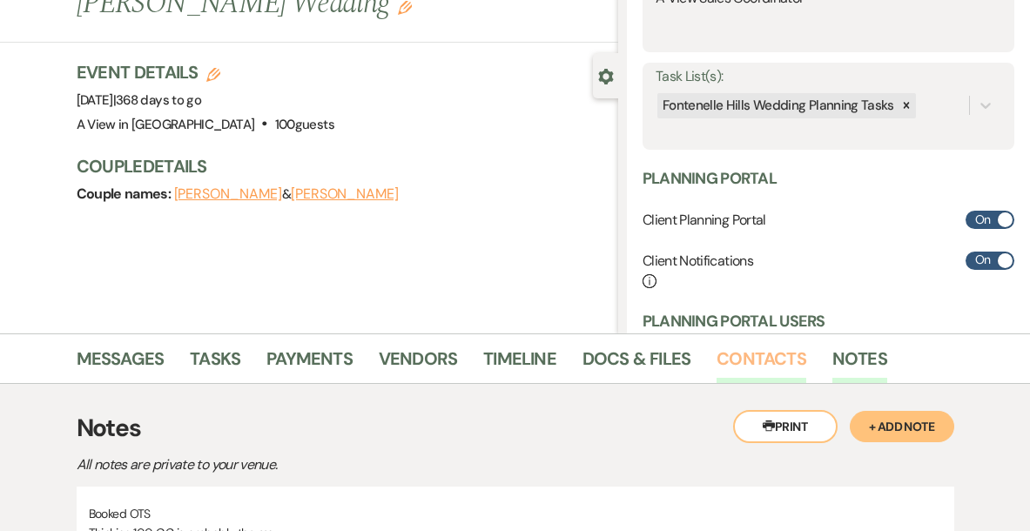
click at [744, 371] on link "Contacts" at bounding box center [761, 364] width 90 height 38
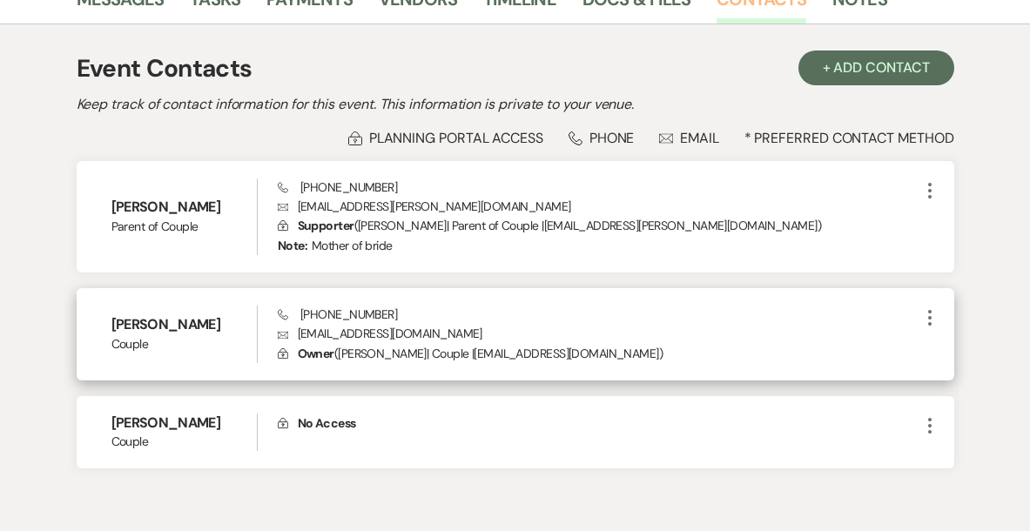
scroll to position [554, 0]
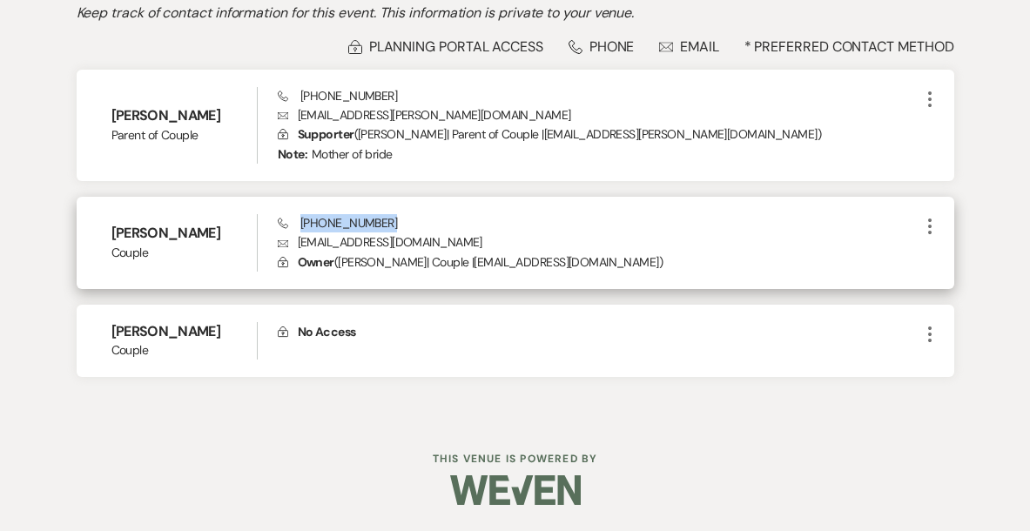
drag, startPoint x: 381, startPoint y: 221, endPoint x: 299, endPoint y: 221, distance: 81.8
click at [299, 221] on div "Phone [PHONE_NUMBER] Envelope [EMAIL_ADDRESS][DOMAIN_NAME] Lock Owner ( [PERSON…" at bounding box center [598, 242] width 641 height 57
copy span "[PHONE_NUMBER]"
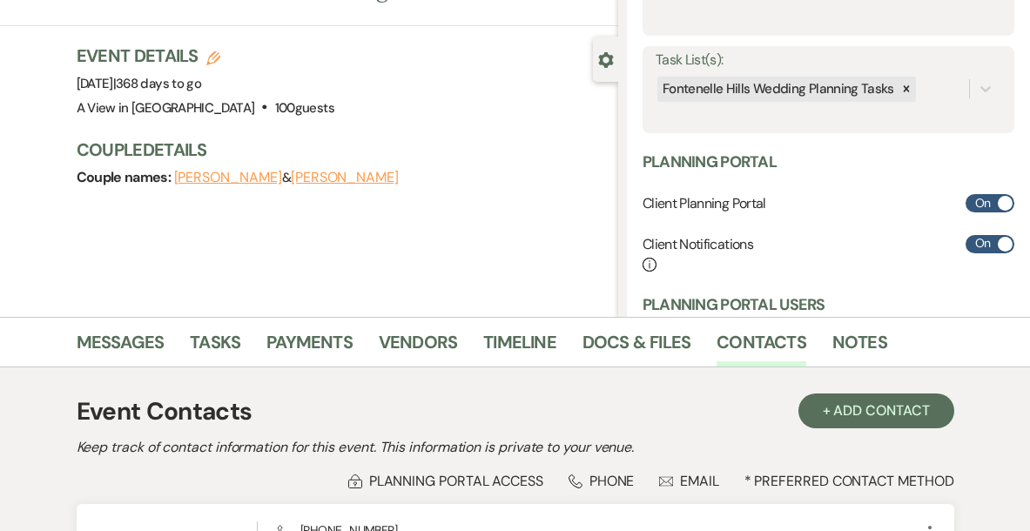
scroll to position [122, 0]
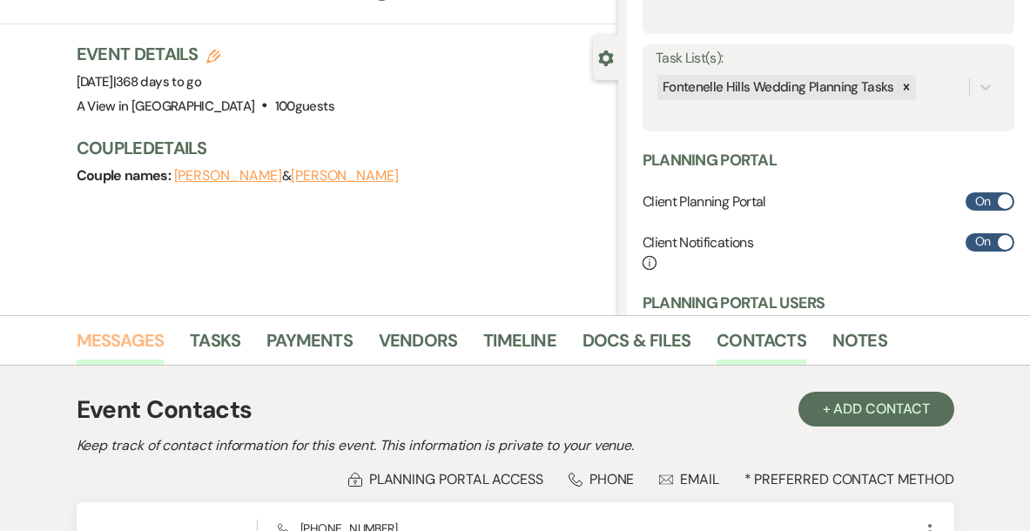
click at [104, 343] on link "Messages" at bounding box center [121, 345] width 88 height 38
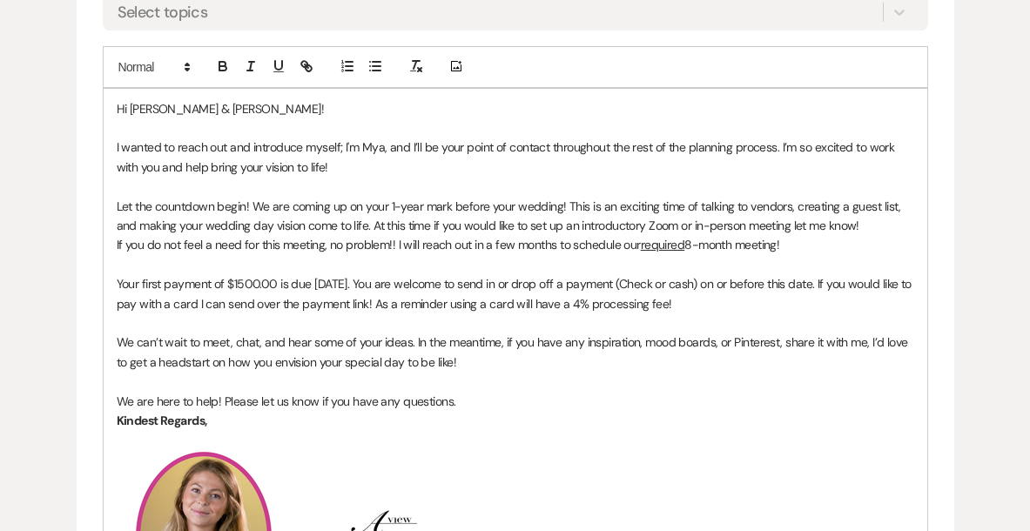
scroll to position [1124, 0]
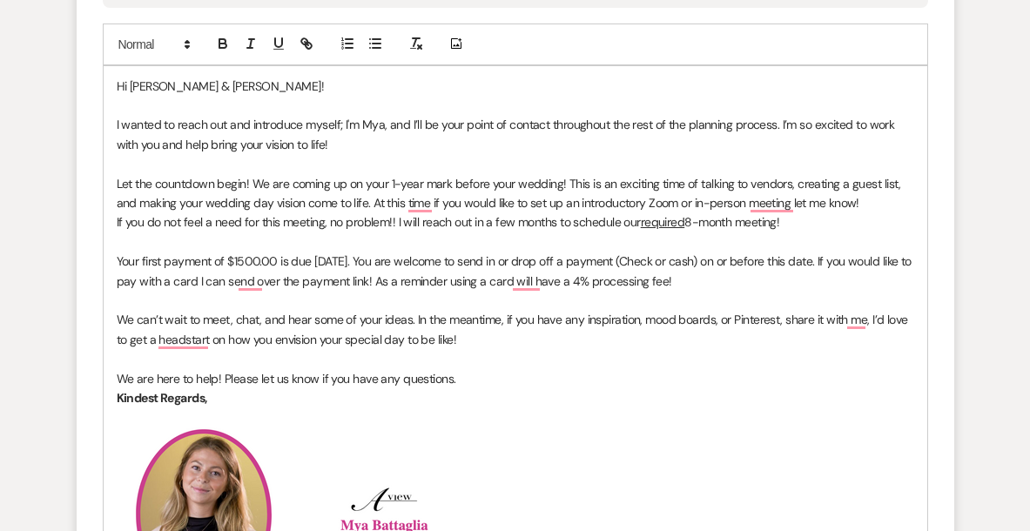
drag, startPoint x: 118, startPoint y: 83, endPoint x: 769, endPoint y: 287, distance: 683.3
click at [769, 287] on div "Hi [PERSON_NAME] & [PERSON_NAME]! I wanted to reach out and introduce myself; I…" at bounding box center [515, 485] width 823 height 838
copy div "Hi [PERSON_NAME] & [PERSON_NAME]! I wanted to reach out and introduce myself; I…"
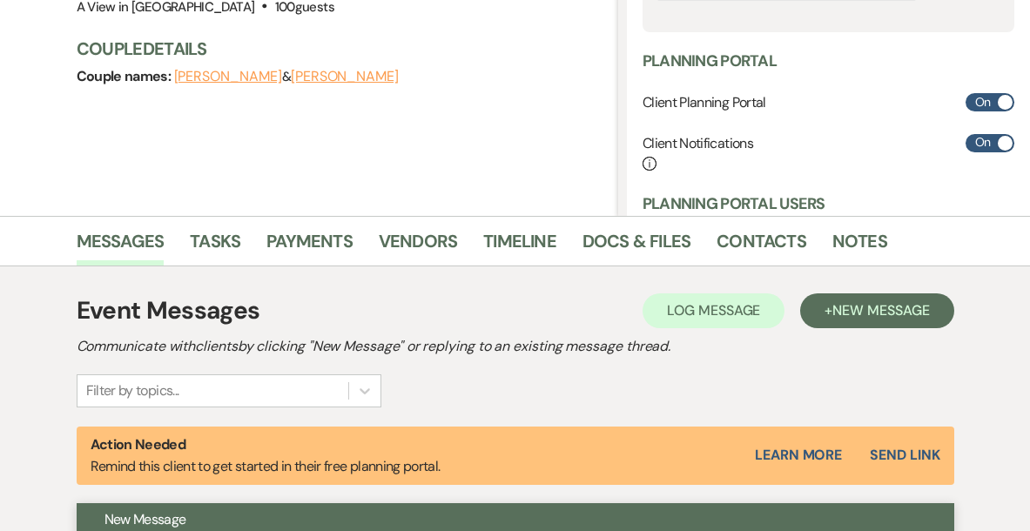
scroll to position [0, 0]
